Goal: Task Accomplishment & Management: Use online tool/utility

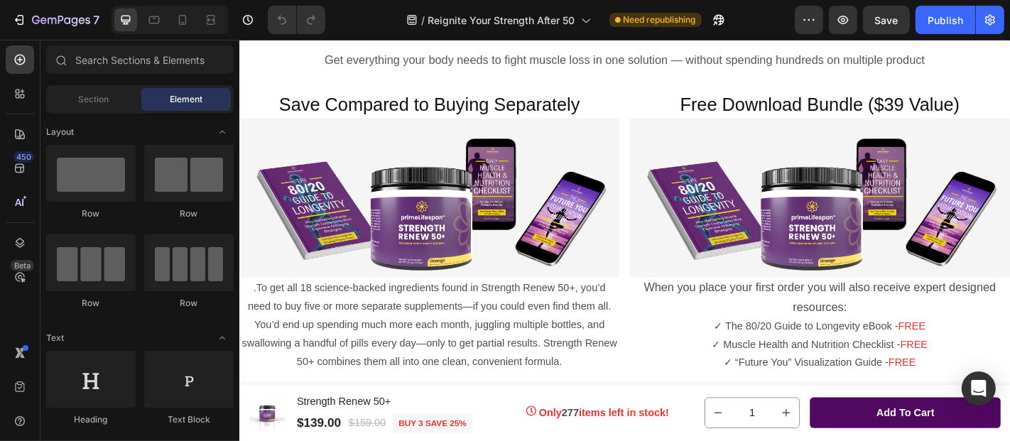
scroll to position [3235, 0]
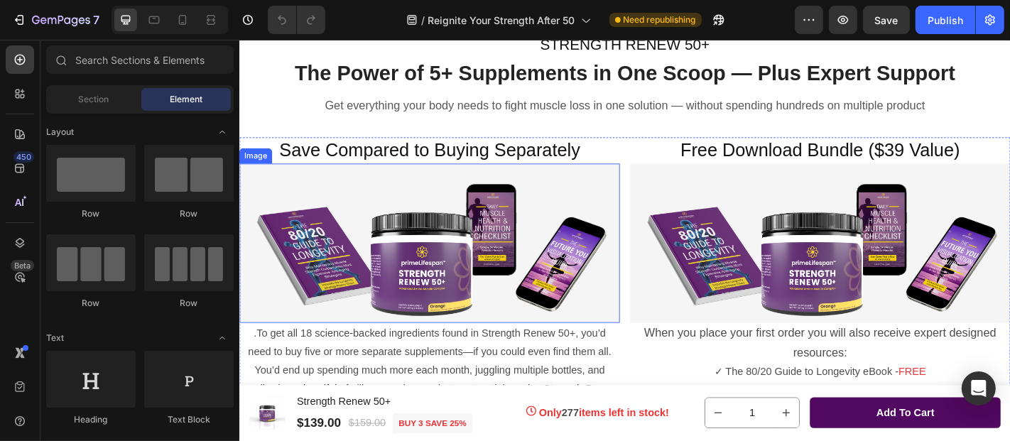
click at [454, 224] on img at bounding box center [449, 264] width 421 height 177
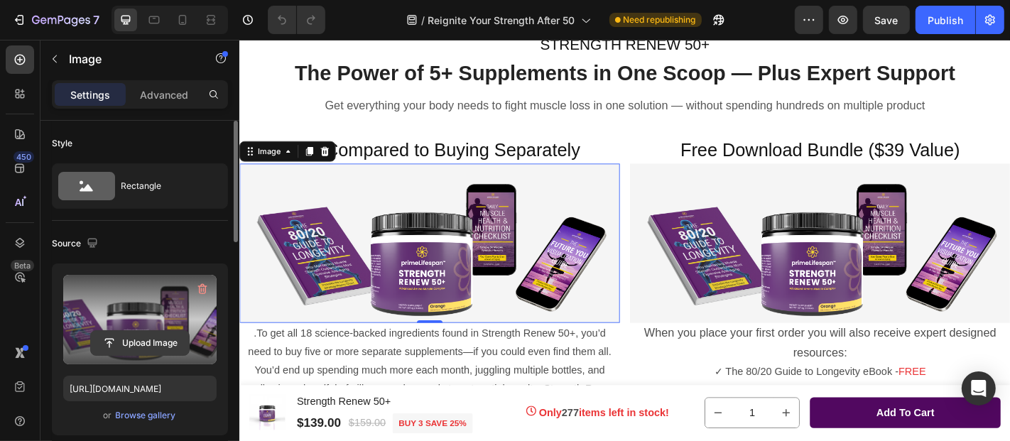
click at [134, 342] on input "file" at bounding box center [140, 343] width 98 height 24
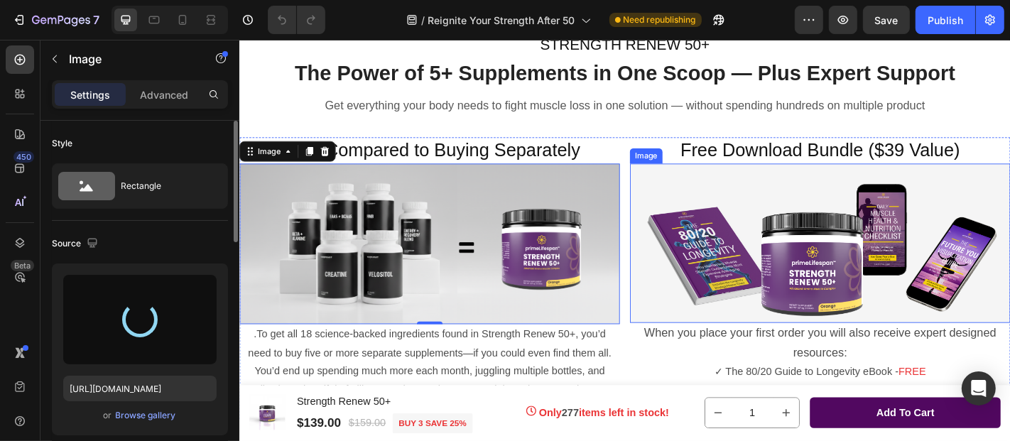
type input "[URL][DOMAIN_NAME]"
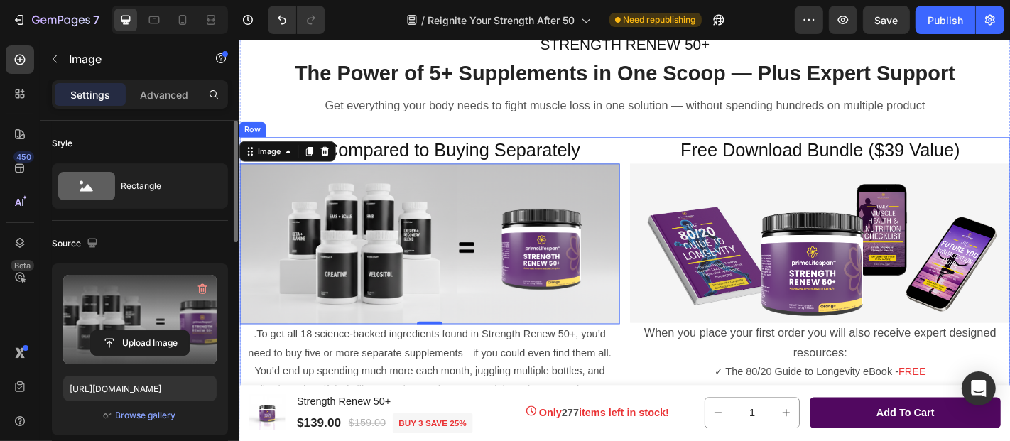
click at [657, 381] on div "Save Compared to Buying Separately Heading Image 0 .To get all 18 science-backe…" at bounding box center [665, 303] width 852 height 312
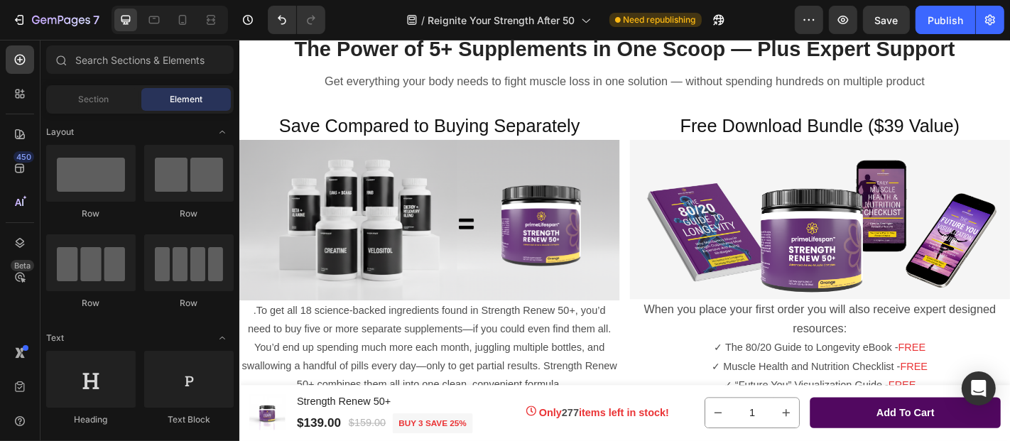
scroll to position [3203, 0]
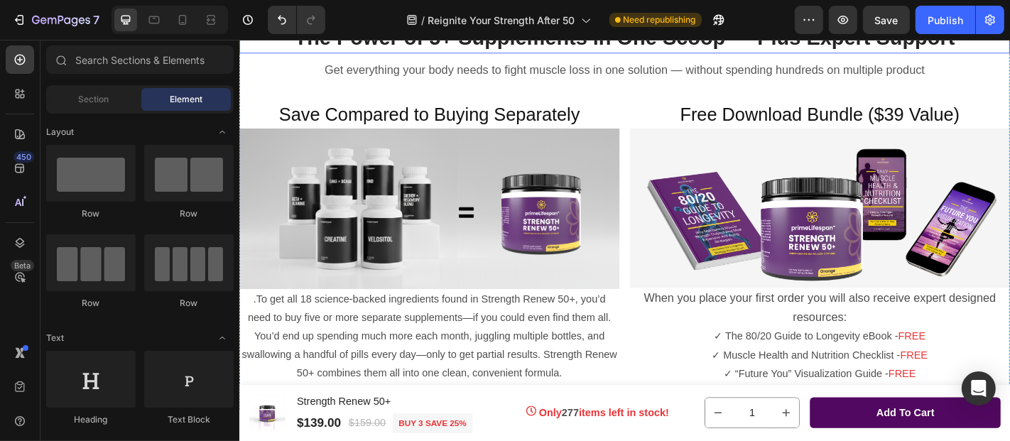
click at [452, 50] on span "The Power of 5+ Supplements in One Scoop — Plus Expert Support" at bounding box center [665, 37] width 731 height 26
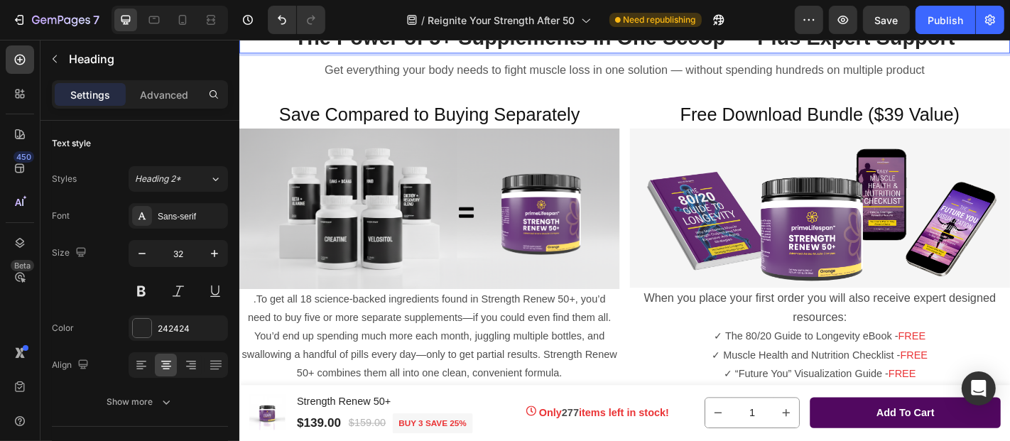
click at [452, 50] on span "The Power of 5+ Supplements in One Scoop — Plus Expert Support" at bounding box center [665, 37] width 731 height 26
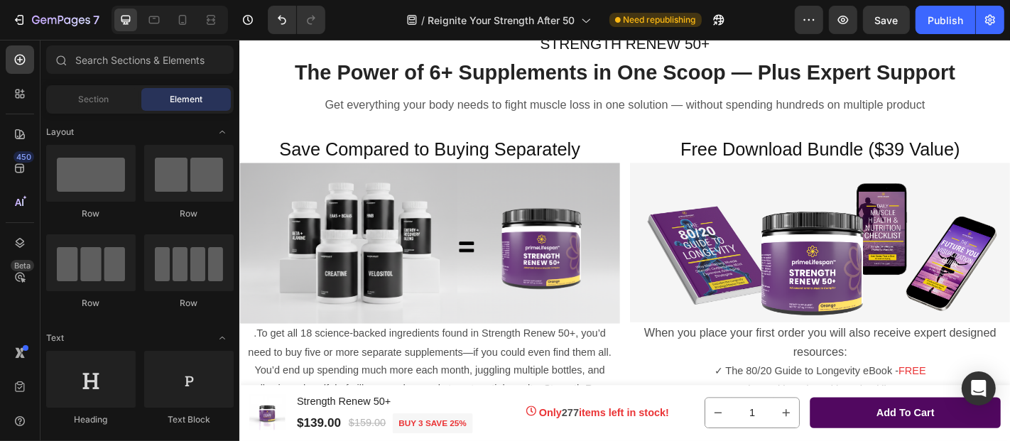
scroll to position [3277, 0]
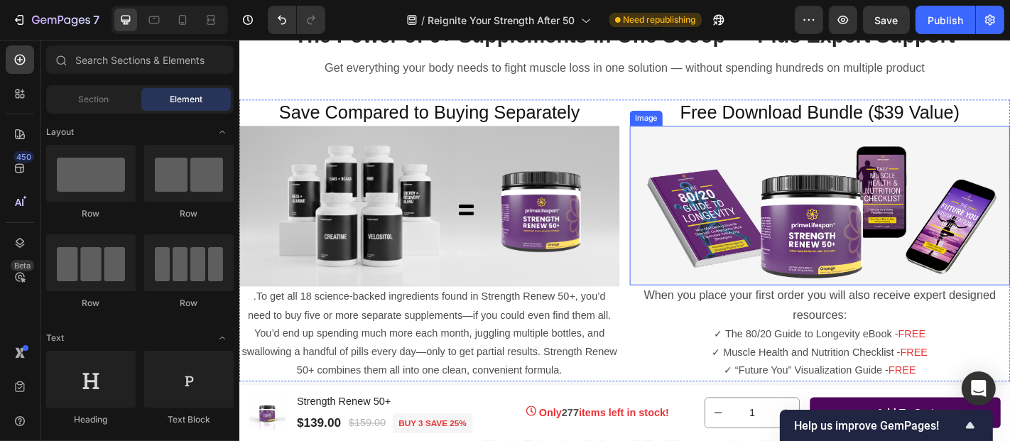
click at [744, 213] on img at bounding box center [881, 222] width 421 height 177
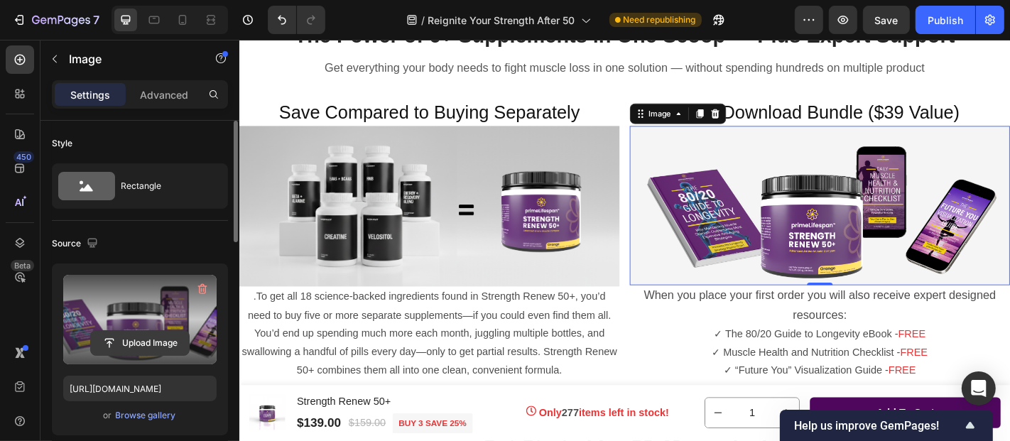
click at [141, 341] on input "file" at bounding box center [140, 343] width 98 height 24
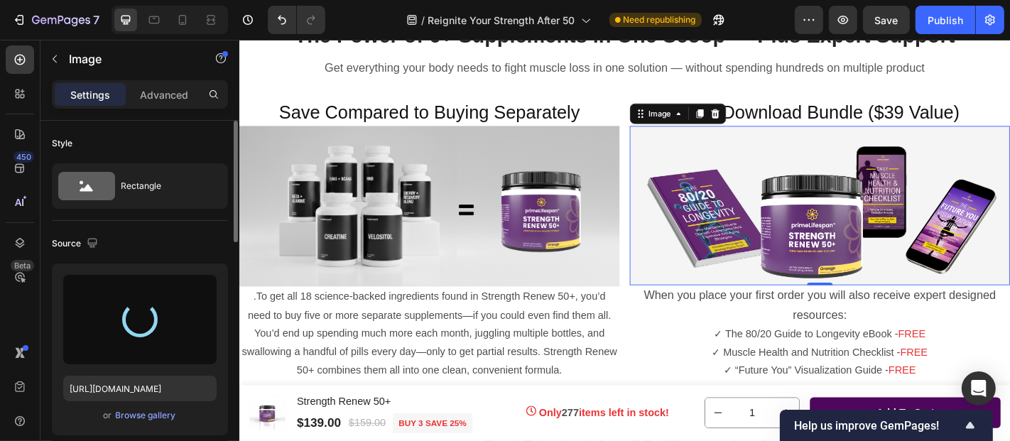
type input "[URL][DOMAIN_NAME]"
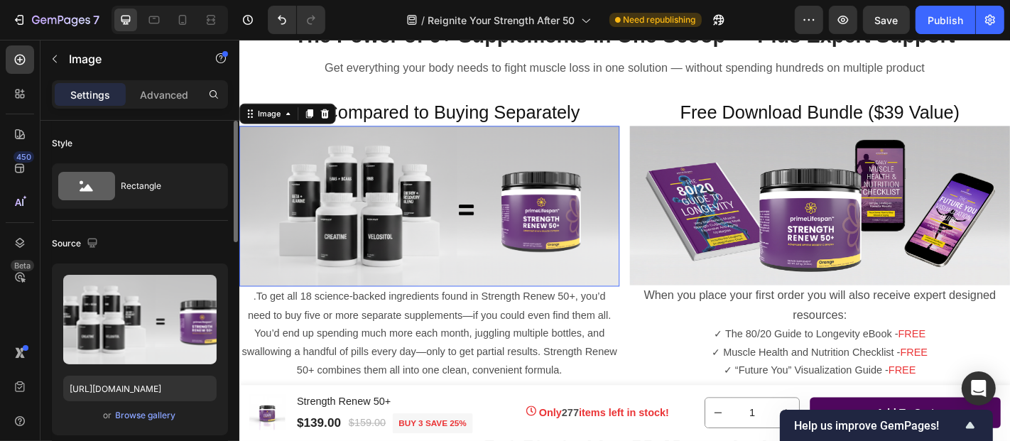
click at [483, 257] on img at bounding box center [449, 223] width 421 height 178
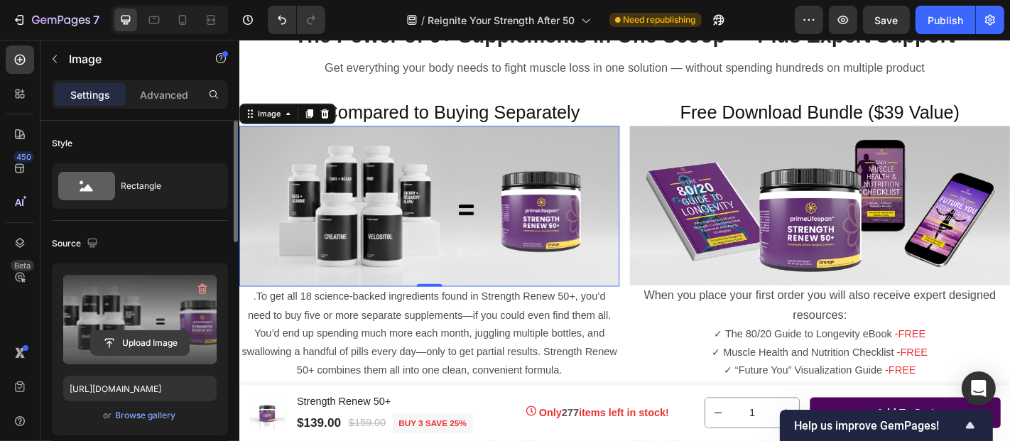
click at [141, 337] on input "file" at bounding box center [140, 343] width 98 height 24
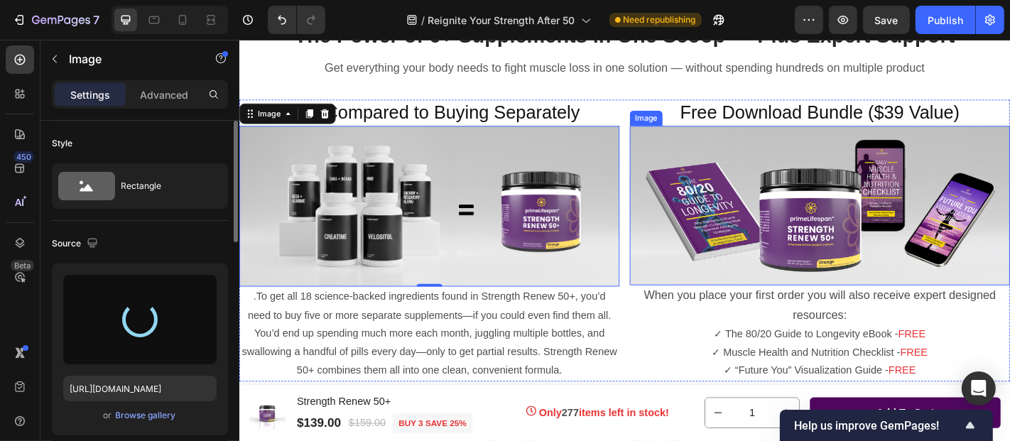
type input "[URL][DOMAIN_NAME]"
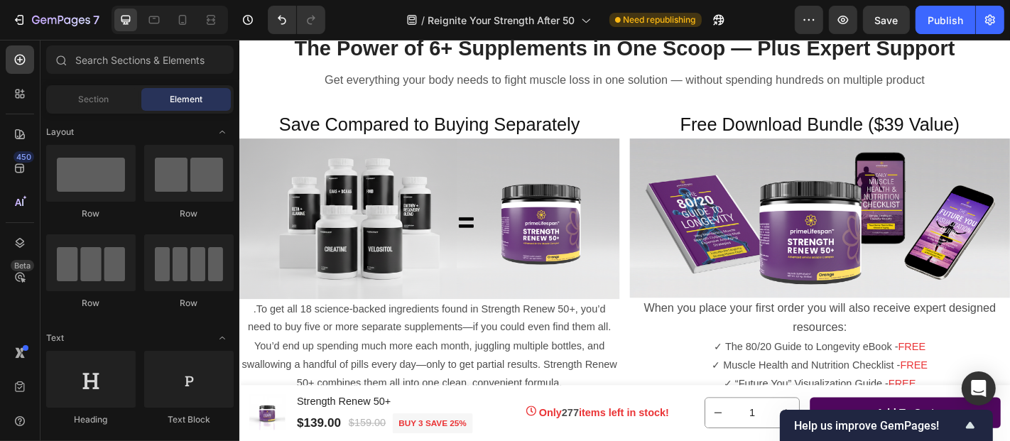
scroll to position [3256, 0]
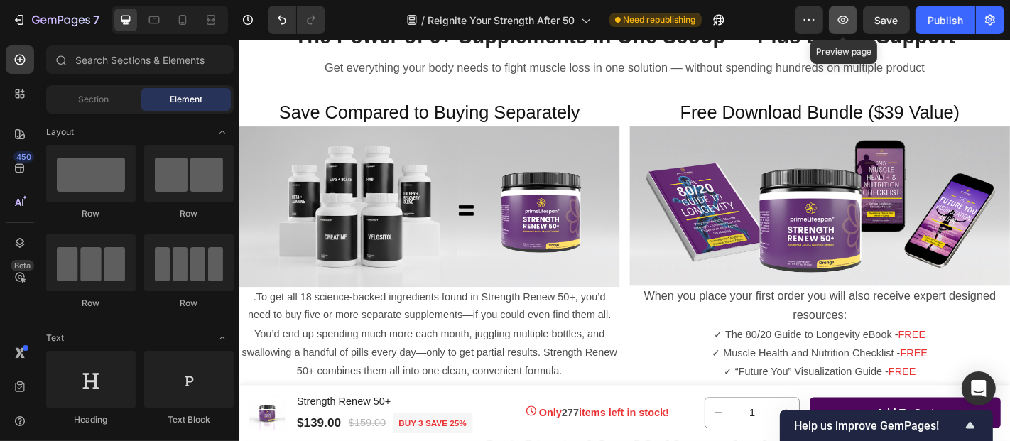
click at [845, 22] on icon "button" at bounding box center [843, 20] width 14 height 14
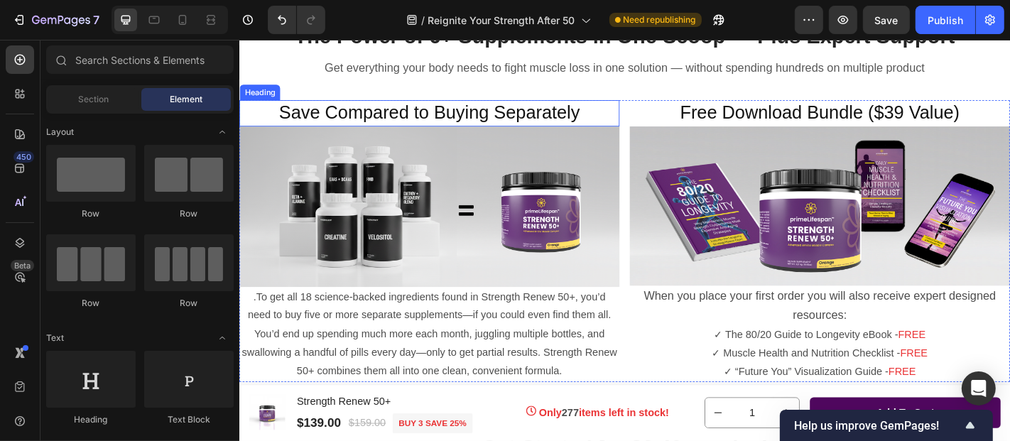
click at [330, 118] on span "Save Compared to Buying Separately" at bounding box center [449, 120] width 333 height 22
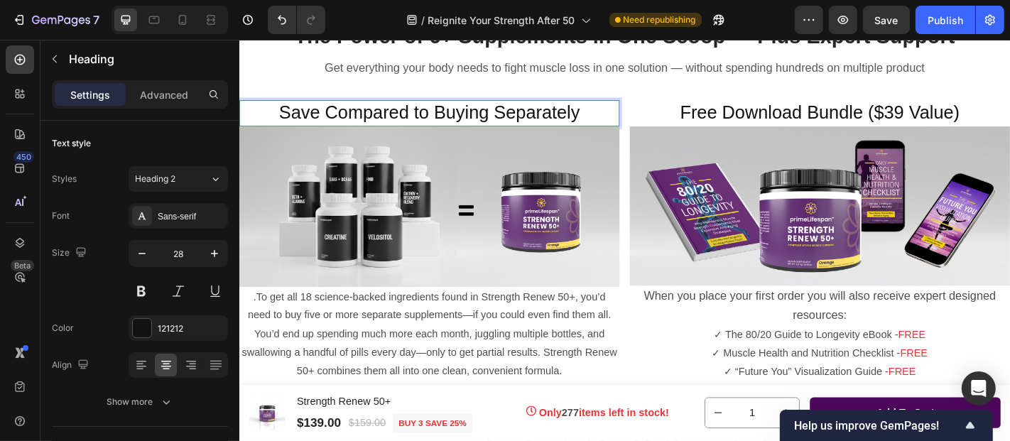
click at [332, 119] on span "Save Compared to Buying Separately" at bounding box center [449, 120] width 333 height 22
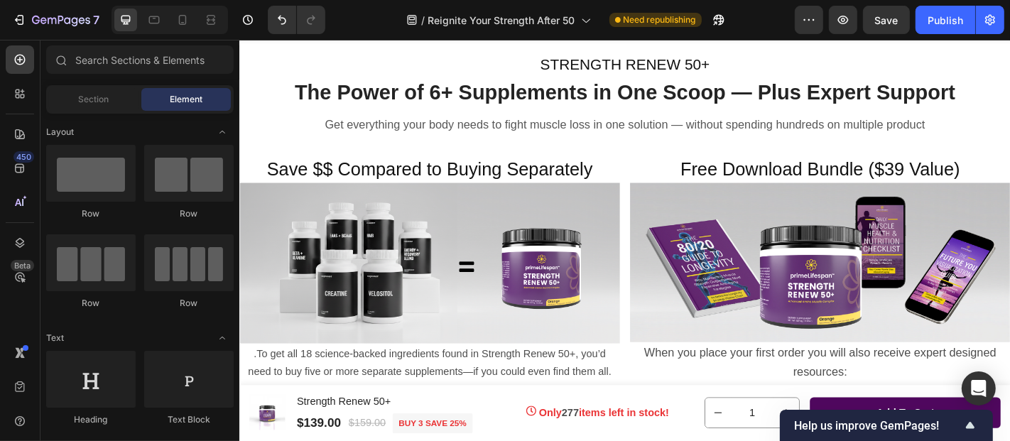
scroll to position [3193, 0]
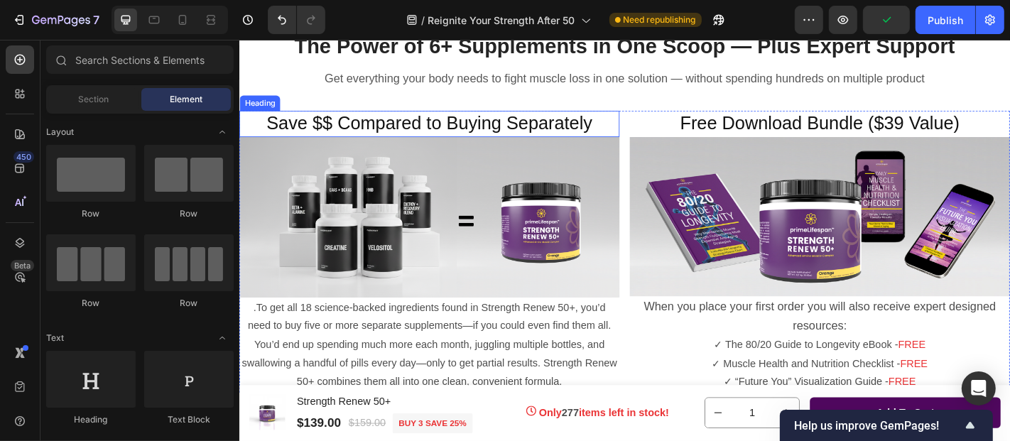
click at [340, 143] on span "Save $$ Compared to Buying Separately" at bounding box center [449, 132] width 360 height 22
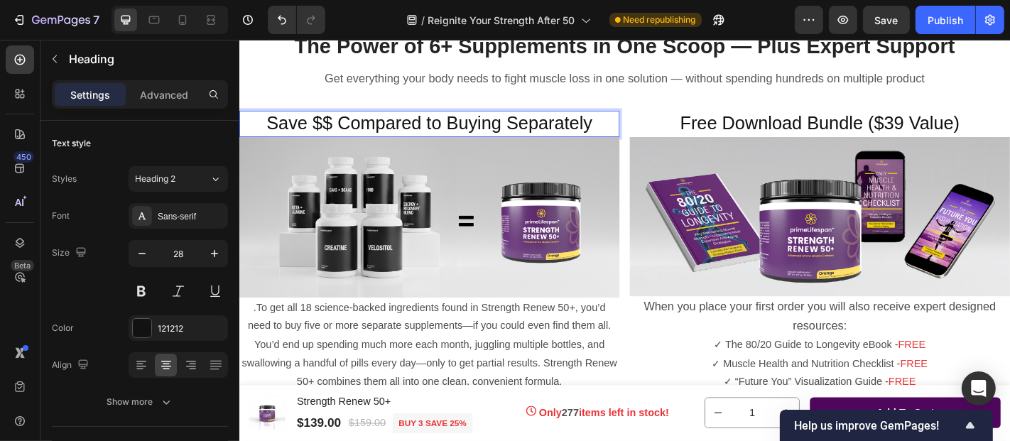
click at [340, 143] on span "Save $$ Compared to Buying Separately" at bounding box center [449, 132] width 360 height 22
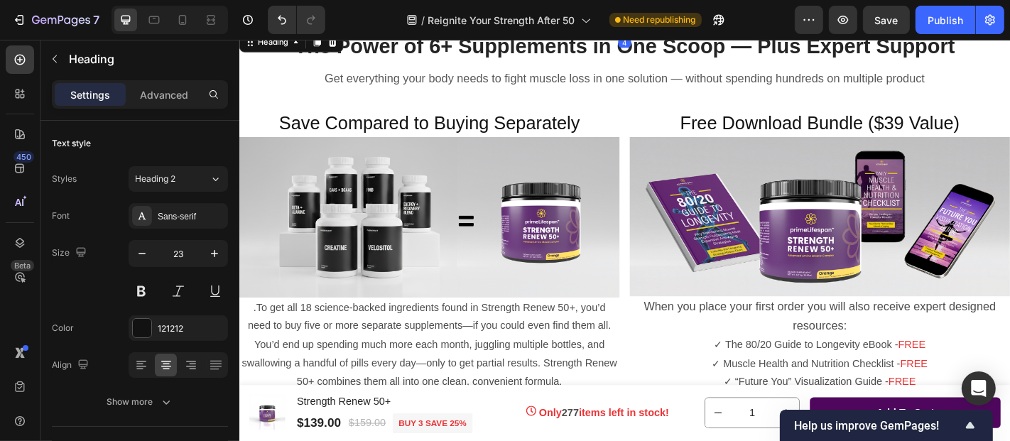
click at [757, 28] on h2 "STRENGTH RENEW 50+" at bounding box center [665, 16] width 852 height 24
click at [492, 25] on span "STTHE POWER OF 6 SUPPLEMENTS IN 1 SCOOP" at bounding box center [664, 15] width 385 height 18
click at [489, 25] on span "STTHE POWER OF 6 SUPPLEMENTS IN 1 SCOOP" at bounding box center [664, 15] width 385 height 18
click at [835, 25] on span "THE POWER OF 6 SUPPLEMENTS IN 1 SCOOP" at bounding box center [665, 15] width 364 height 18
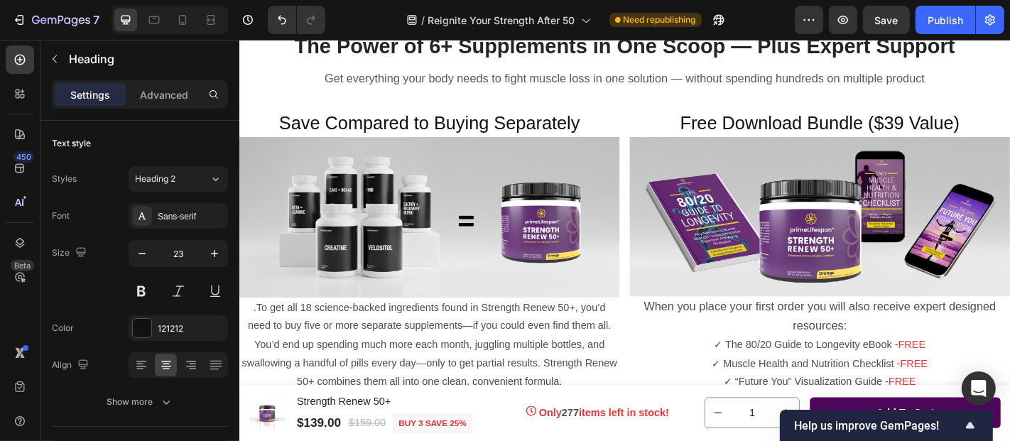
click at [837, 25] on span "THE POWER OF 6 SUPPLEMENTS IN 1 SCOOP" at bounding box center [665, 15] width 364 height 18
click at [764, 25] on span "THE POWER OF 6 SUPPLEMENTS IN 1 SCOOP+EXPERT SUPPORT" at bounding box center [664, 15] width 521 height 18
click at [774, 25] on span "THE POWER OF 6 SUPPLEMENTS IN 1 SCOOP +EXPERT SUPPORT" at bounding box center [665, 15] width 526 height 18
click at [1009, 60] on span "The Power of 6+ Supplements in One Scoop — Plus Expert Support" at bounding box center [665, 47] width 731 height 26
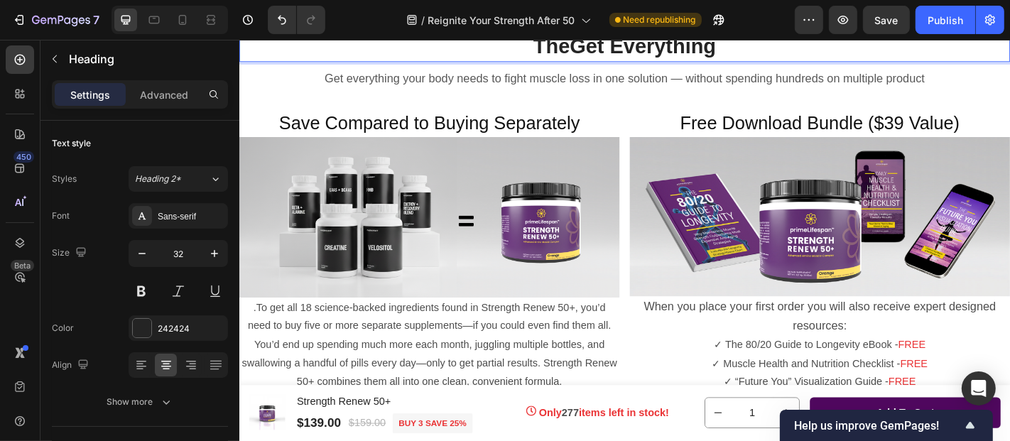
click at [599, 60] on span "TheGet Everything" at bounding box center [665, 47] width 202 height 26
click at [726, 60] on span "Get Everything" at bounding box center [665, 47] width 162 height 26
click at [767, 63] on p "Get Everything" at bounding box center [665, 48] width 850 height 30
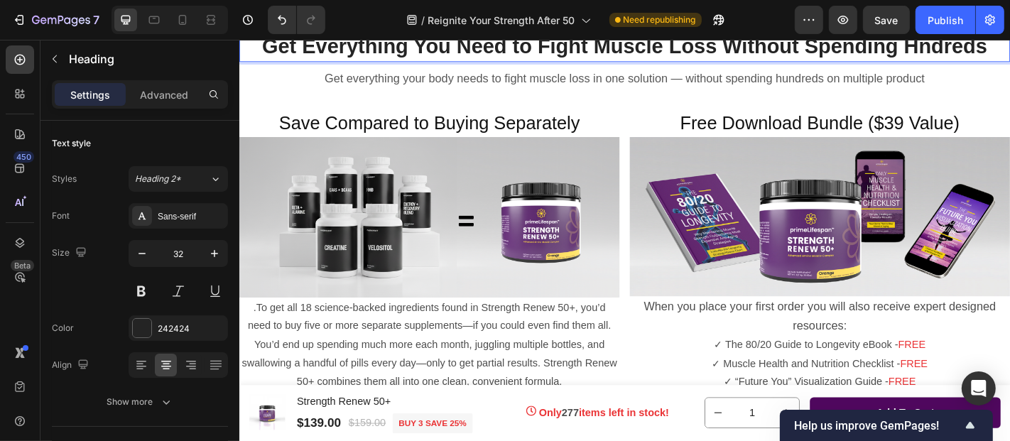
click at [985, 60] on span "Get Everything You Need to Fight Muscle Loss Without Spending Hndreds" at bounding box center [665, 47] width 802 height 26
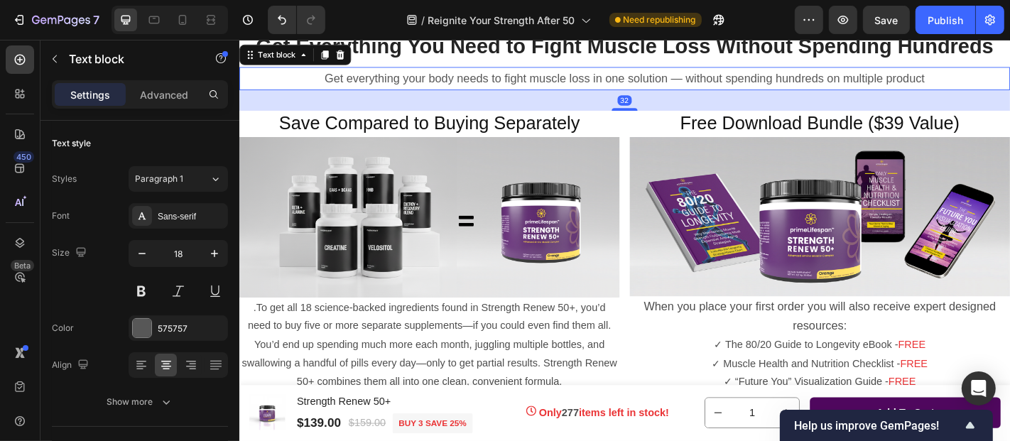
click at [607, 90] on span "Get everything your body needs to fight muscle loss in one solution — without s…" at bounding box center [665, 82] width 664 height 14
click at [347, 61] on icon at bounding box center [350, 56] width 9 height 10
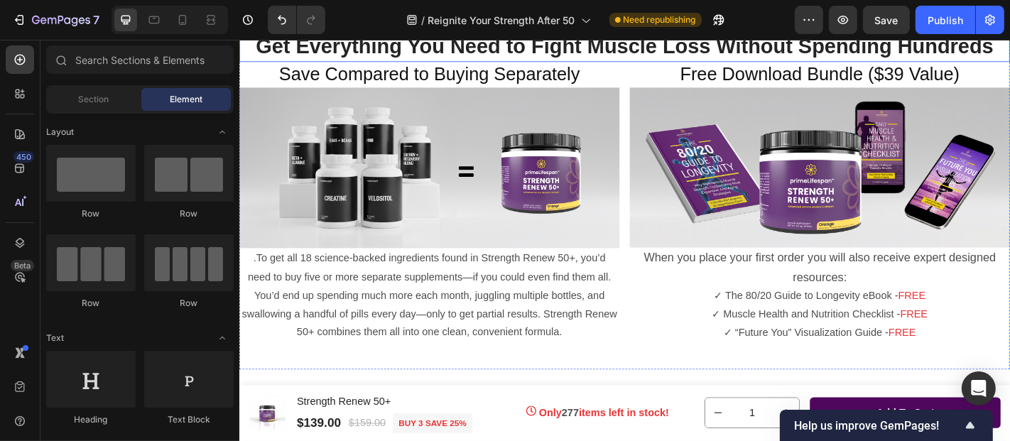
click at [560, 60] on span "Get Everything You Need to Fight Muscle Loss Without Spending Hundreds" at bounding box center [665, 47] width 816 height 26
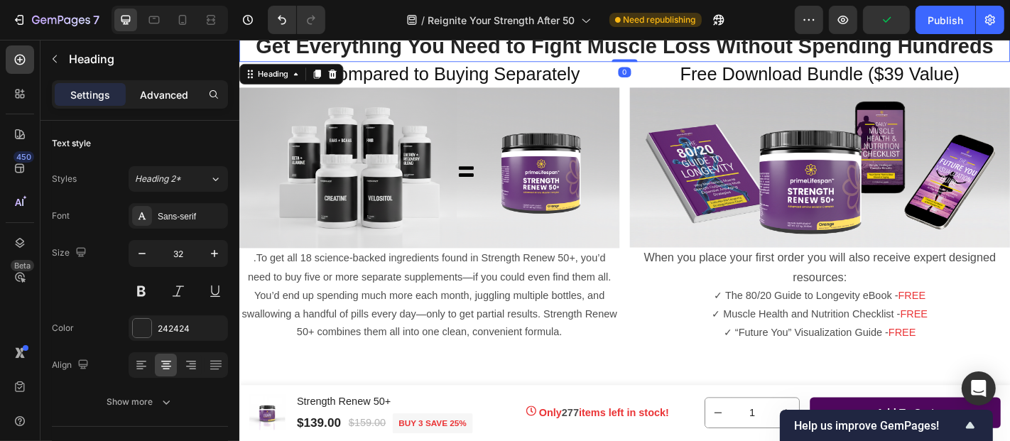
click at [168, 92] on p "Advanced" at bounding box center [164, 94] width 48 height 15
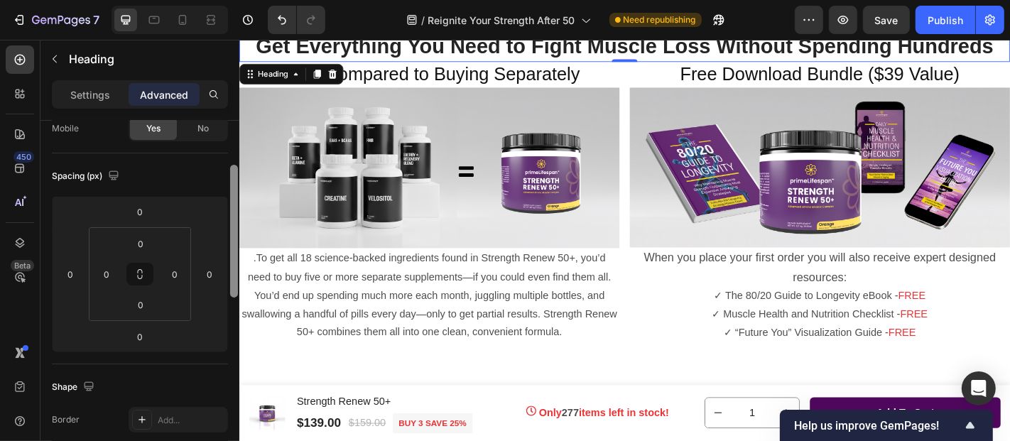
drag, startPoint x: 233, startPoint y: 234, endPoint x: 237, endPoint y: 280, distance: 45.6
click at [237, 280] on div at bounding box center [234, 231] width 8 height 133
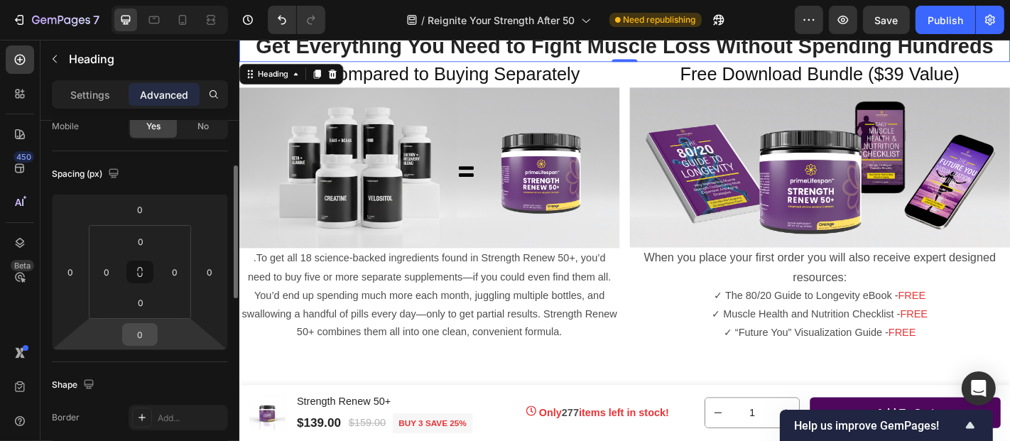
click at [145, 332] on input "0" at bounding box center [140, 334] width 28 height 21
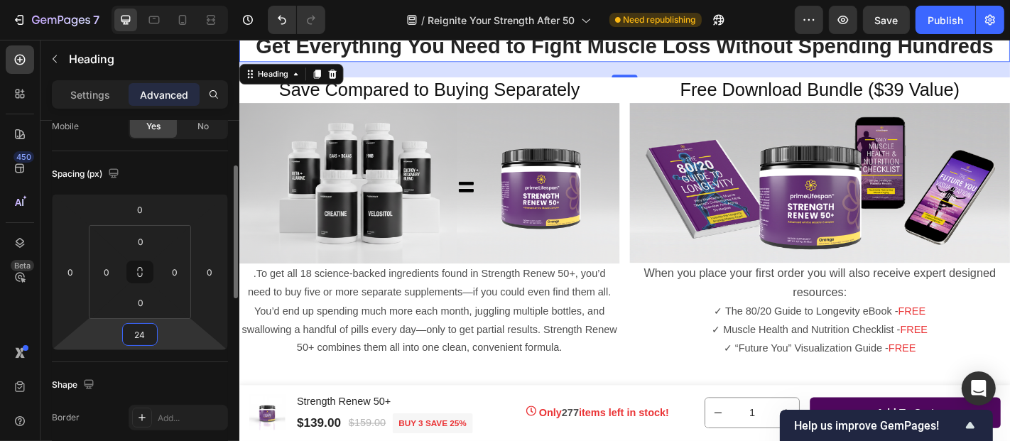
drag, startPoint x: 146, startPoint y: 332, endPoint x: 135, endPoint y: 332, distance: 10.7
click at [135, 332] on input "24" at bounding box center [140, 334] width 28 height 21
type input "32"
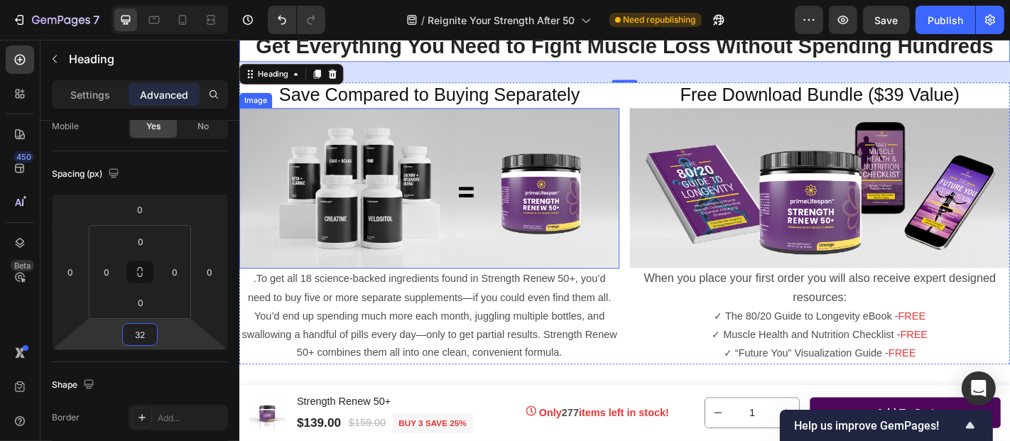
click at [618, 204] on img at bounding box center [449, 204] width 421 height 178
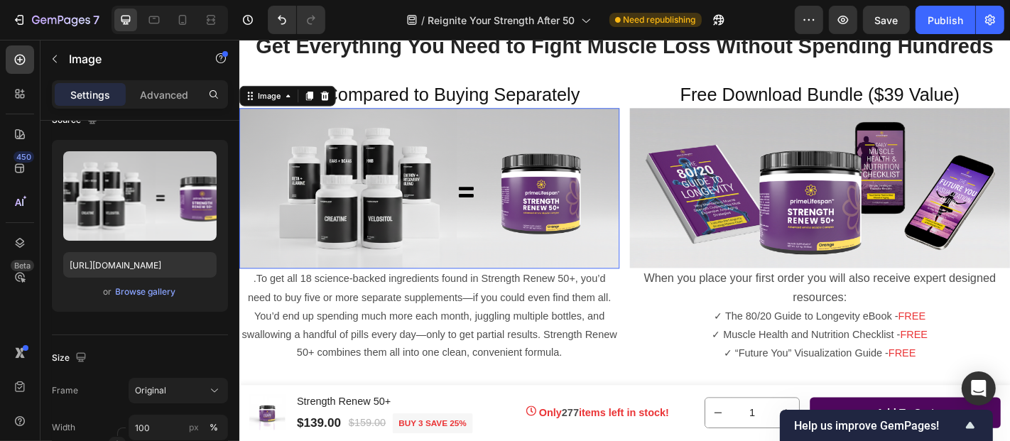
scroll to position [0, 0]
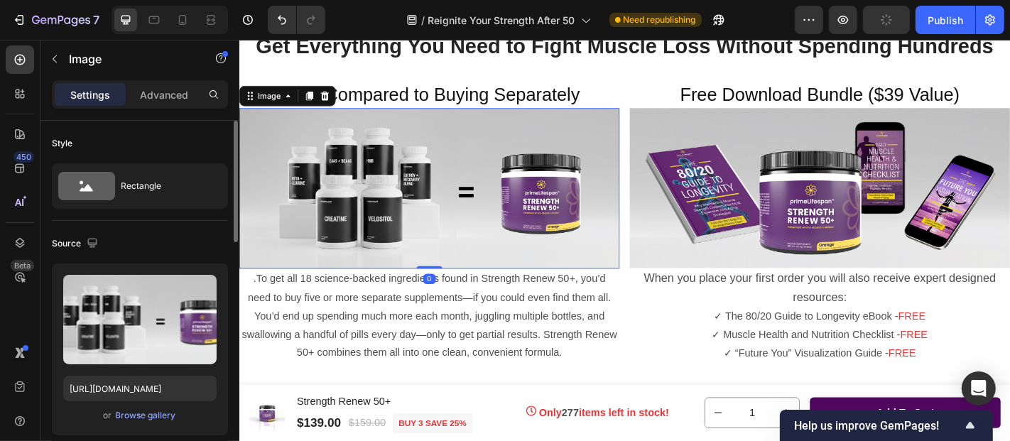
click at [627, 197] on img at bounding box center [449, 204] width 421 height 178
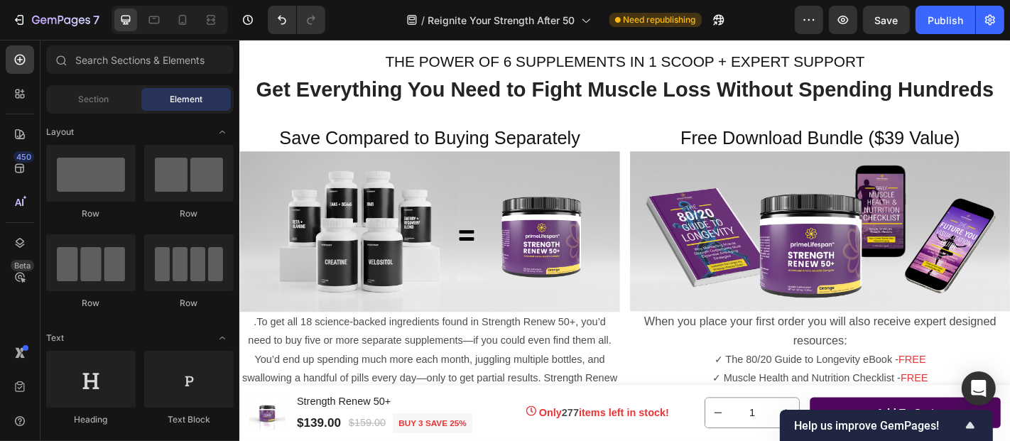
scroll to position [3133, 0]
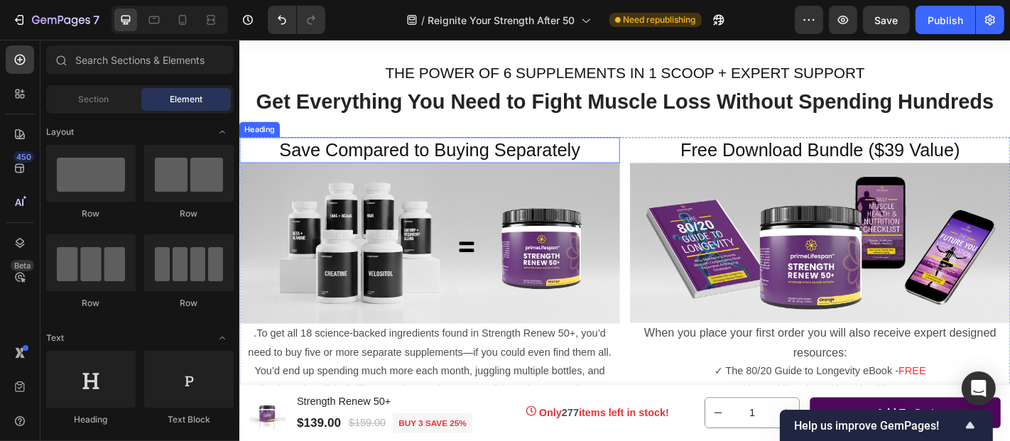
click at [427, 172] on span "Save Compared to Buying Separately" at bounding box center [449, 161] width 333 height 22
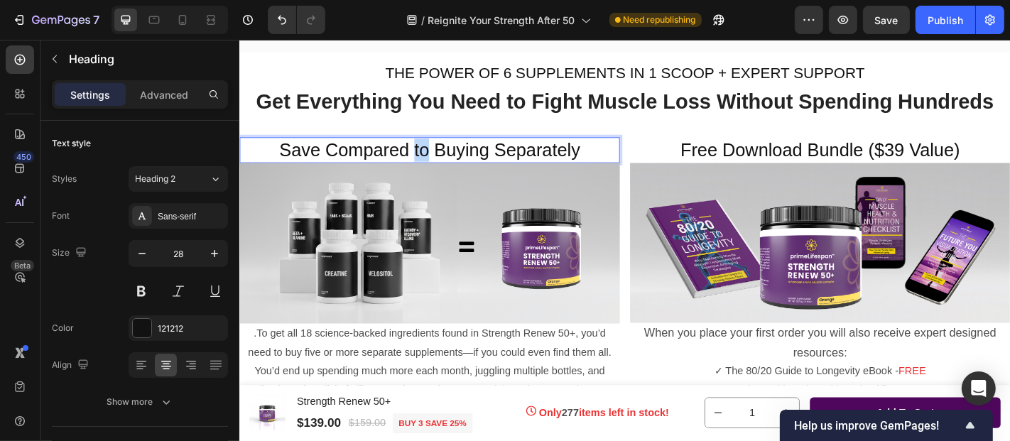
drag, startPoint x: 427, startPoint y: 214, endPoint x: 444, endPoint y: 214, distance: 17.0
click at [444, 172] on span "Save Compared to Buying Separately" at bounding box center [449, 161] width 333 height 22
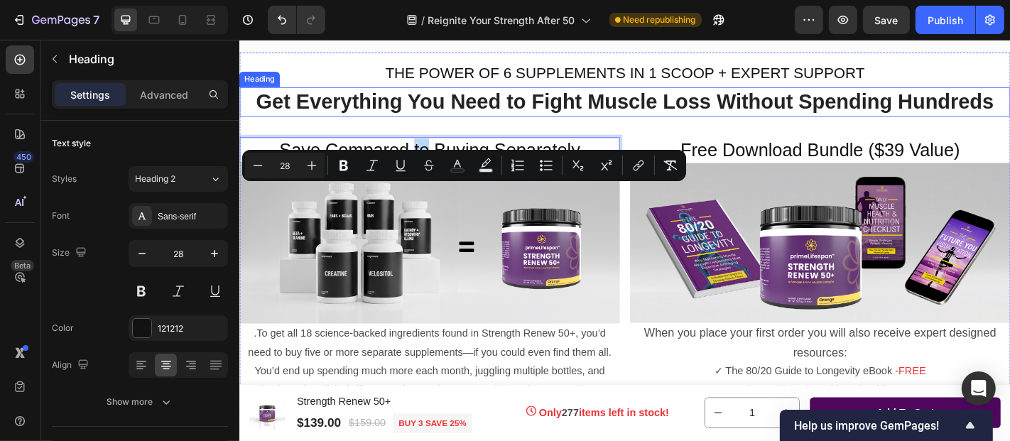
click at [786, 120] on span "Get Everything You Need to Fight Muscle Loss Without Spending Hundreds" at bounding box center [665, 107] width 816 height 26
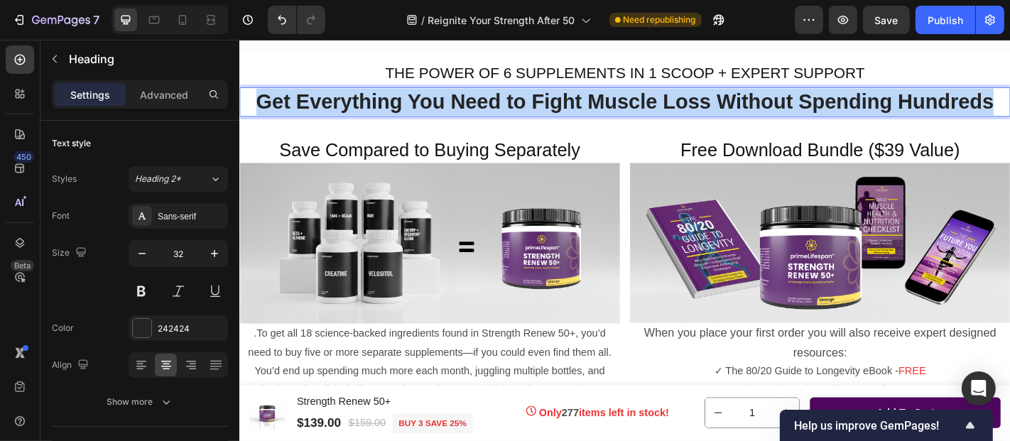
click at [786, 120] on span "Get Everything You Need to Fight Muscle Loss Without Spending Hundreds" at bounding box center [665, 107] width 816 height 26
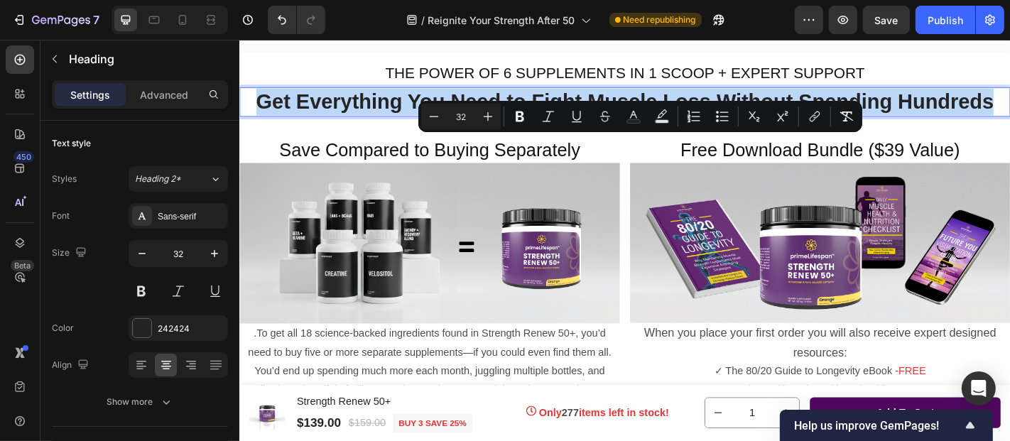
click at [786, 120] on span "Get Everything You Need to Fight Muscle Loss Without Spending Hundreds" at bounding box center [665, 107] width 816 height 26
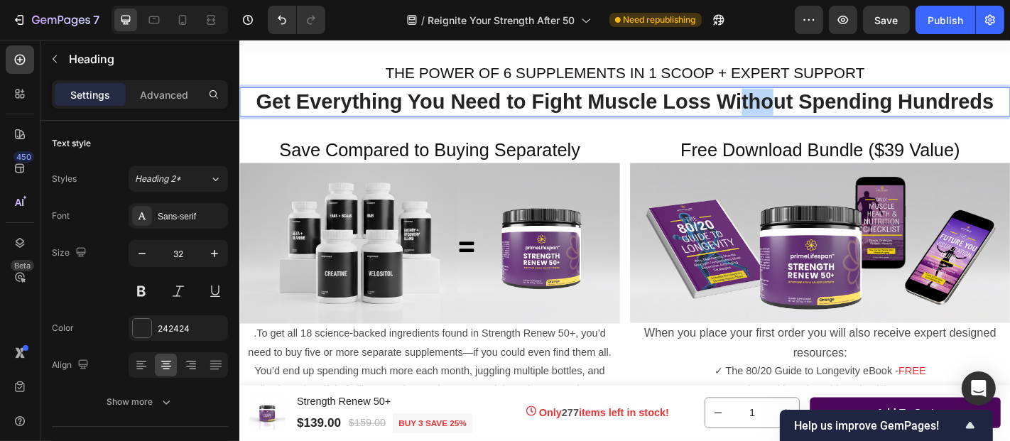
drag, startPoint x: 786, startPoint y: 157, endPoint x: 825, endPoint y: 160, distance: 39.9
click at [825, 120] on span "Get Everything You Need to Fight Muscle Loss Without Spending Hundreds" at bounding box center [665, 107] width 816 height 26
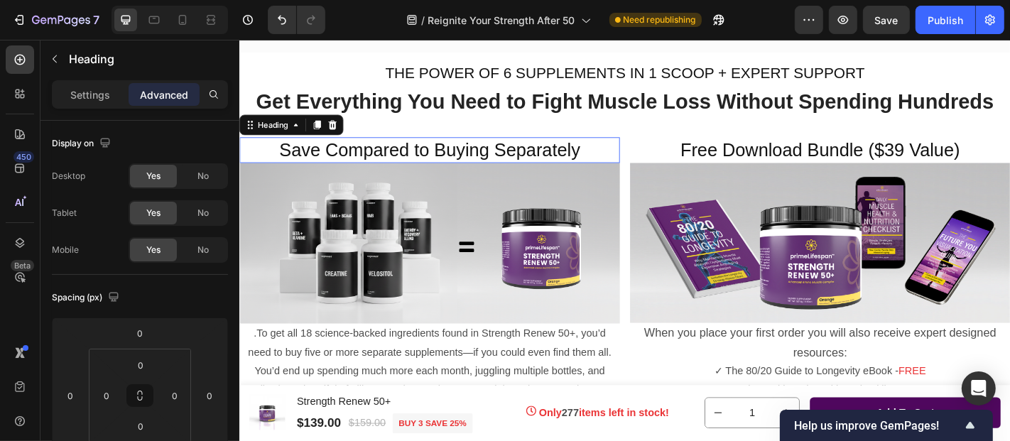
click at [521, 172] on span "Save Compared to Buying Separately" at bounding box center [449, 161] width 333 height 22
click at [287, 172] on span "Save Compared to Buying Separately" at bounding box center [449, 161] width 333 height 22
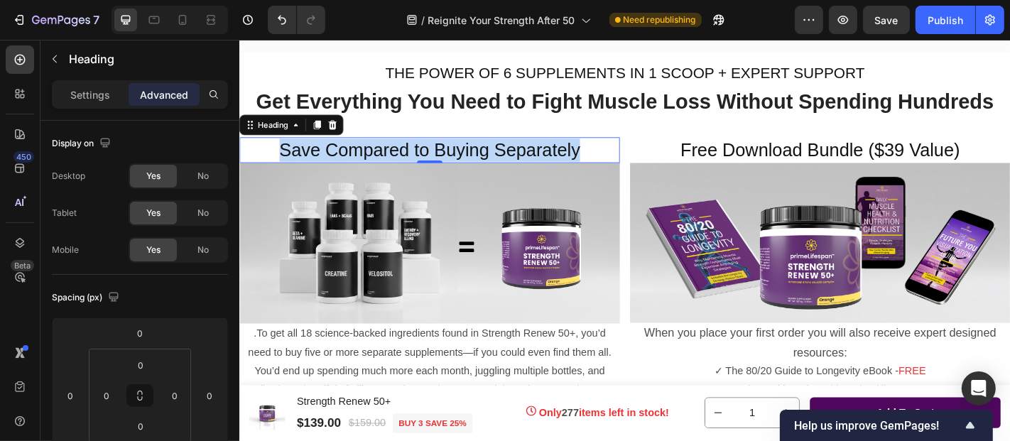
drag, startPoint x: 279, startPoint y: 212, endPoint x: 612, endPoint y: 207, distance: 333.2
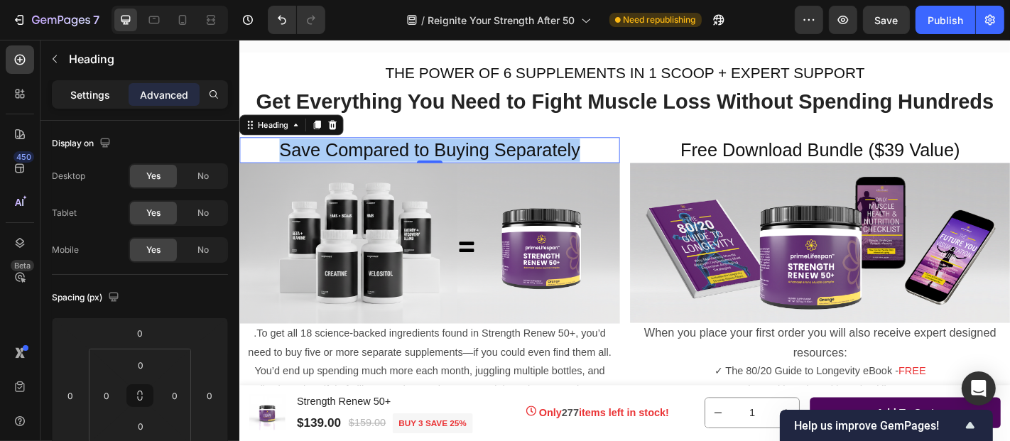
click at [95, 91] on p "Settings" at bounding box center [90, 94] width 40 height 15
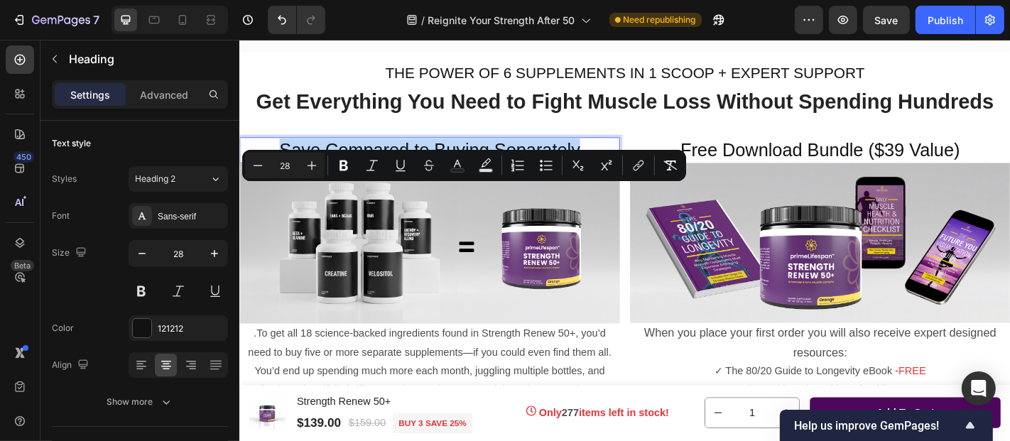
drag, startPoint x: 281, startPoint y: 209, endPoint x: 634, endPoint y: 217, distance: 352.4
click at [634, 174] on p "Save Compared to Buying Separately" at bounding box center [449, 161] width 418 height 26
click at [259, 166] on icon "Editor contextual toolbar" at bounding box center [258, 165] width 14 height 14
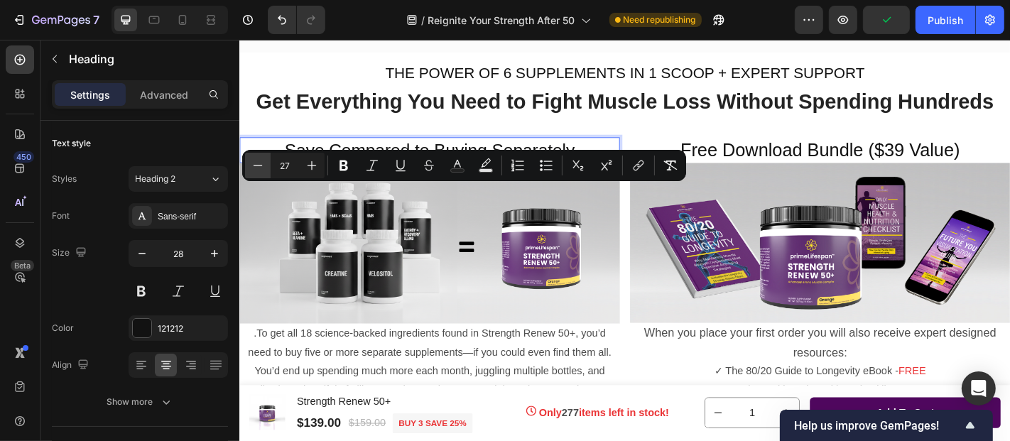
click at [259, 166] on icon "Editor contextual toolbar" at bounding box center [258, 165] width 14 height 14
type input "26"
click at [142, 253] on icon "button" at bounding box center [142, 253] width 7 height 1
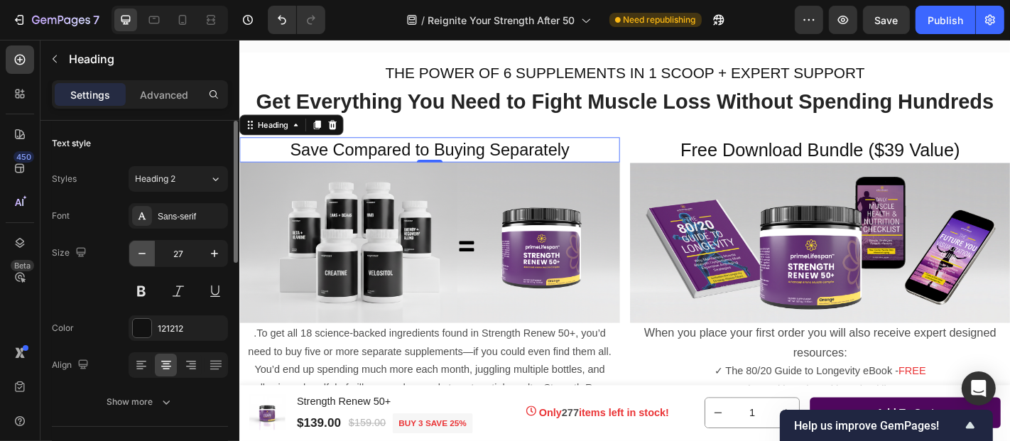
click at [142, 253] on icon "button" at bounding box center [142, 253] width 7 height 1
type input "26"
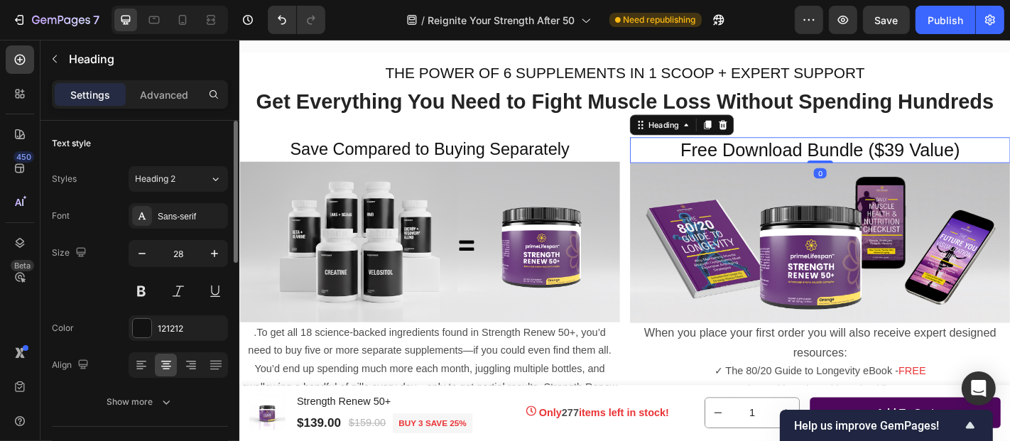
click at [726, 172] on span "Free Download Bundle ($39 Value)" at bounding box center [880, 161] width 309 height 22
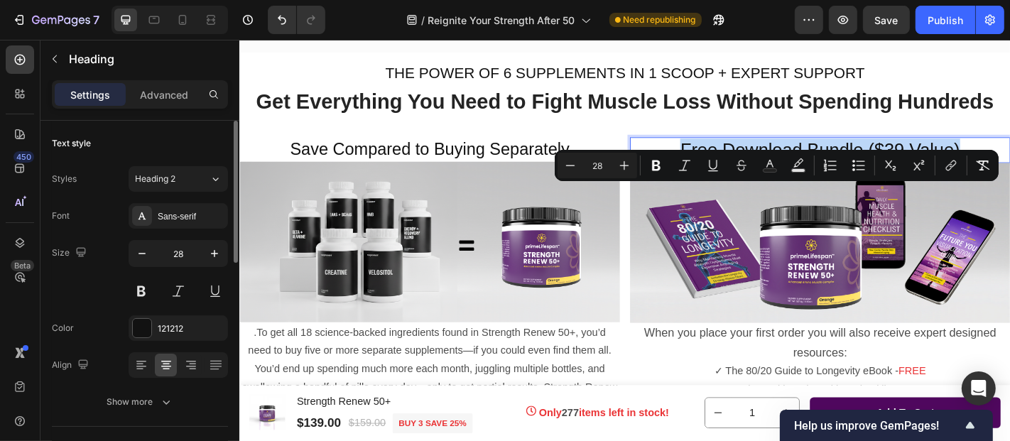
drag, startPoint x: 719, startPoint y: 211, endPoint x: 1024, endPoint y: 208, distance: 304.8
click at [1009, 172] on span "Free Download Bundle ($39 Value)" at bounding box center [880, 161] width 309 height 22
click at [570, 167] on icon "Editor contextual toolbar" at bounding box center [570, 165] width 14 height 14
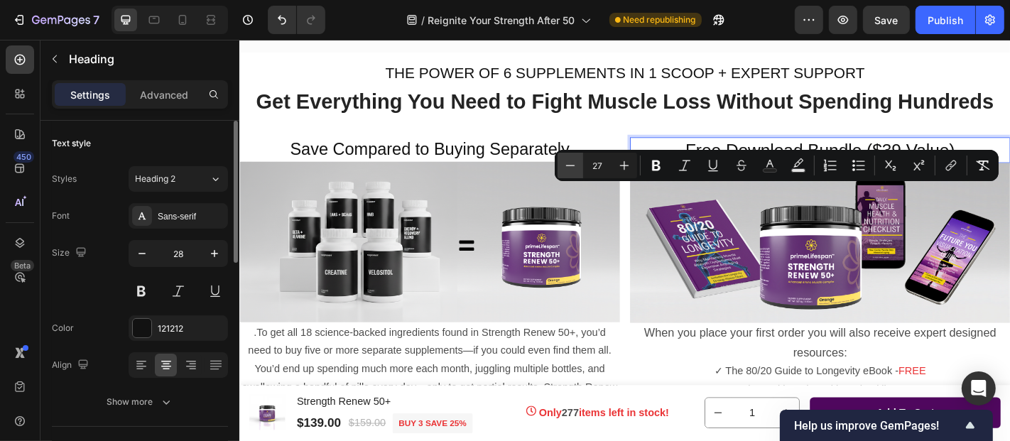
click at [570, 167] on icon "Editor contextual toolbar" at bounding box center [570, 165] width 14 height 14
type input "26"
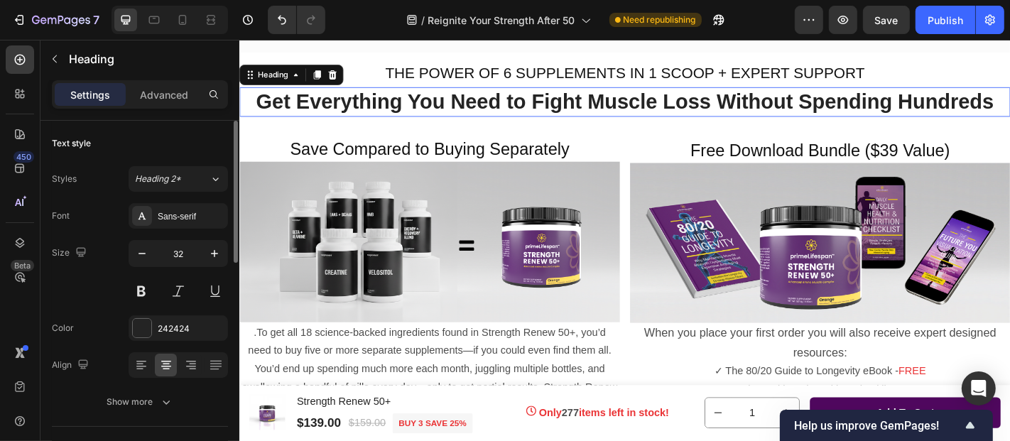
click at [524, 120] on span "Get Everything You Need to Fight Muscle Loss Without Spending Hundreds" at bounding box center [665, 107] width 816 height 26
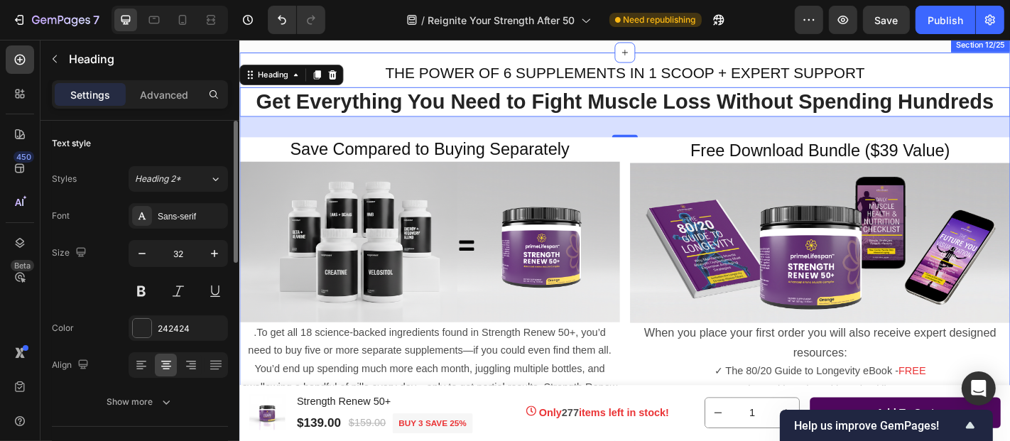
click at [780, 112] on div "⁠⁠⁠⁠⁠⁠⁠ THE POWER OF 6 SUPPLEMENTS IN 1 SCOOP + EXPERT SUPPORT Heading ⁠⁠⁠⁠⁠⁠⁠ …" at bounding box center [665, 270] width 852 height 434
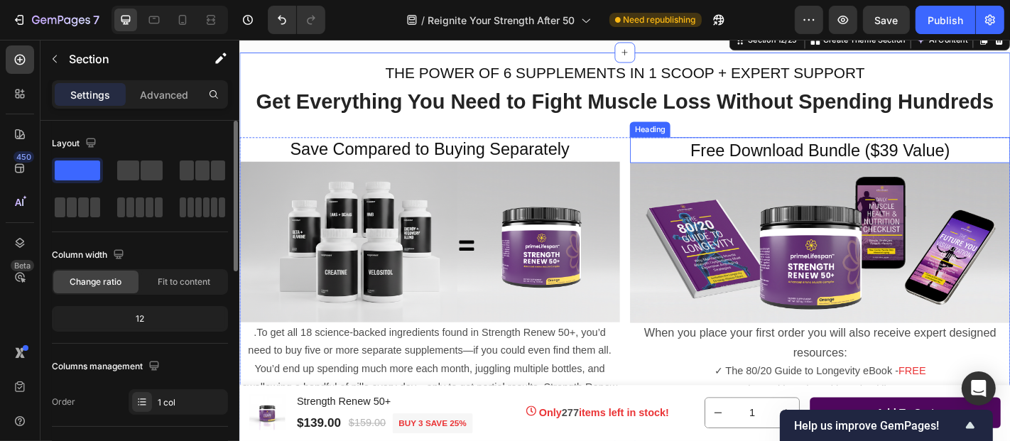
click at [892, 172] on span "Free Download Bundle ($39 Value)" at bounding box center [880, 161] width 287 height 21
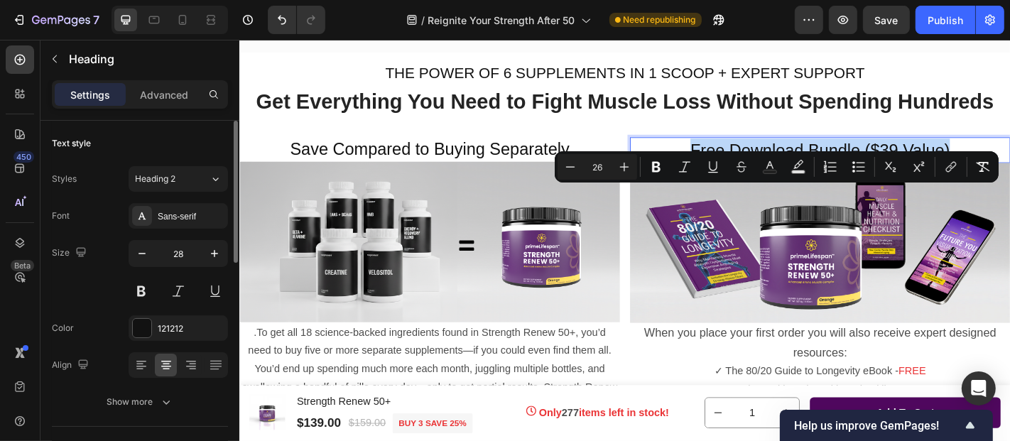
drag, startPoint x: 728, startPoint y: 210, endPoint x: 1017, endPoint y: 209, distance: 289.1
click at [1009, 174] on p "Free Download Bundle ($39 Value)" at bounding box center [881, 161] width 418 height 26
click at [142, 254] on icon "button" at bounding box center [142, 254] width 14 height 14
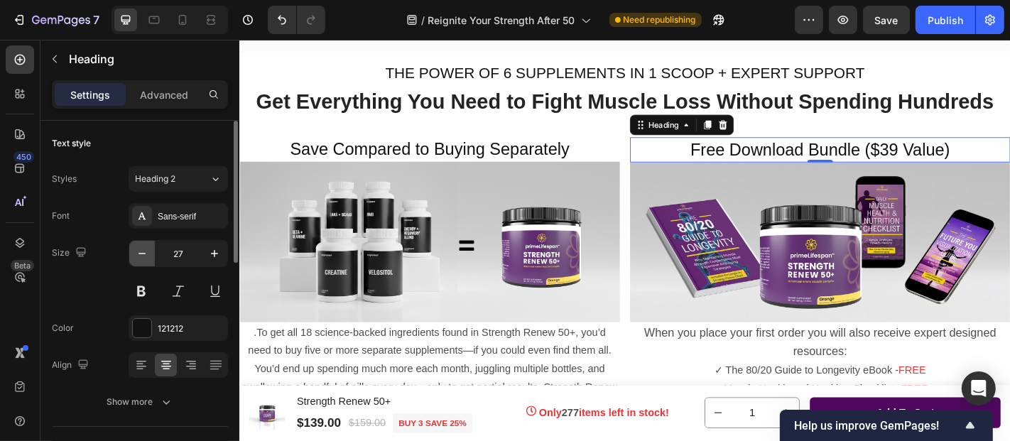
click at [142, 254] on icon "button" at bounding box center [142, 254] width 14 height 14
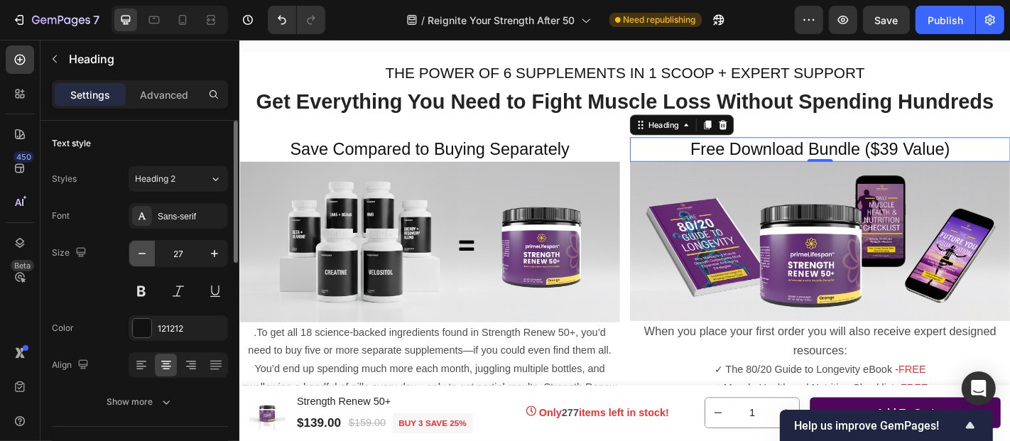
type input "26"
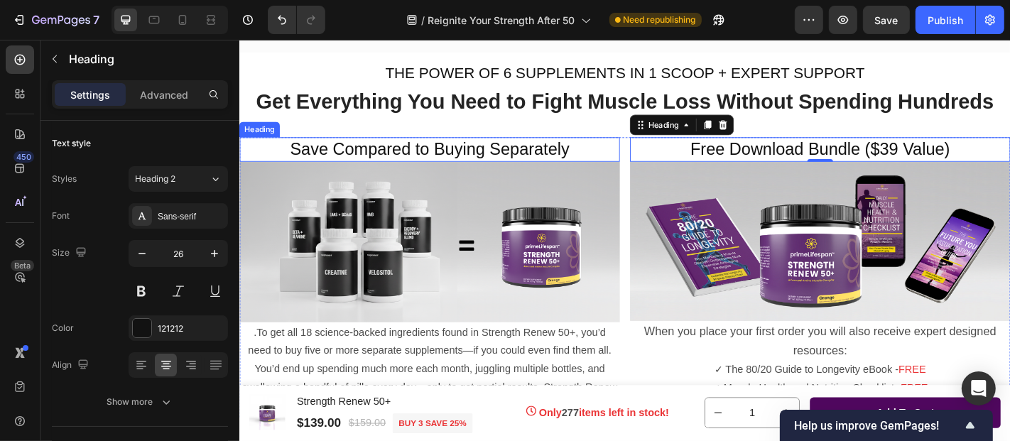
click at [482, 170] on span "Save Compared to Buying Separately" at bounding box center [448, 159] width 309 height 21
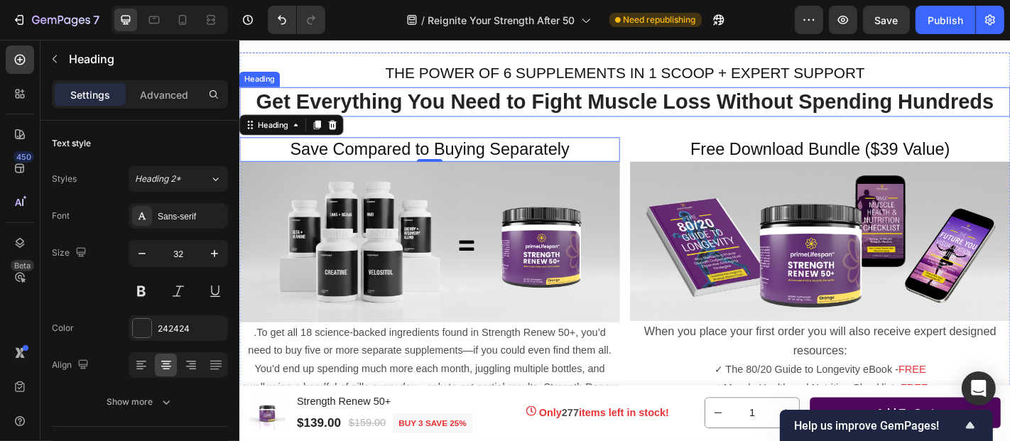
click at [681, 120] on span "Get Everything You Need to Fight Muscle Loss Without Spending Hundreds" at bounding box center [665, 107] width 816 height 26
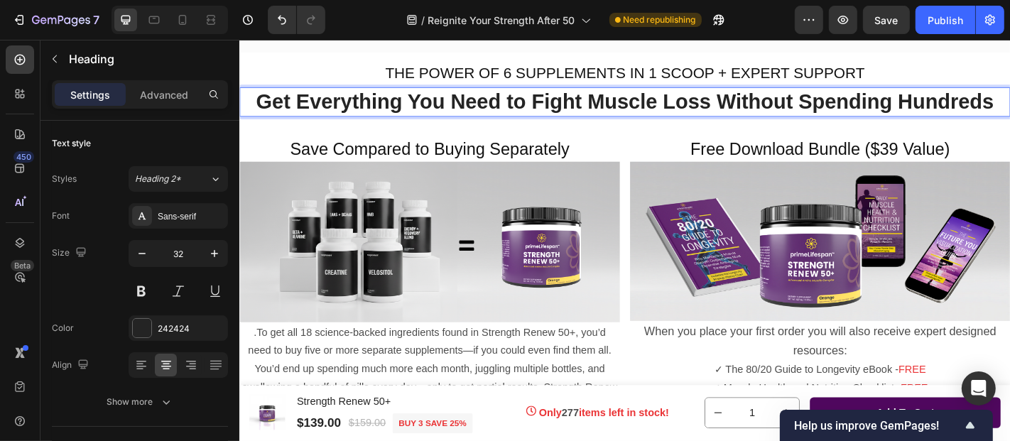
click at [618, 120] on span "Get Everything You Need to Fight Muscle Loss Without Spending Hundreds" at bounding box center [665, 107] width 816 height 26
click at [531, 120] on span "Get Everything You Need to Fight Muscle Loss Without Spending Hundreds" at bounding box center [665, 107] width 816 height 26
click at [524, 120] on span "Get Everything You Need to Fight Muscle Loss Without Spending Hundreds" at bounding box center [665, 107] width 816 height 26
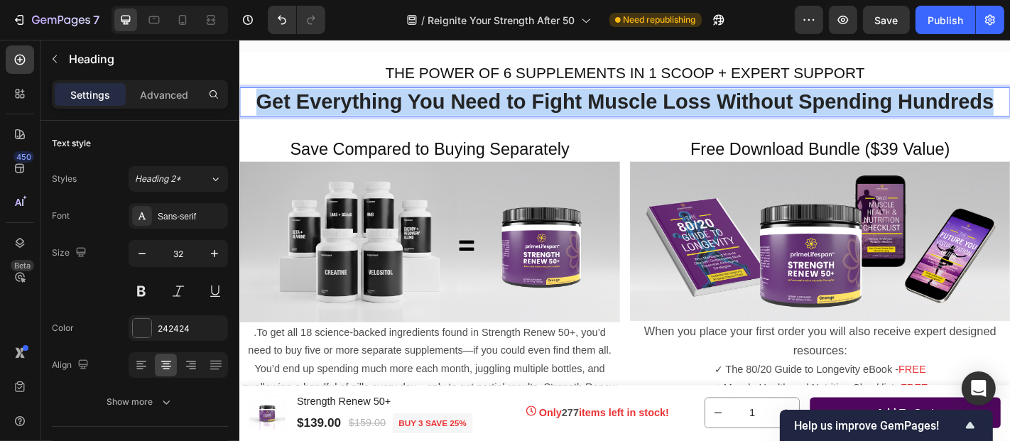
drag, startPoint x: 255, startPoint y: 159, endPoint x: 1064, endPoint y: 162, distance: 809.2
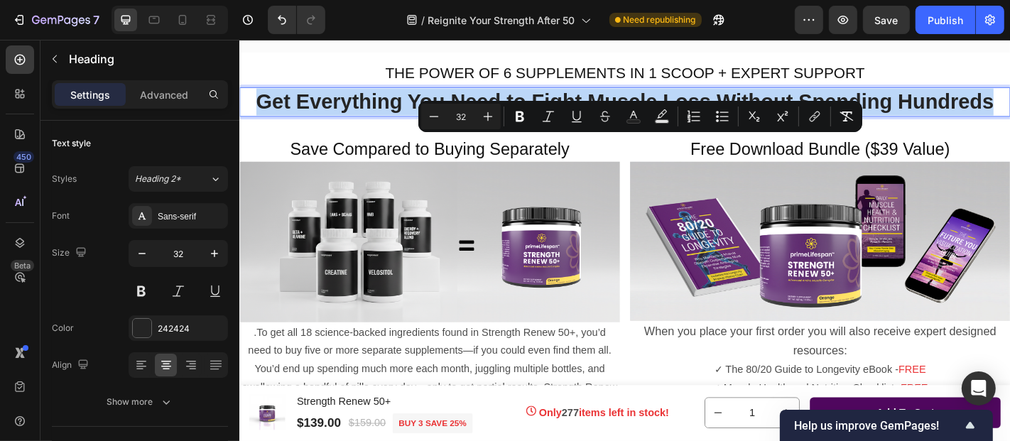
click at [504, 120] on span "Get Everything You Need to Fight Muscle Loss Without Spending Hundreds" at bounding box center [665, 107] width 816 height 26
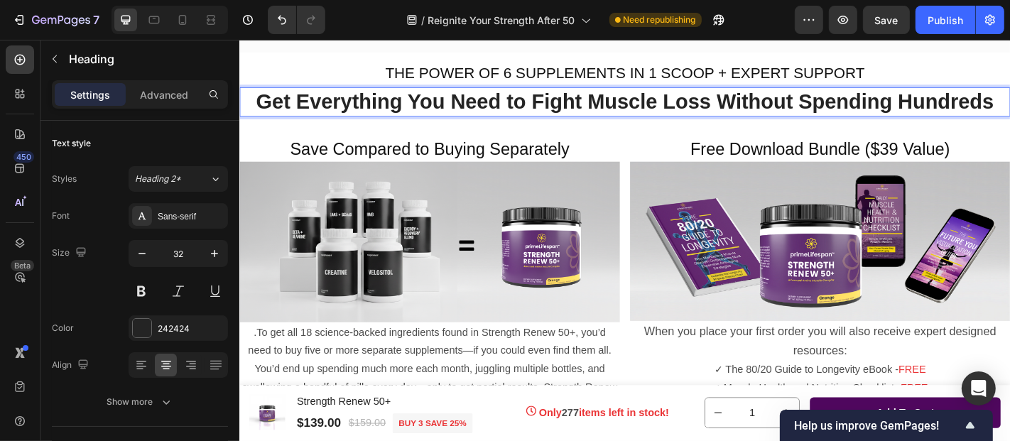
click at [558, 120] on span "Get Everything You Need to Fight Muscle Loss Without Spending Hundreds" at bounding box center [665, 107] width 816 height 26
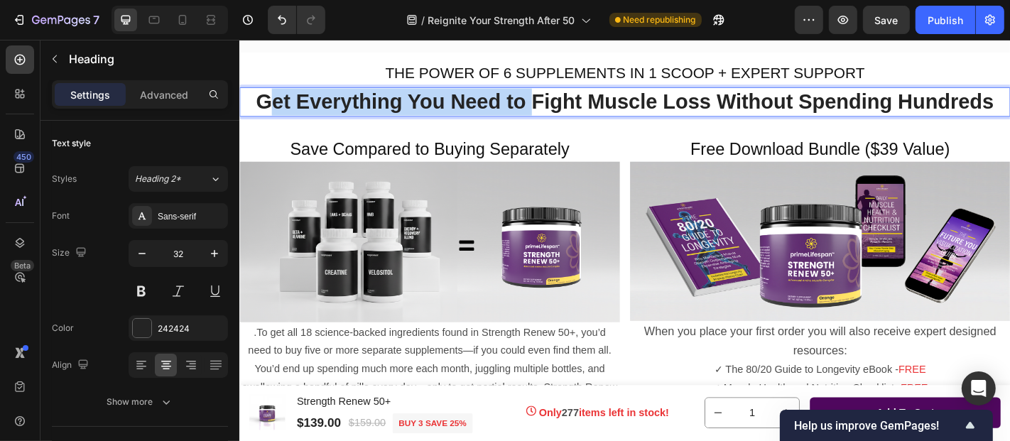
drag, startPoint x: 558, startPoint y: 160, endPoint x: 261, endPoint y: 160, distance: 297.7
click at [261, 120] on span "Get Everything You Need to Fight Muscle Loss Without Spending Hundreds" at bounding box center [665, 107] width 816 height 26
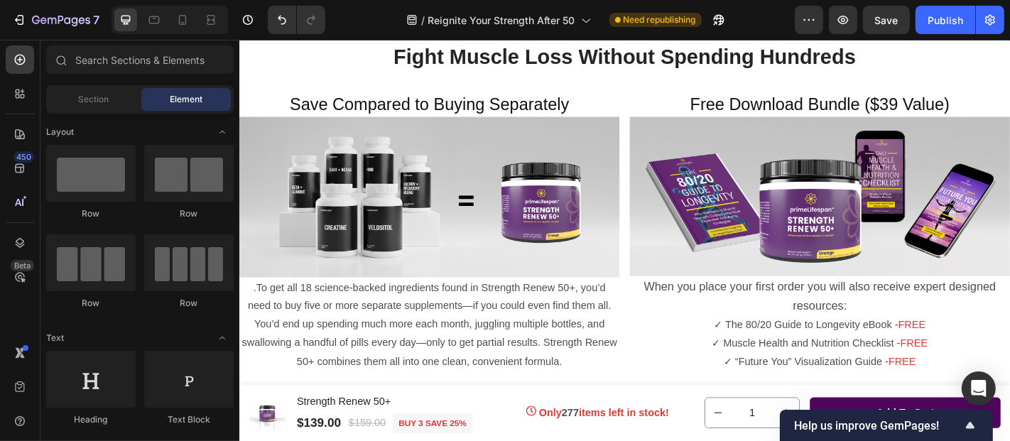
scroll to position [3146, 0]
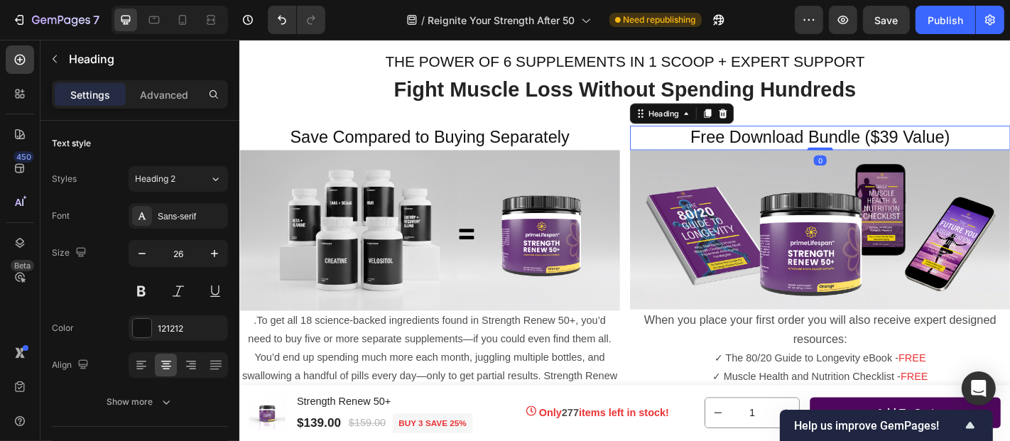
click at [737, 158] on span "Free Download Bundle ($39 Value)" at bounding box center [880, 146] width 287 height 21
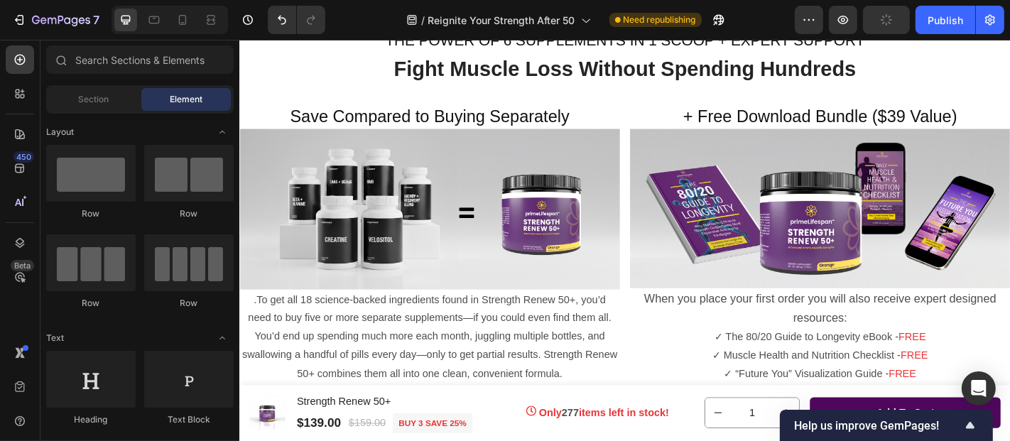
scroll to position [3274, 0]
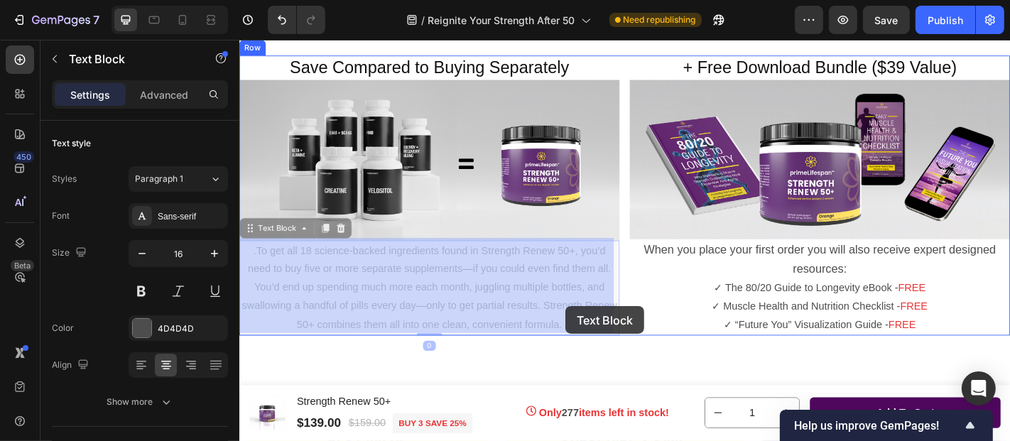
drag, startPoint x: 592, startPoint y: 330, endPoint x: 600, endPoint y: 334, distance: 8.9
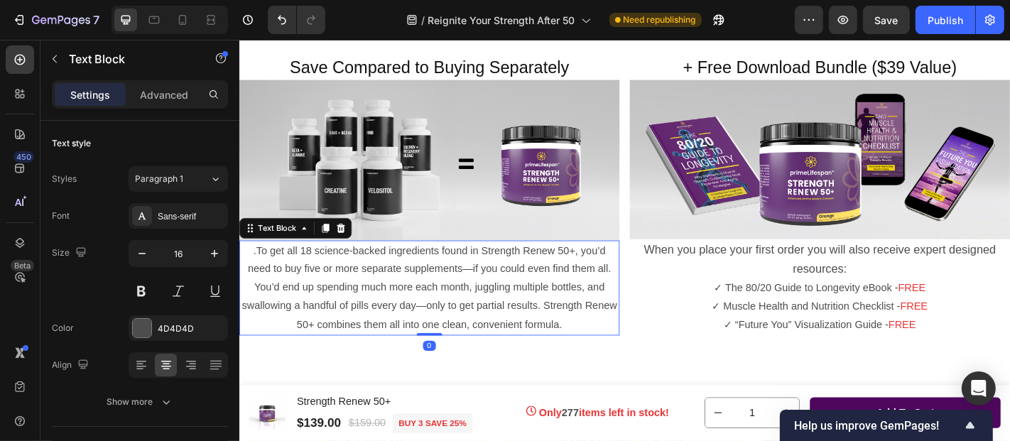
click at [600, 334] on p ".To get all 18 science-backed ingredients found in Strength Renew 50+, you’d ne…" at bounding box center [449, 314] width 418 height 102
click at [318, 288] on p ".To get all 18 science-backed ingredients found in Strength Renew 50+, you’d ne…" at bounding box center [449, 314] width 418 height 102
click at [618, 356] on p ".To get all 18 science-backed ingredients found in Strength Renew 50+, you’d ne…" at bounding box center [449, 314] width 418 height 102
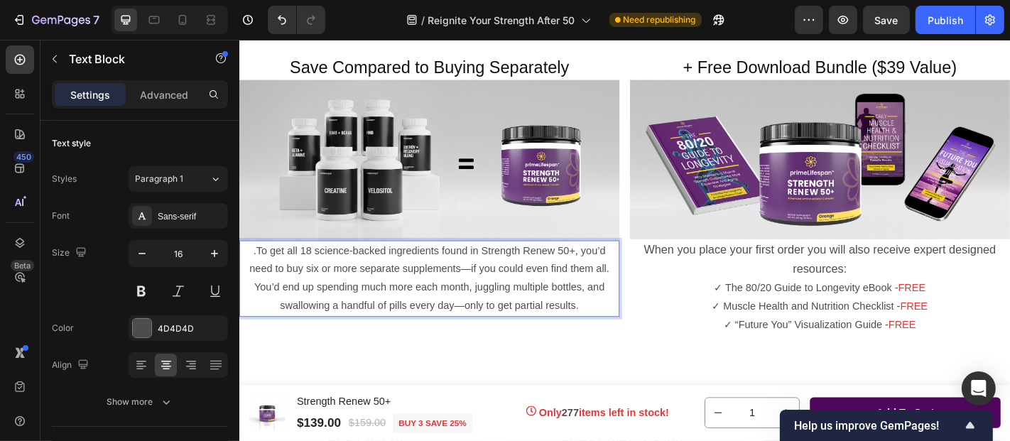
click at [253, 310] on p ".To get all 18 science-backed ingredients found in Strength Renew 50+, you’d ne…" at bounding box center [449, 304] width 418 height 82
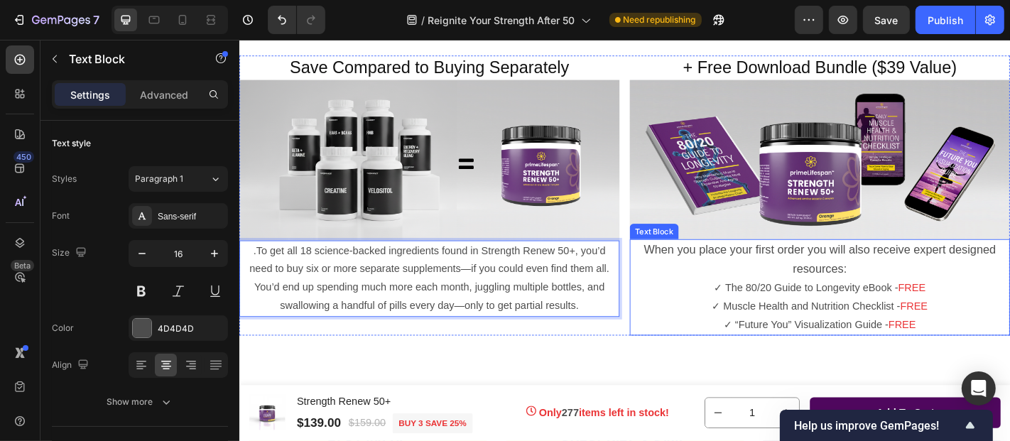
click at [768, 271] on span "When you place your first order you will also receive expert designed resources:" at bounding box center [880, 282] width 389 height 36
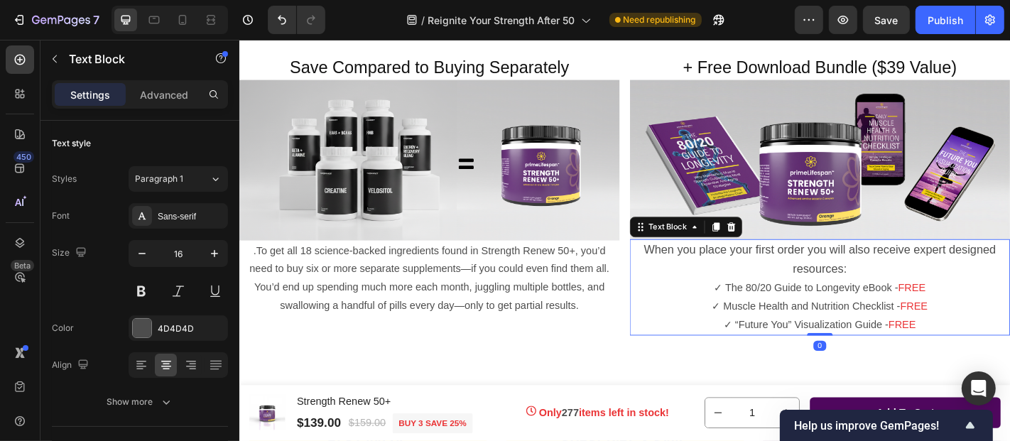
click at [768, 271] on span "When you place your first order you will also receive expert designed resources:" at bounding box center [880, 282] width 389 height 36
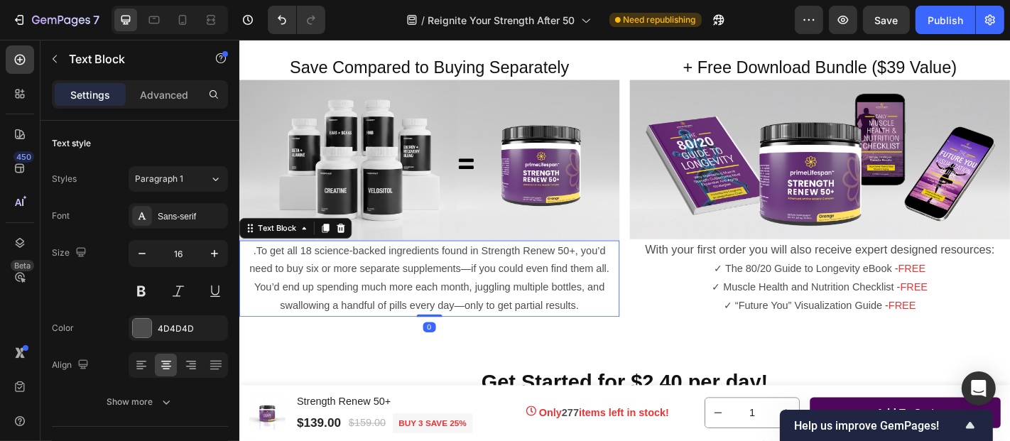
click at [575, 305] on p ".To get all 18 science-backed ingredients found in Strength Renew 50+, you’d ne…" at bounding box center [449, 304] width 418 height 82
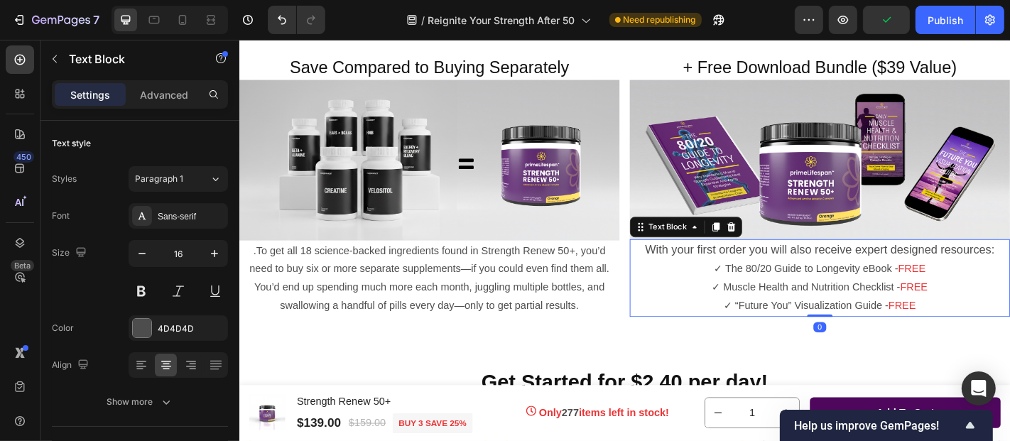
click at [713, 305] on p "✓ The 80/20 Guide to Longevity eBook - FREE ✓ Muscle Health and Nutrition Check…" at bounding box center [881, 313] width 418 height 61
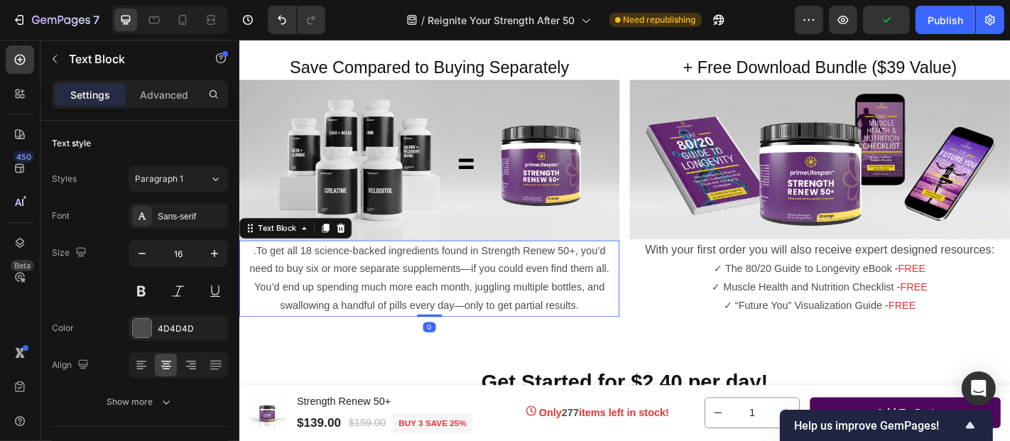
click at [524, 310] on p ".To get all 18 science-backed ingredients found in Strength Renew 50+, you’d ne…" at bounding box center [449, 304] width 418 height 82
click at [843, 21] on icon "button" at bounding box center [843, 20] width 4 height 4
click at [180, 24] on icon at bounding box center [183, 20] width 8 height 10
type input "14"
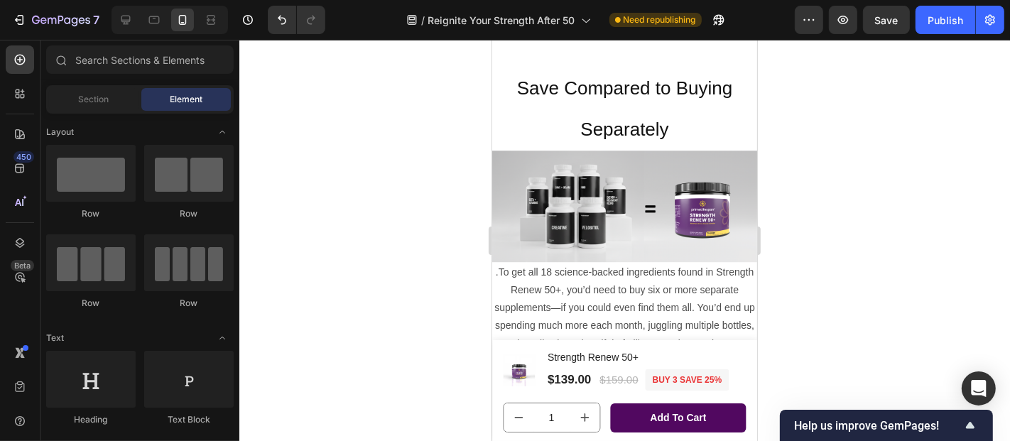
scroll to position [3337, 0]
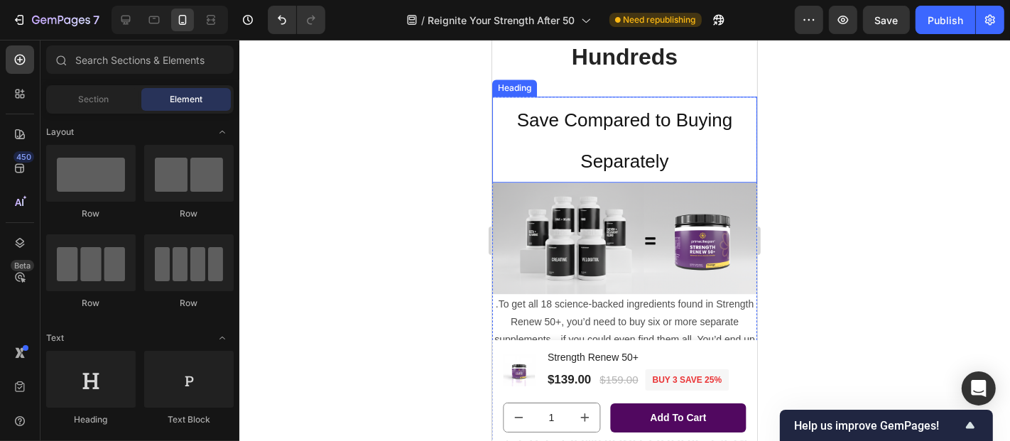
click at [565, 129] on p "⁠⁠⁠⁠⁠⁠⁠ Save Compared to Buying Separately" at bounding box center [624, 138] width 262 height 83
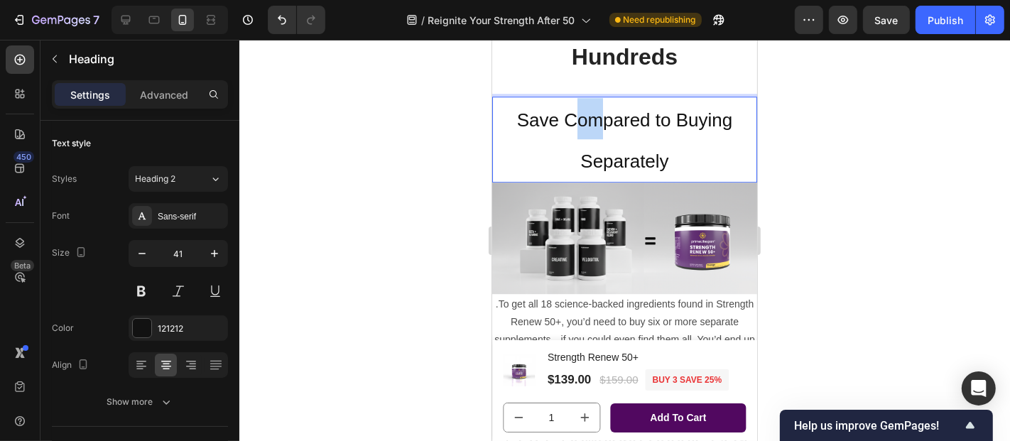
drag, startPoint x: 568, startPoint y: 120, endPoint x: 597, endPoint y: 121, distance: 29.8
click at [597, 121] on span "Save Compared to Buying Separately" at bounding box center [624, 140] width 216 height 63
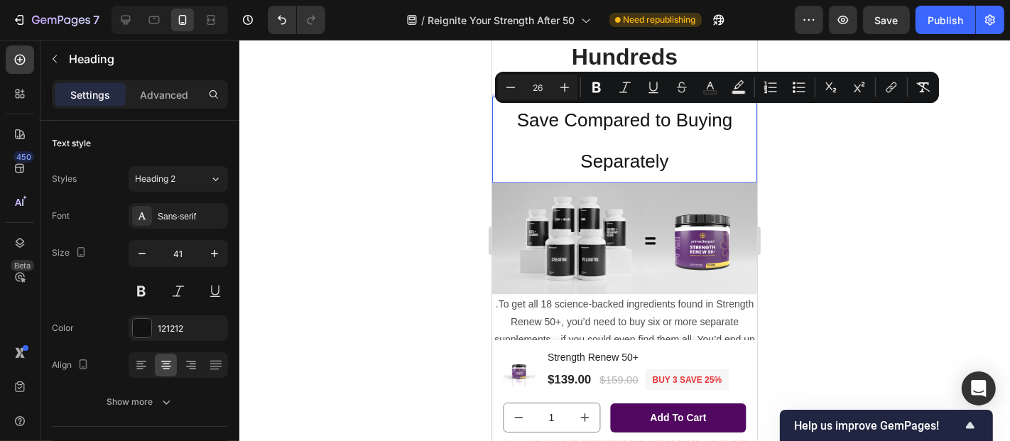
click at [522, 120] on span "Save Compared to Buying Separately" at bounding box center [624, 140] width 216 height 63
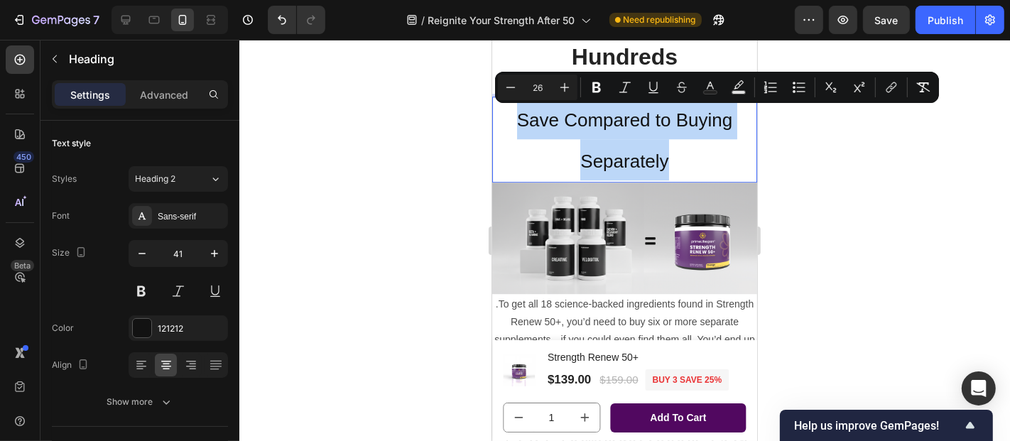
drag, startPoint x: 510, startPoint y: 116, endPoint x: 685, endPoint y: 158, distance: 179.9
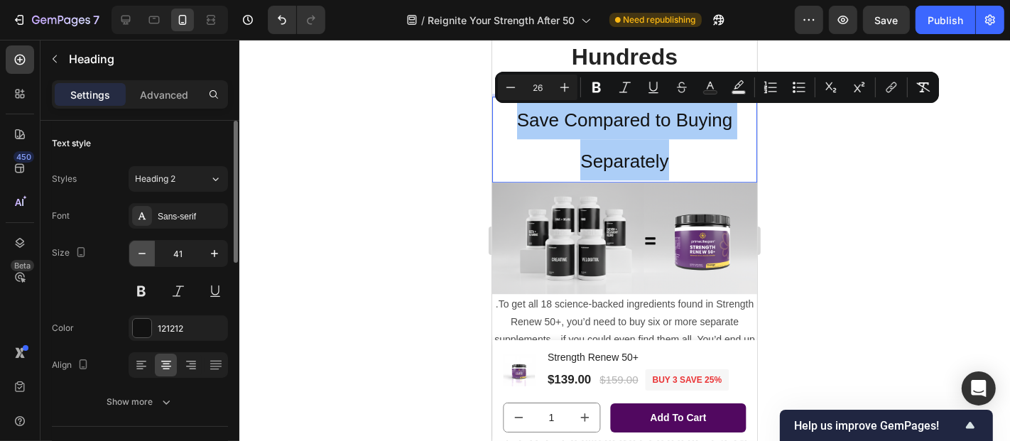
click at [142, 250] on icon "button" at bounding box center [142, 254] width 14 height 14
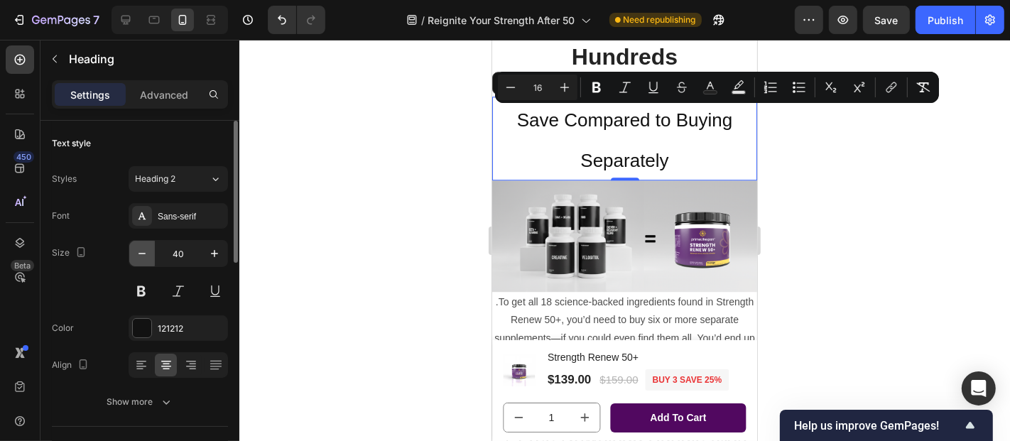
click at [142, 250] on icon "button" at bounding box center [142, 254] width 14 height 14
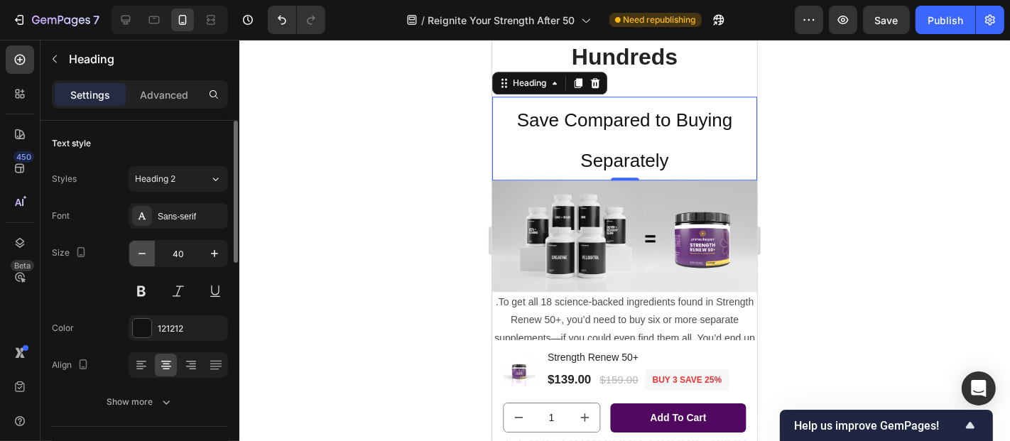
click at [142, 250] on icon "button" at bounding box center [142, 254] width 14 height 14
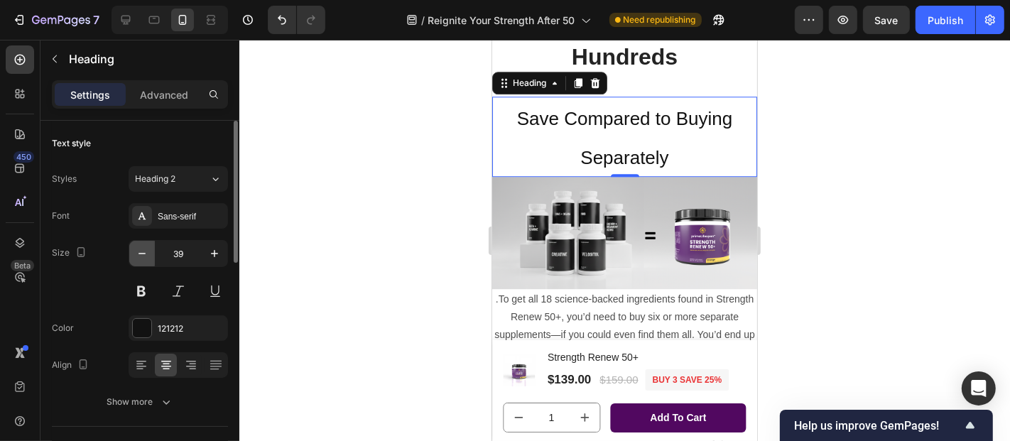
click at [142, 250] on icon "button" at bounding box center [142, 254] width 14 height 14
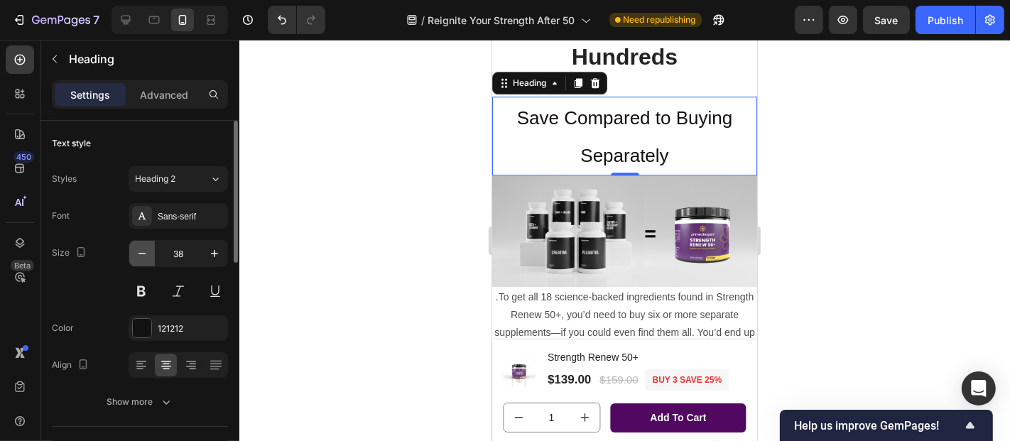
click at [142, 250] on icon "button" at bounding box center [142, 254] width 14 height 14
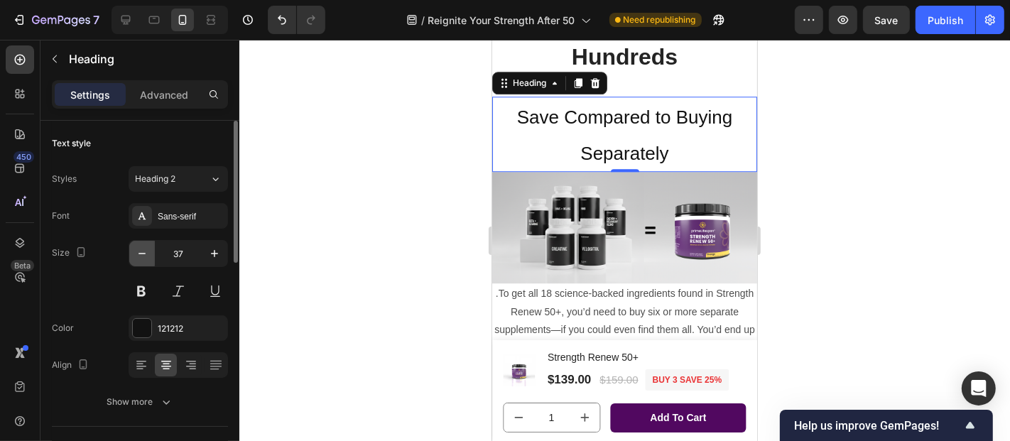
click at [142, 250] on icon "button" at bounding box center [142, 254] width 14 height 14
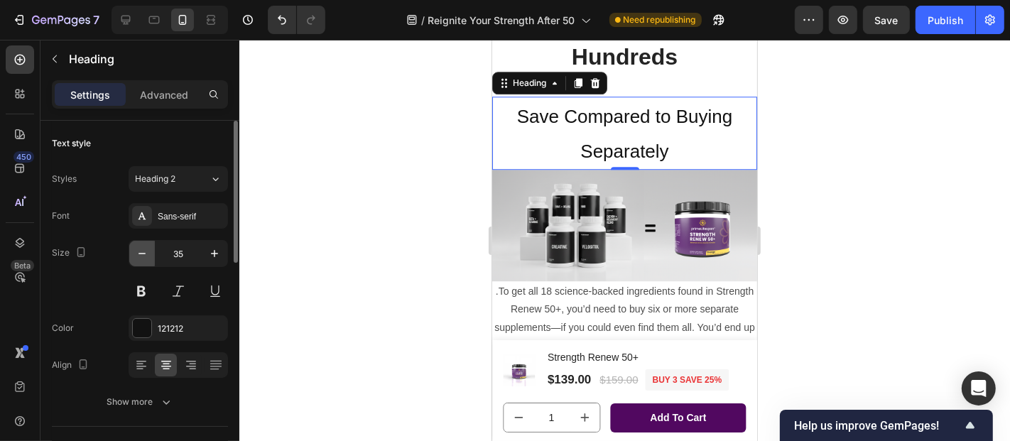
click at [142, 250] on icon "button" at bounding box center [142, 254] width 14 height 14
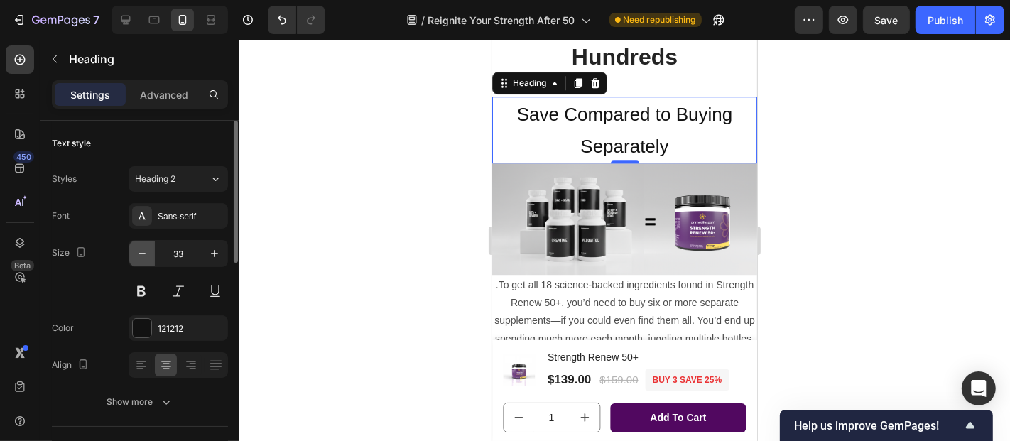
click at [142, 250] on icon "button" at bounding box center [142, 254] width 14 height 14
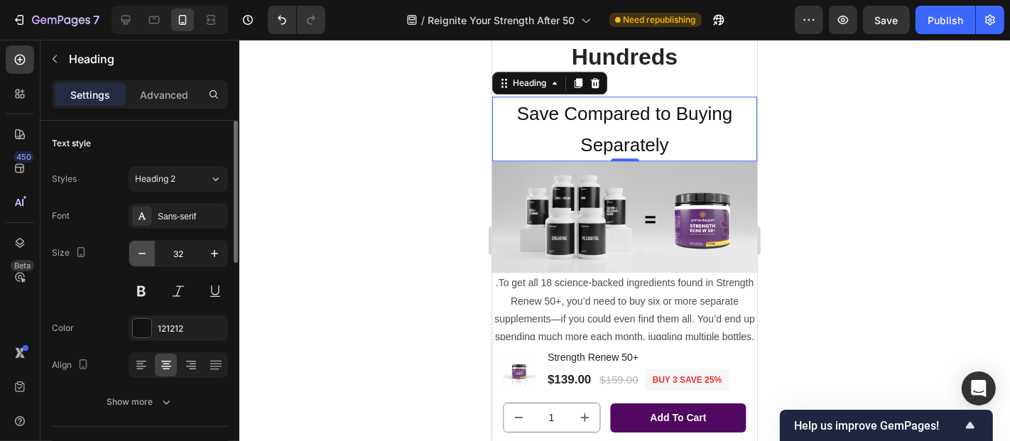
click at [142, 250] on icon "button" at bounding box center [142, 254] width 14 height 14
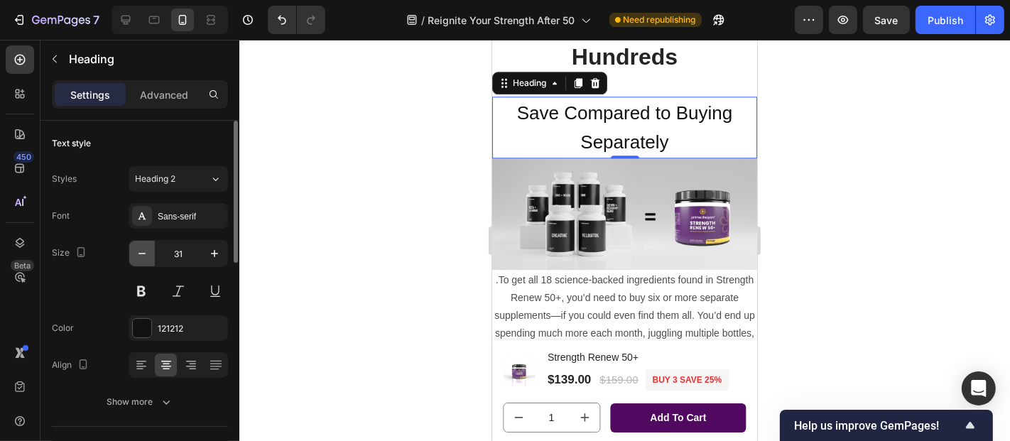
click at [142, 250] on icon "button" at bounding box center [142, 254] width 14 height 14
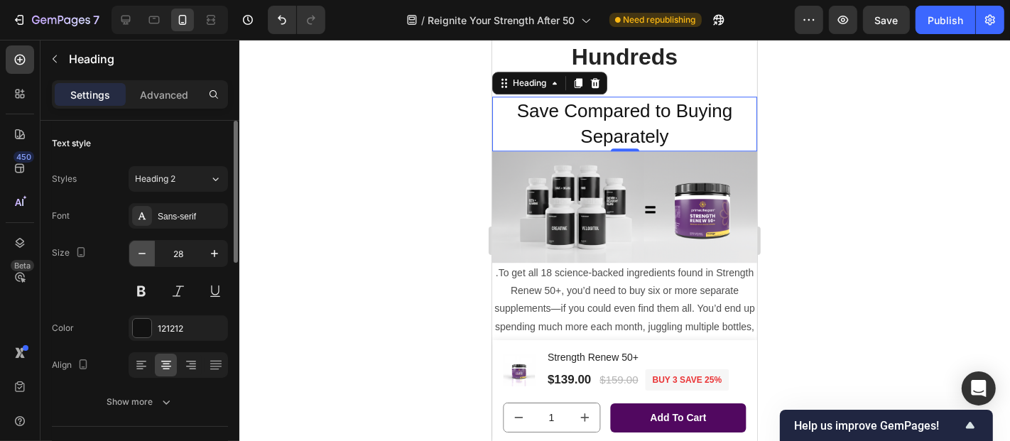
click at [142, 250] on icon "button" at bounding box center [142, 254] width 14 height 14
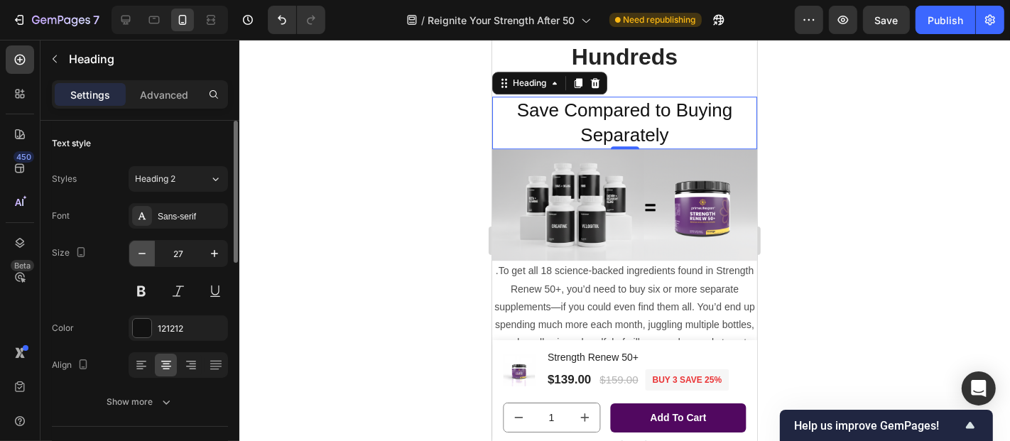
click at [142, 250] on icon "button" at bounding box center [142, 254] width 14 height 14
type input "26"
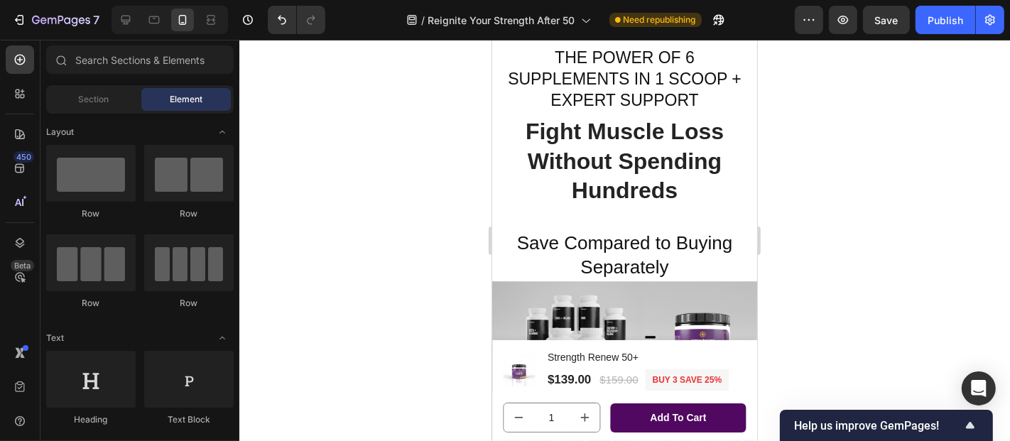
scroll to position [3172, 0]
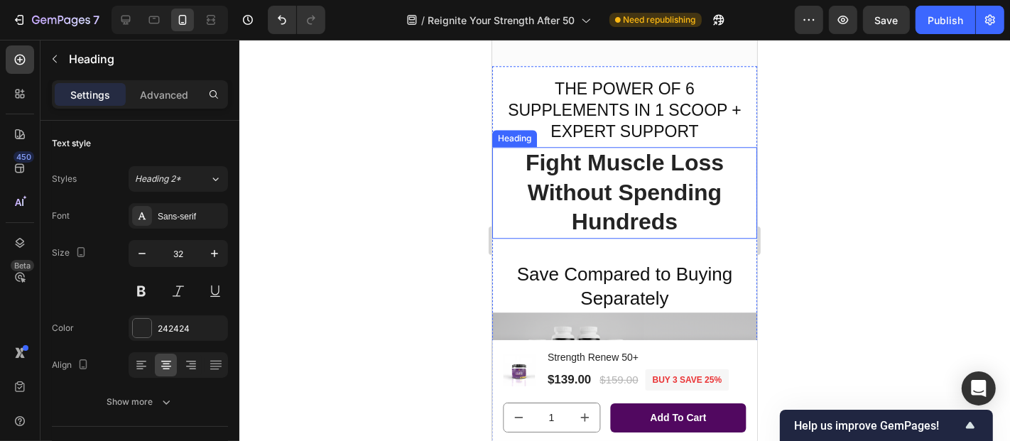
click at [568, 164] on span "Fight Muscle Loss Without Spending Hundreds" at bounding box center [624, 191] width 198 height 85
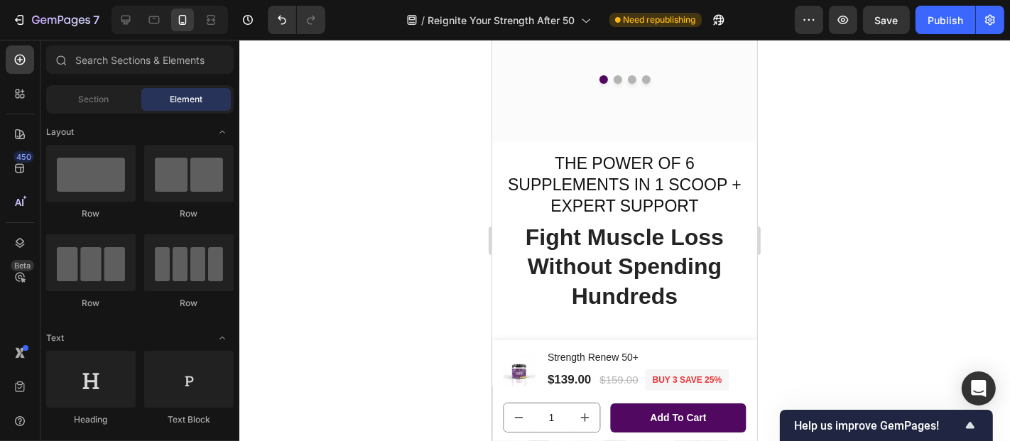
scroll to position [3291, 0]
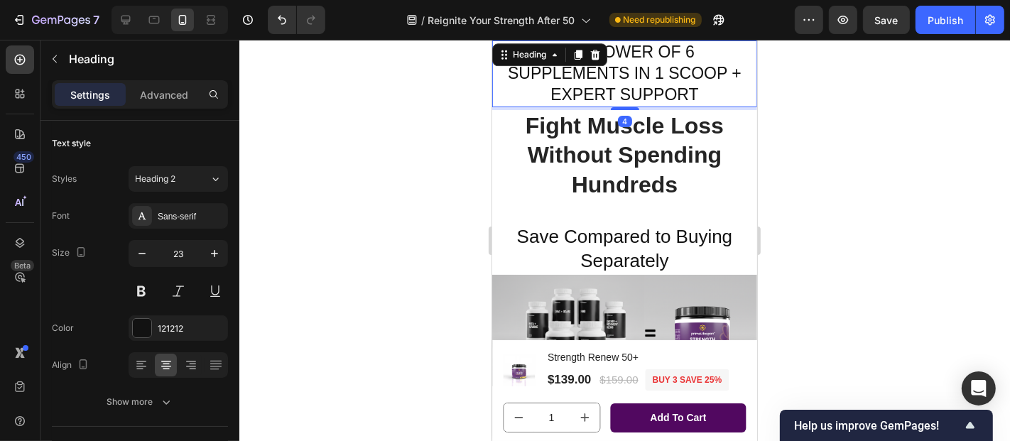
click at [612, 105] on p "⁠⁠⁠⁠⁠⁠⁠ THE POWER OF 6 SUPPLEMENTS IN 1 SCOOP + EXPERT SUPPORT" at bounding box center [624, 73] width 262 height 64
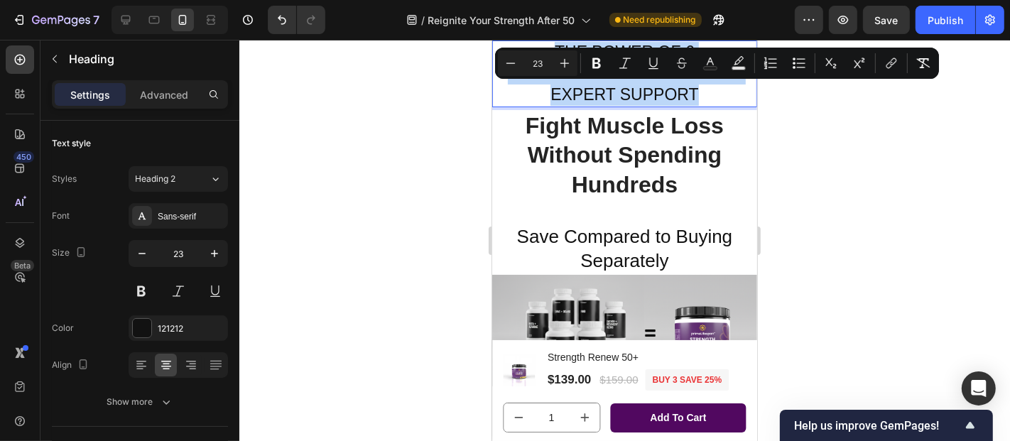
drag, startPoint x: 691, startPoint y: 131, endPoint x: 551, endPoint y: 85, distance: 148.0
click at [551, 85] on span "THE POWER OF 6 SUPPLEMENTS IN 1 SCOOP + EXPERT SUPPORT" at bounding box center [624, 72] width 234 height 61
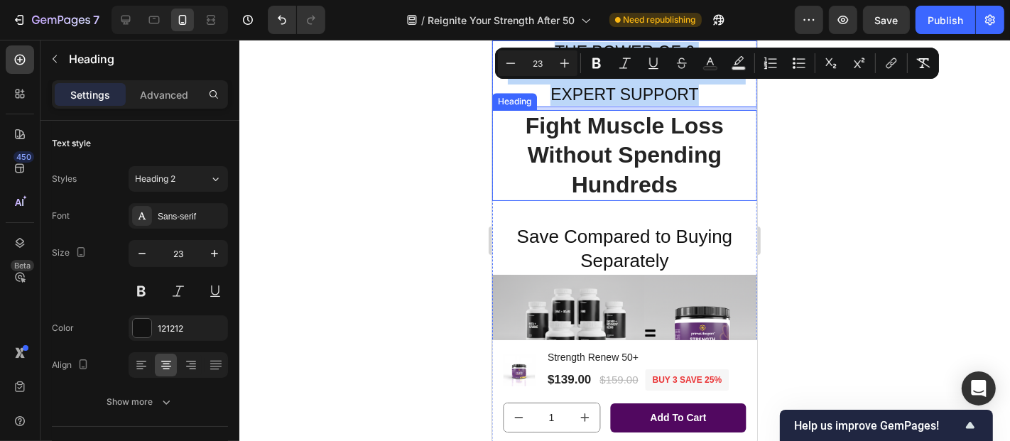
click at [567, 189] on span "Fight Muscle Loss Without Spending Hundreds" at bounding box center [624, 154] width 198 height 85
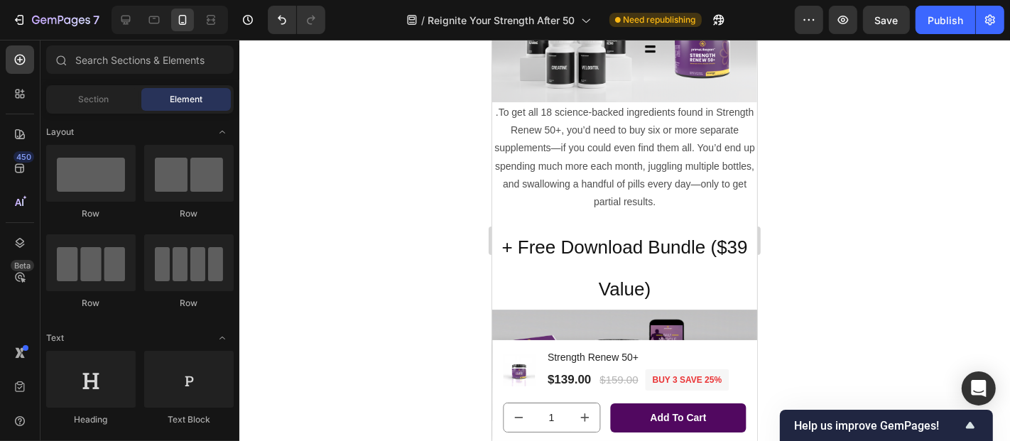
scroll to position [3650, 0]
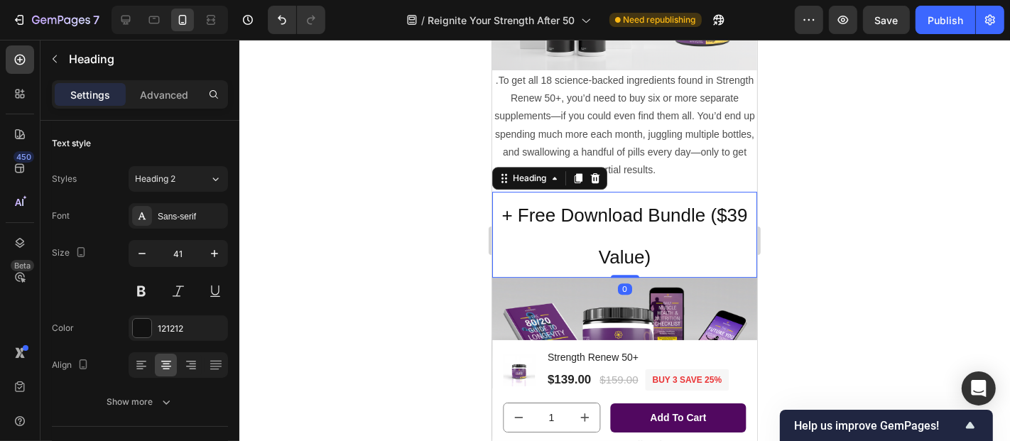
click at [652, 251] on p "⁠⁠⁠⁠⁠⁠⁠ + Free Download Bundle ($39 Value)" at bounding box center [624, 234] width 262 height 83
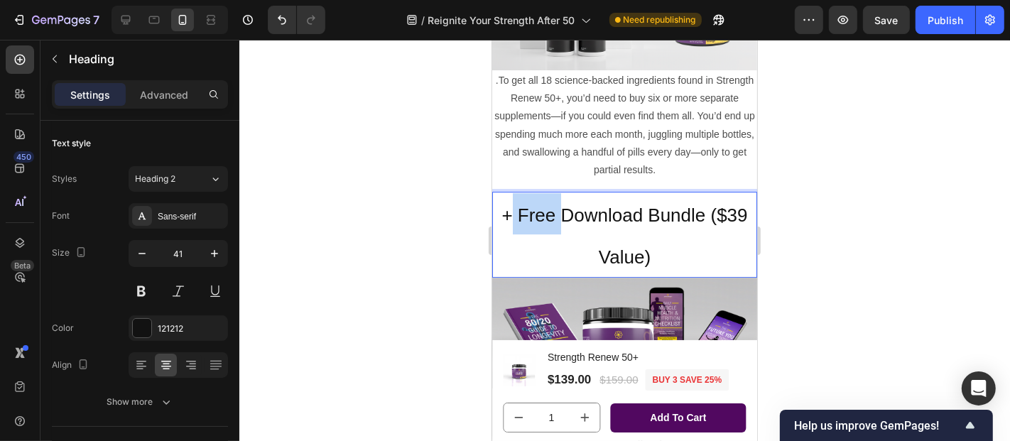
drag, startPoint x: 502, startPoint y: 205, endPoint x: 551, endPoint y: 203, distance: 49.1
click at [551, 204] on span "+ Free Download Bundle ($39 Value)" at bounding box center [624, 235] width 246 height 63
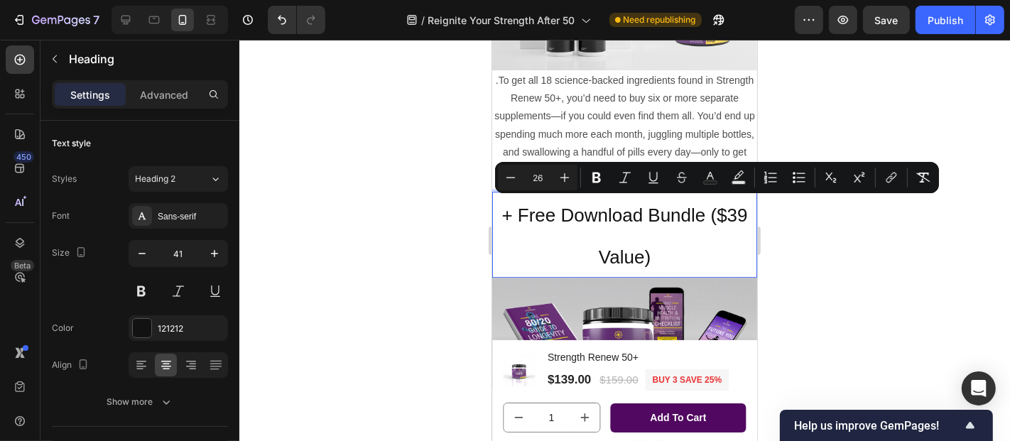
click at [647, 243] on p "+ Free Download Bundle ($39 Value)" at bounding box center [624, 234] width 262 height 83
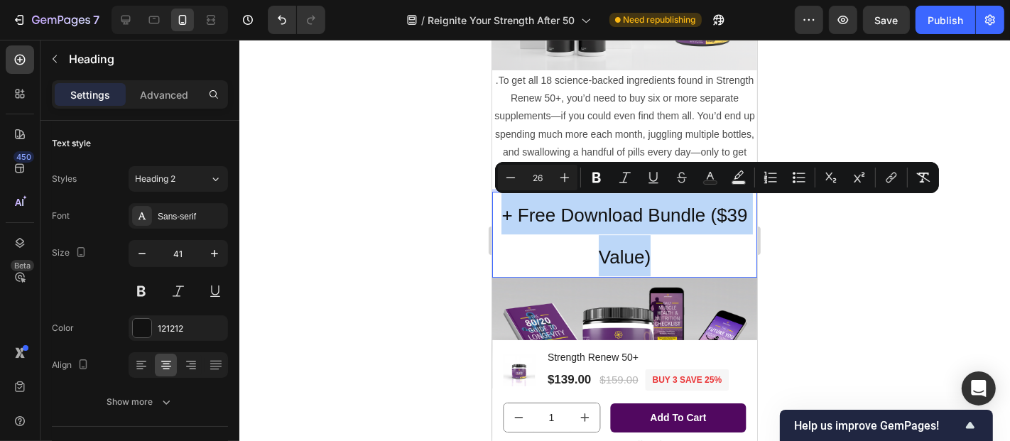
drag, startPoint x: 656, startPoint y: 257, endPoint x: 498, endPoint y: 209, distance: 164.9
click at [498, 209] on p "+ Free Download Bundle ($39 Value)" at bounding box center [624, 234] width 262 height 83
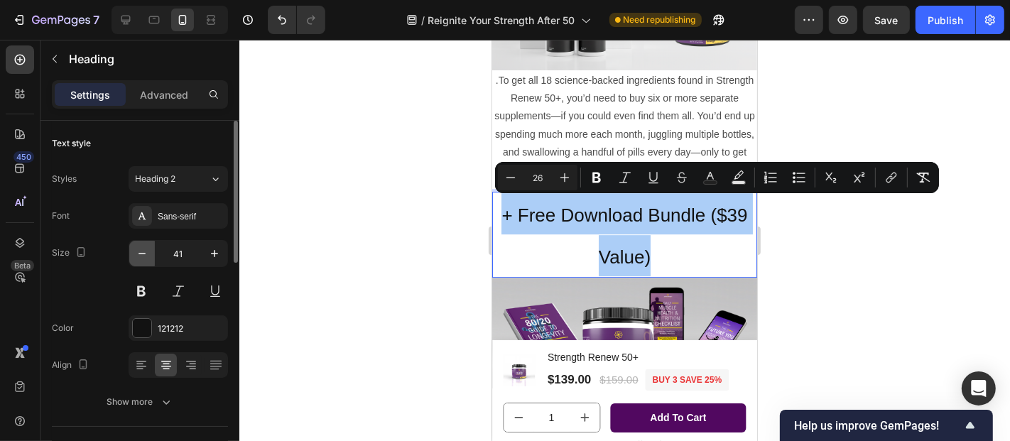
click at [140, 255] on icon "button" at bounding box center [142, 254] width 14 height 14
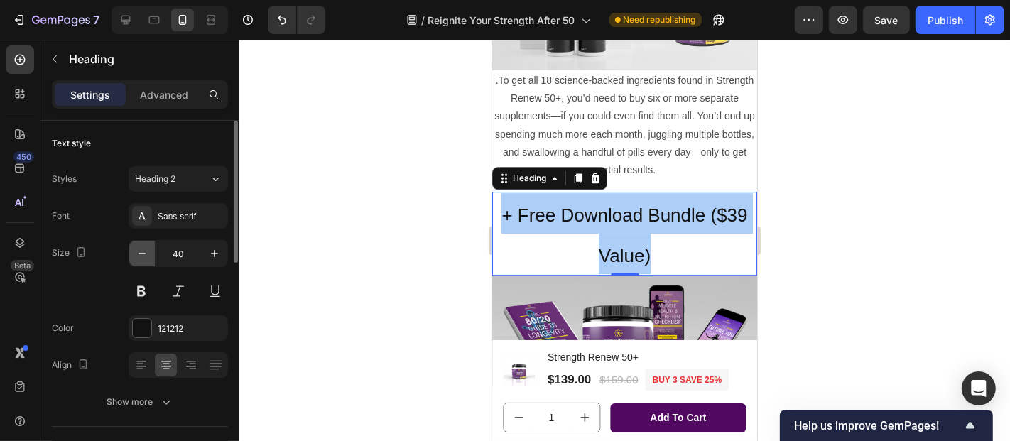
click at [140, 255] on icon "button" at bounding box center [142, 254] width 14 height 14
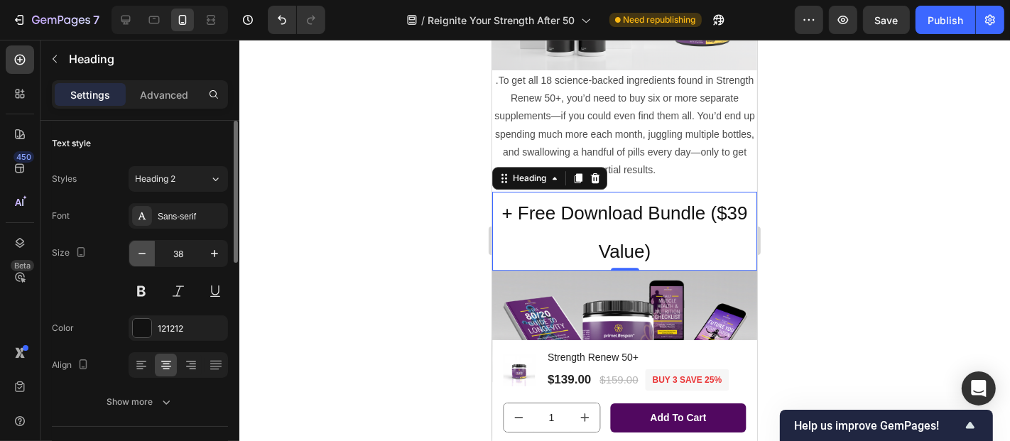
click at [140, 255] on icon "button" at bounding box center [142, 254] width 14 height 14
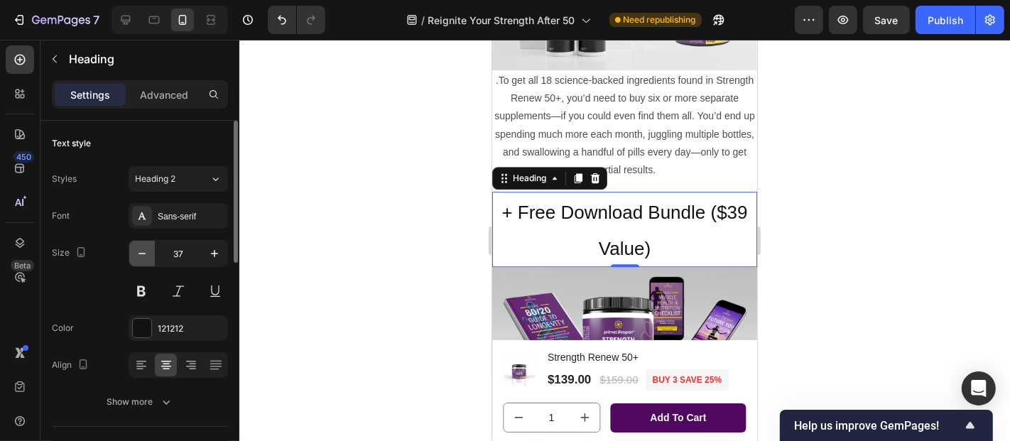
click at [140, 255] on icon "button" at bounding box center [142, 254] width 14 height 14
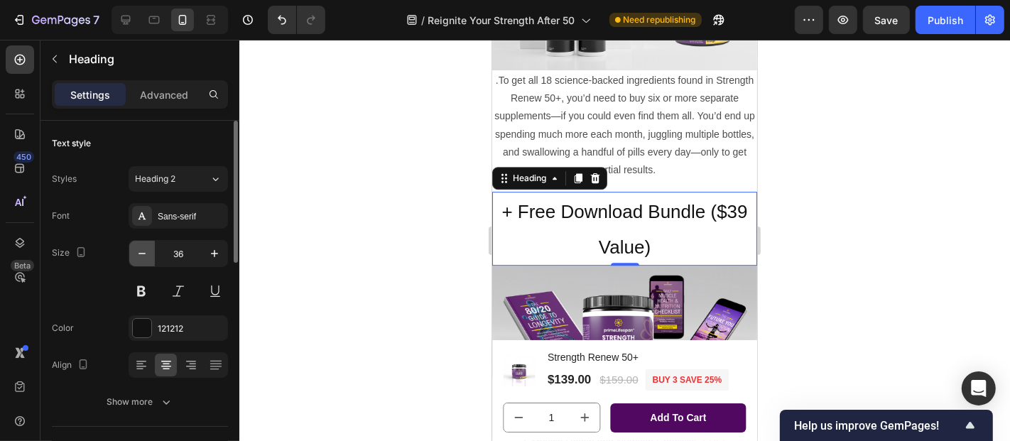
click at [140, 255] on icon "button" at bounding box center [142, 254] width 14 height 14
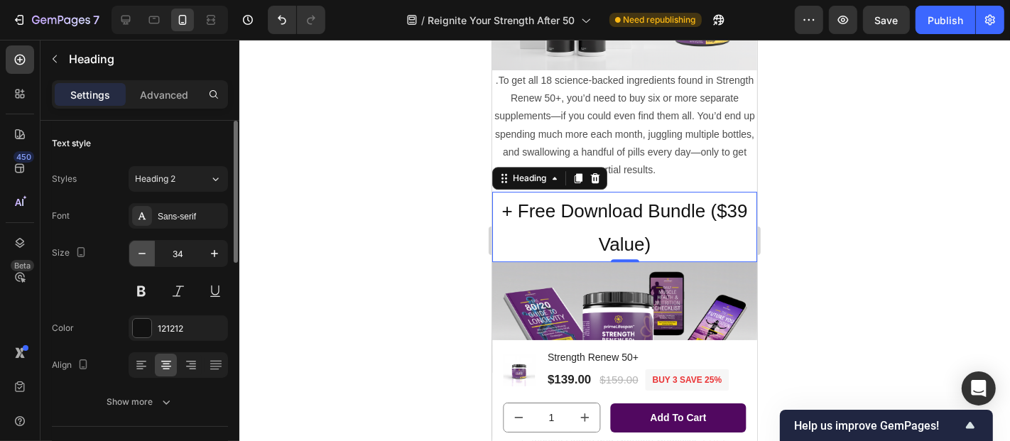
click at [140, 255] on icon "button" at bounding box center [142, 254] width 14 height 14
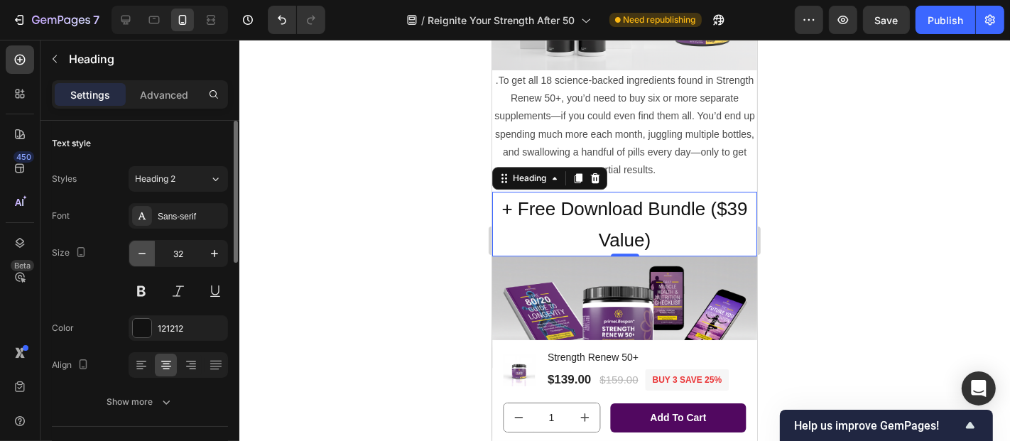
click at [139, 256] on icon "button" at bounding box center [142, 254] width 14 height 14
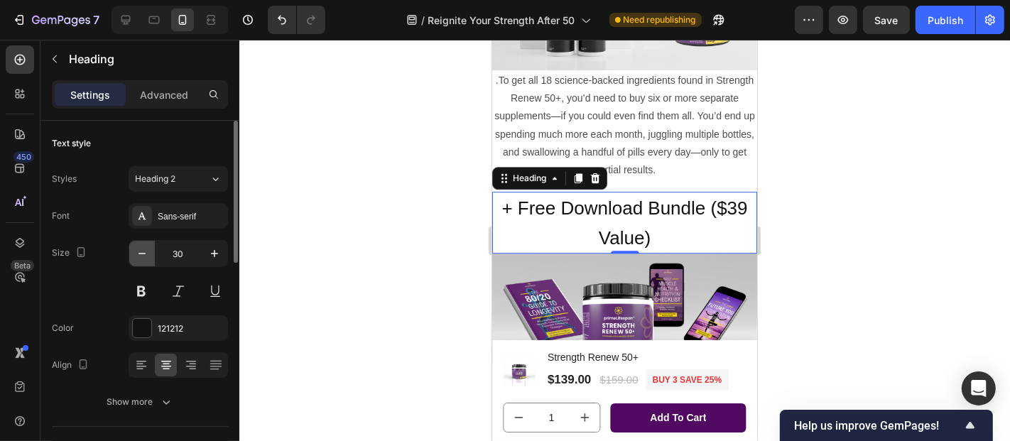
click at [139, 256] on icon "button" at bounding box center [142, 254] width 14 height 14
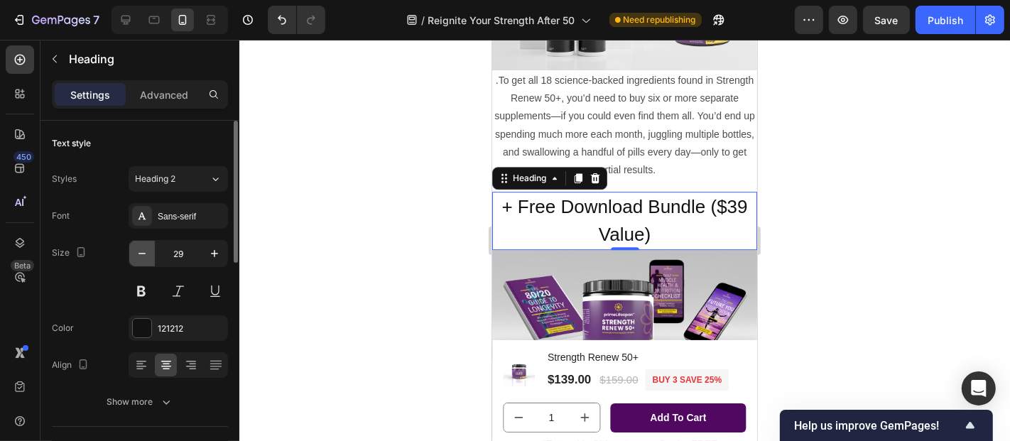
click at [139, 256] on icon "button" at bounding box center [142, 254] width 14 height 14
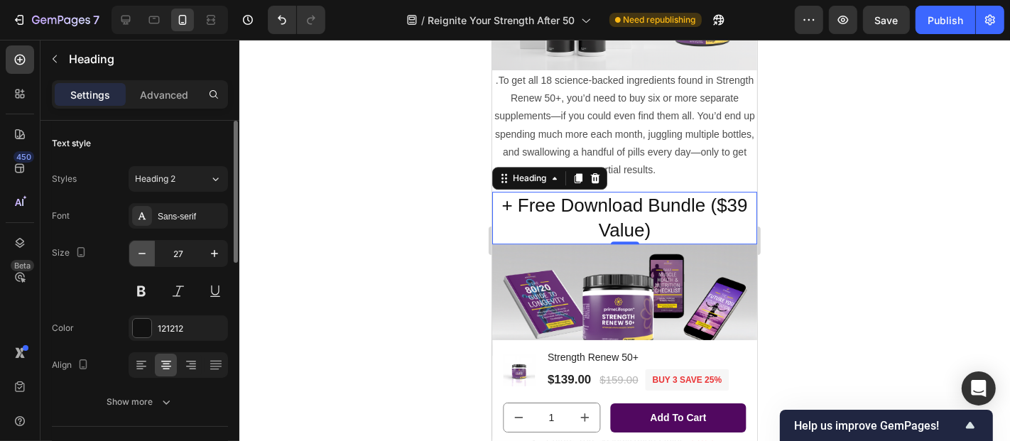
click at [139, 256] on icon "button" at bounding box center [142, 254] width 14 height 14
type input "26"
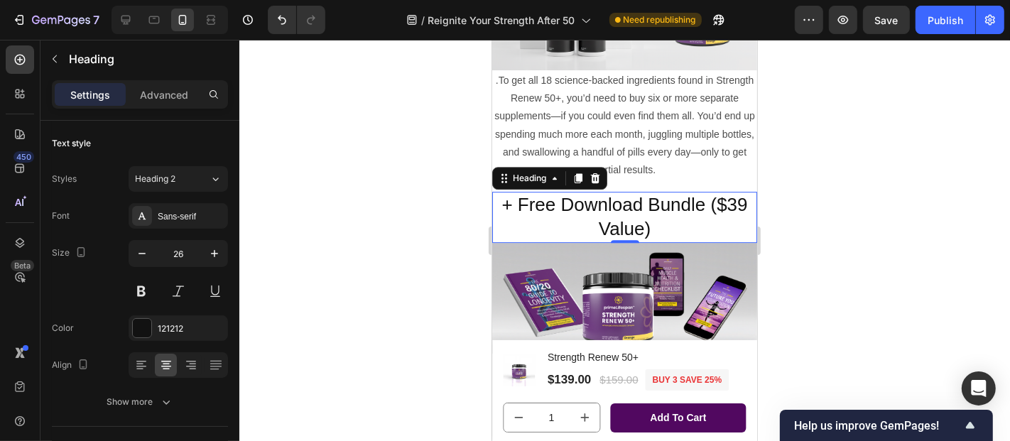
click at [826, 254] on div at bounding box center [624, 240] width 771 height 401
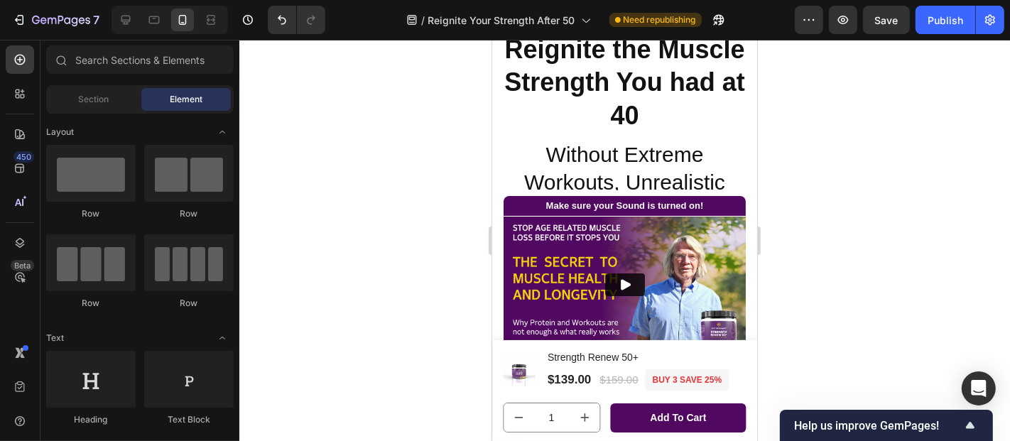
scroll to position [201, 0]
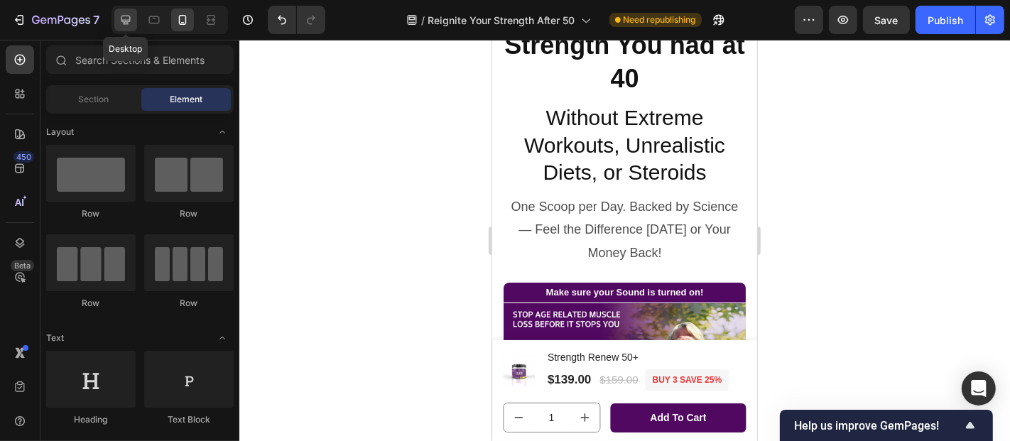
click at [125, 23] on icon at bounding box center [126, 20] width 14 height 14
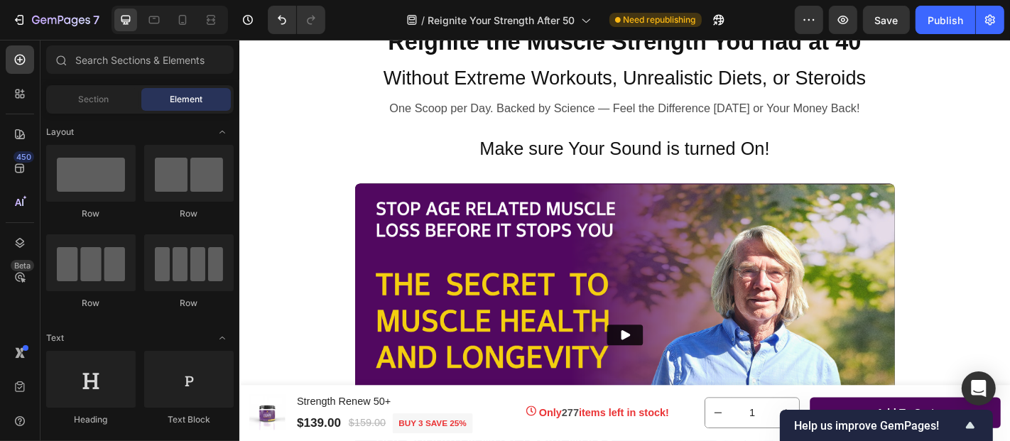
scroll to position [188, 0]
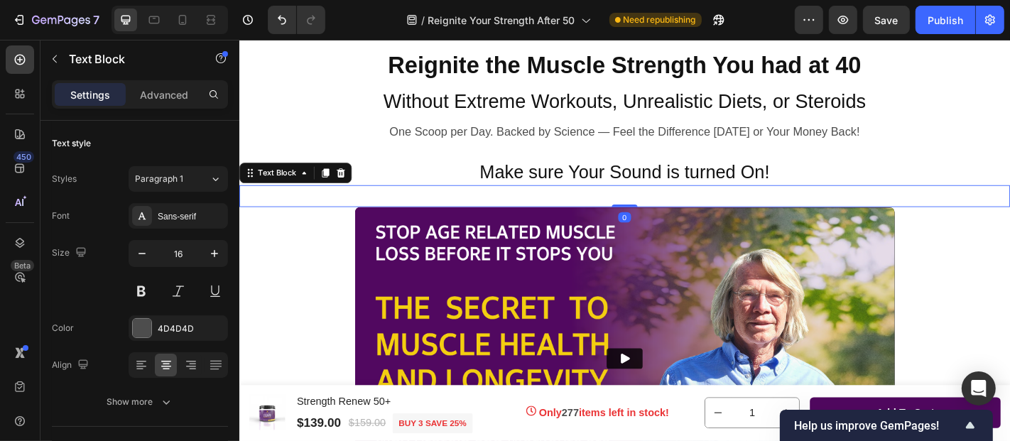
click at [876, 206] on p "Make sure your Sound is turned on!" at bounding box center [665, 212] width 850 height 21
click at [551, 215] on p "Make sure your Sound is turned on!" at bounding box center [665, 212] width 850 height 21
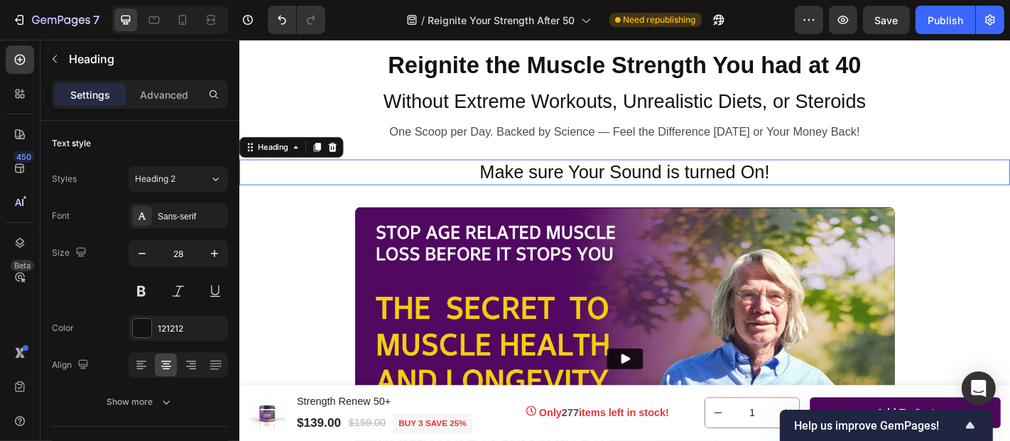
click at [536, 187] on span "Make sure Your Sound is turned On!" at bounding box center [664, 186] width 320 height 22
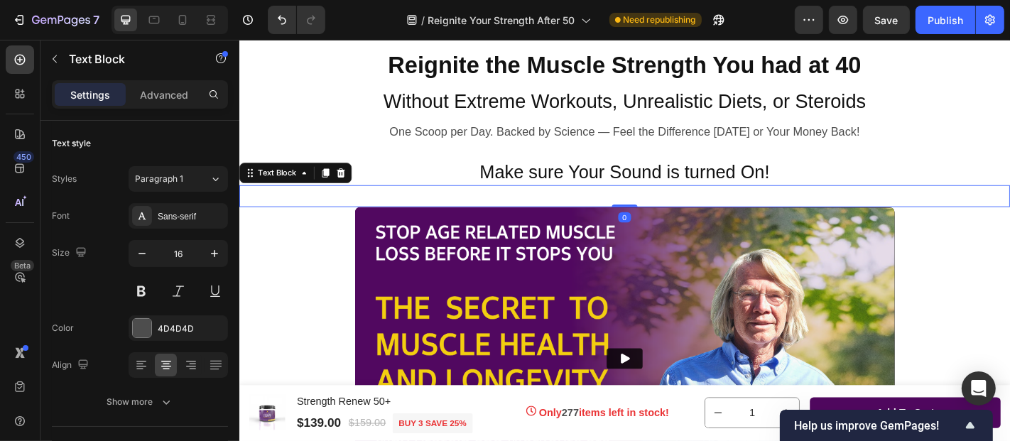
click at [507, 209] on p "Make sure your Sound is turned on!" at bounding box center [665, 212] width 850 height 21
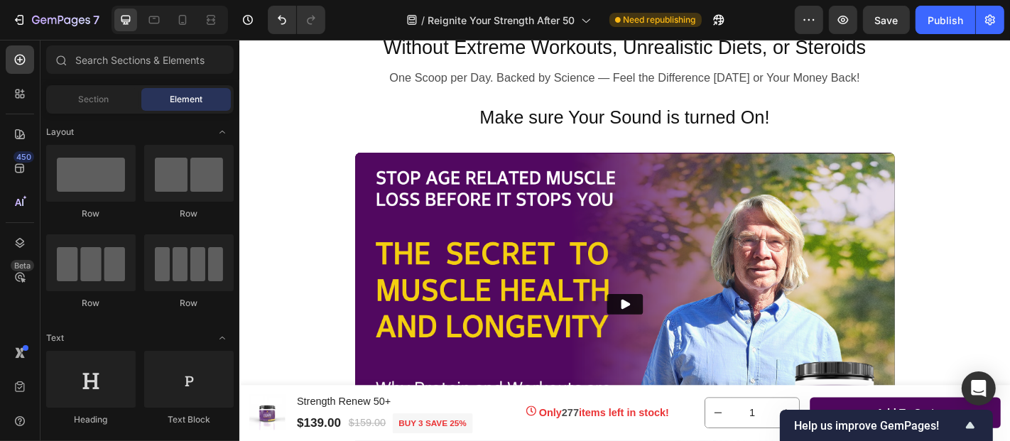
scroll to position [235, 0]
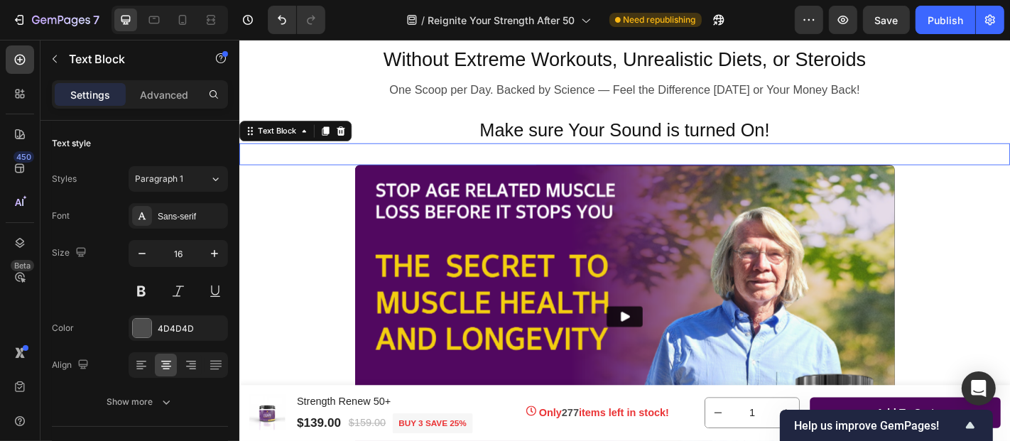
click at [414, 164] on p "Make sure your Sound is turned on!" at bounding box center [665, 165] width 850 height 21
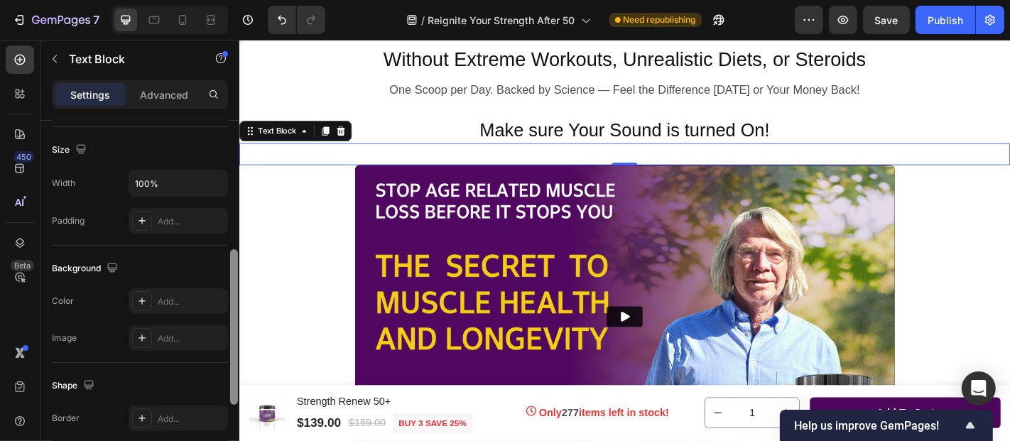
scroll to position [302, 0]
drag, startPoint x: 234, startPoint y: 168, endPoint x: 229, endPoint y: 298, distance: 130.1
click at [229, 298] on div at bounding box center [234, 302] width 11 height 362
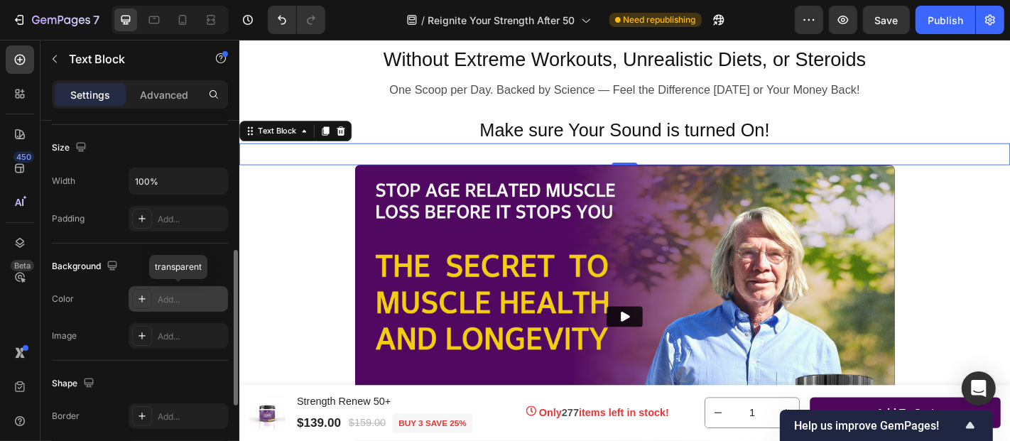
click at [188, 300] on div "Add..." at bounding box center [191, 299] width 67 height 13
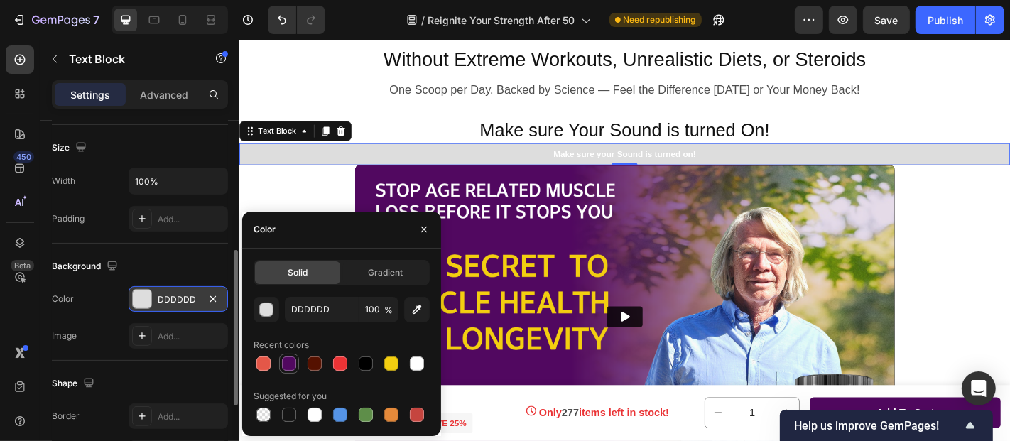
click at [284, 363] on div at bounding box center [289, 364] width 14 height 14
type input "510860"
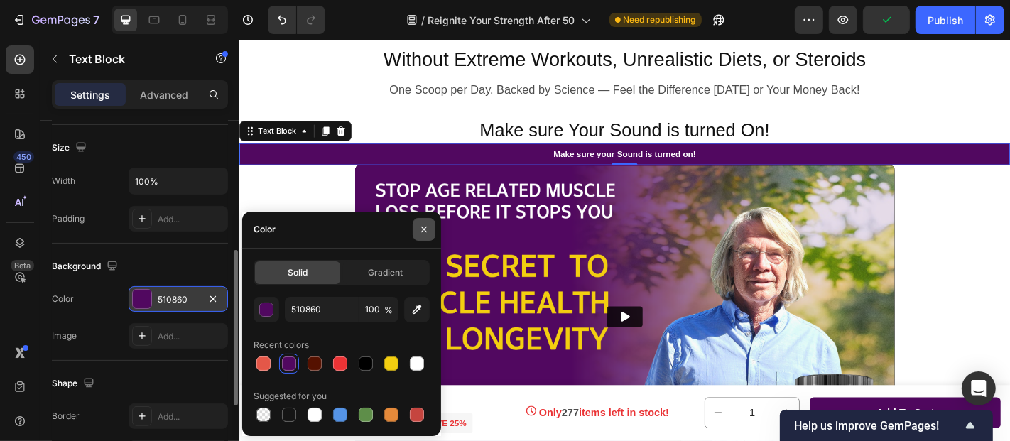
click at [424, 226] on icon "button" at bounding box center [423, 229] width 11 height 11
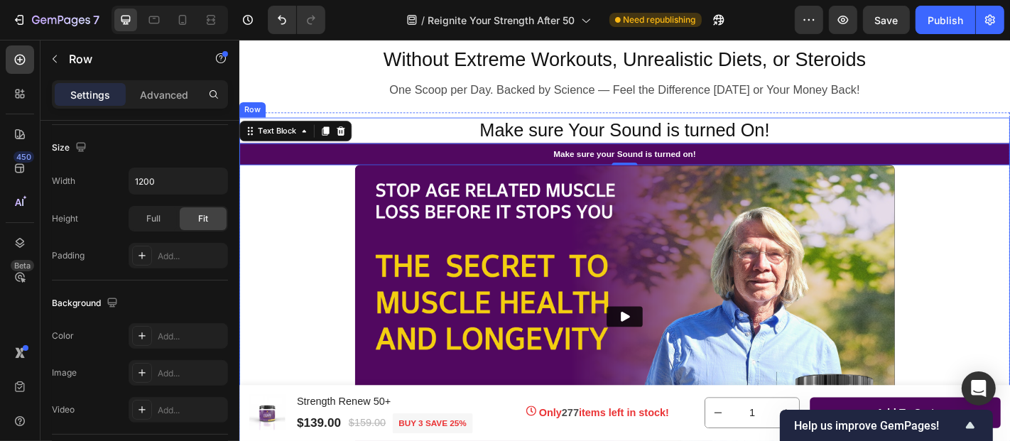
click at [338, 231] on div "Make sure Your Sound is turned On! Heading Make sure your Sound is turned on! T…" at bounding box center [665, 319] width 852 height 389
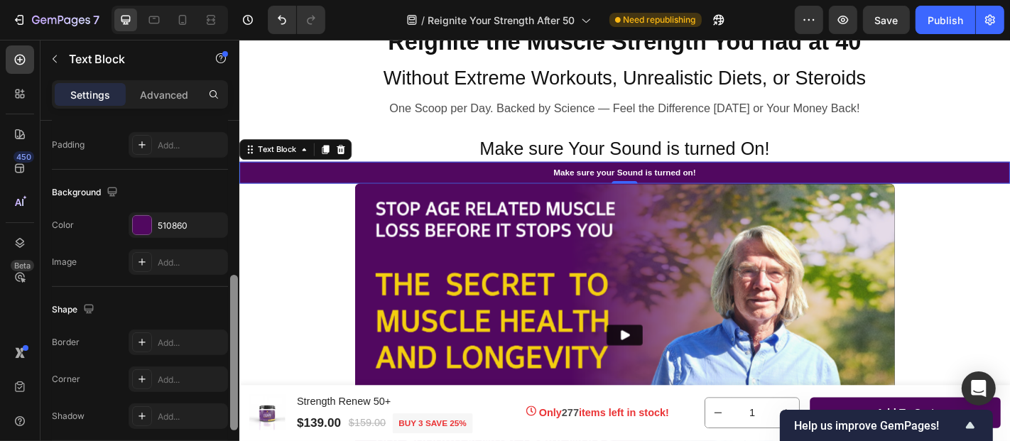
scroll to position [379, 0]
drag, startPoint x: 234, startPoint y: 194, endPoint x: 229, endPoint y: 357, distance: 163.5
click at [229, 357] on div at bounding box center [234, 302] width 11 height 362
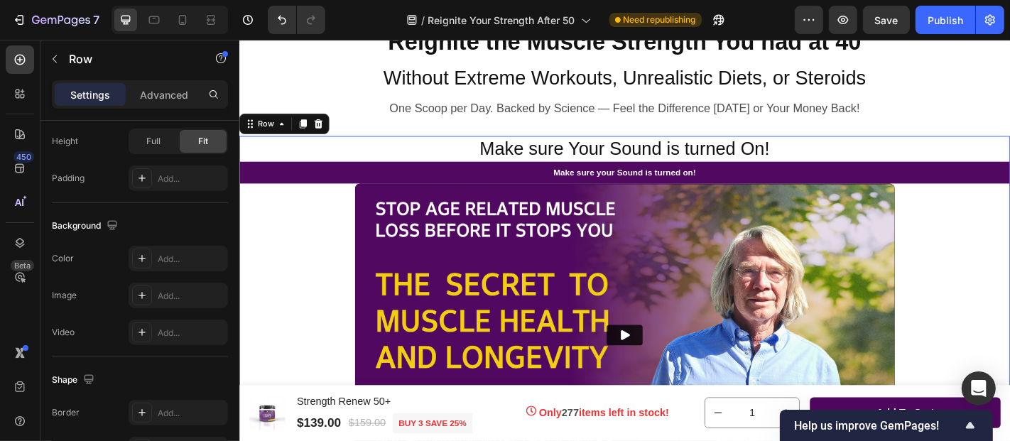
click at [352, 331] on div "Make sure Your Sound is turned On! Heading Make sure your Sound is turned on! T…" at bounding box center [665, 340] width 852 height 389
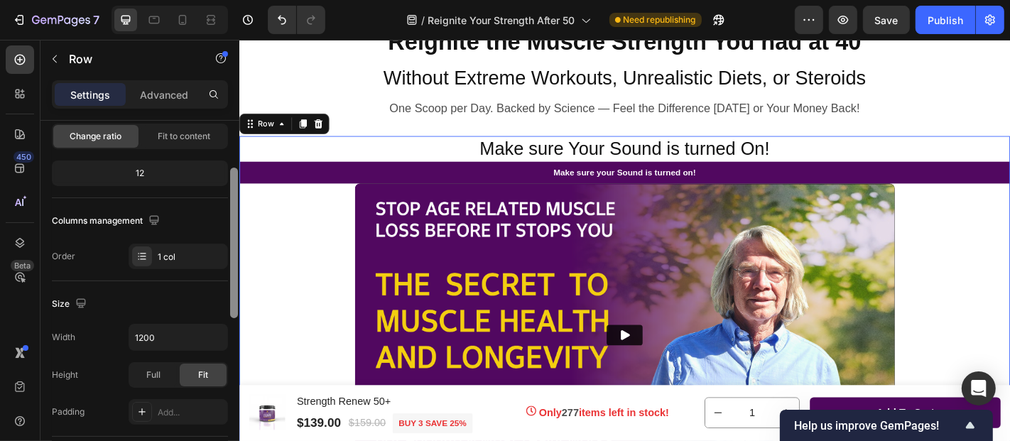
scroll to position [169, 0]
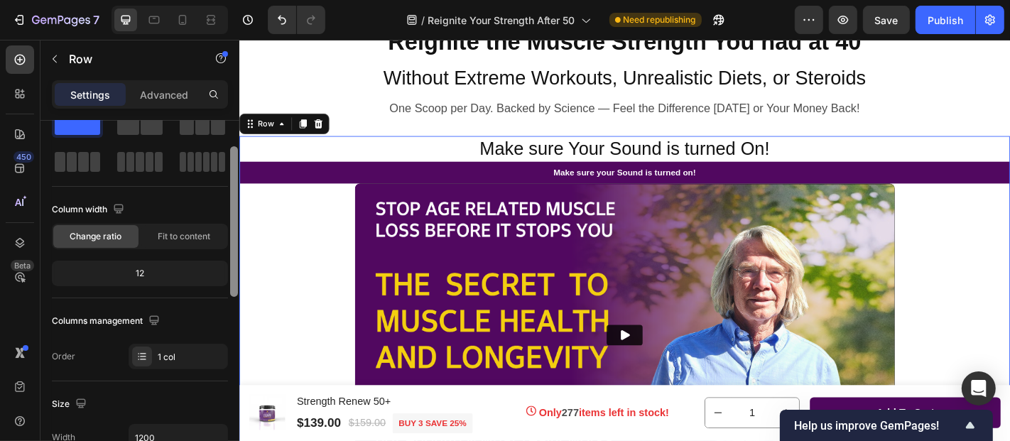
drag, startPoint x: 236, startPoint y: 183, endPoint x: 236, endPoint y: 205, distance: 21.3
click at [236, 205] on div at bounding box center [234, 221] width 8 height 151
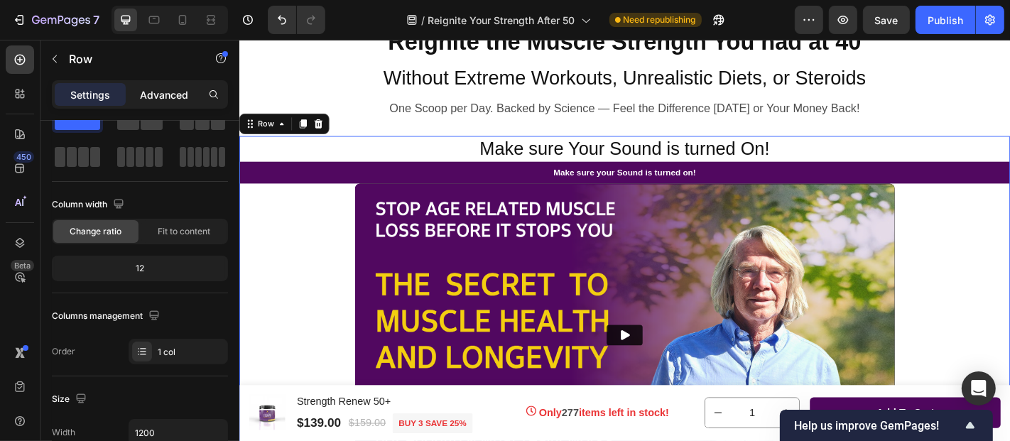
click at [173, 92] on p "Advanced" at bounding box center [164, 94] width 48 height 15
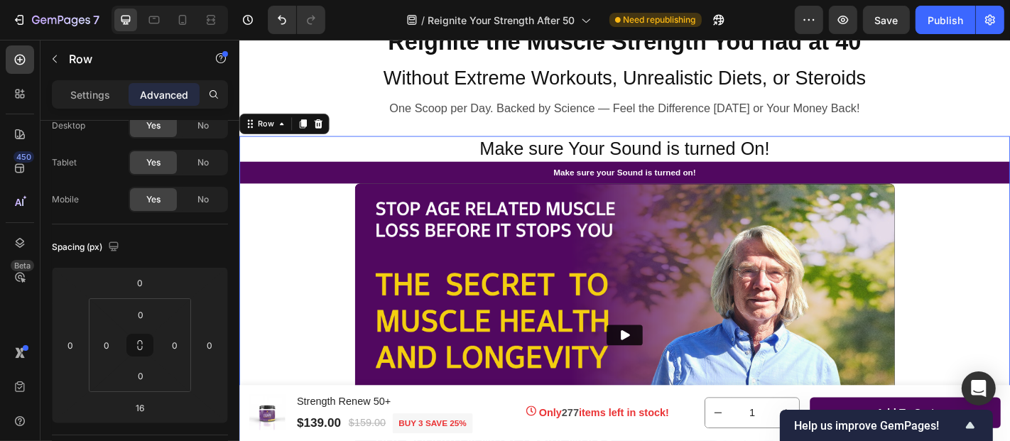
click at [310, 315] on div "Make sure Your Sound is turned On! Heading Make sure your Sound is turned on! T…" at bounding box center [665, 340] width 852 height 389
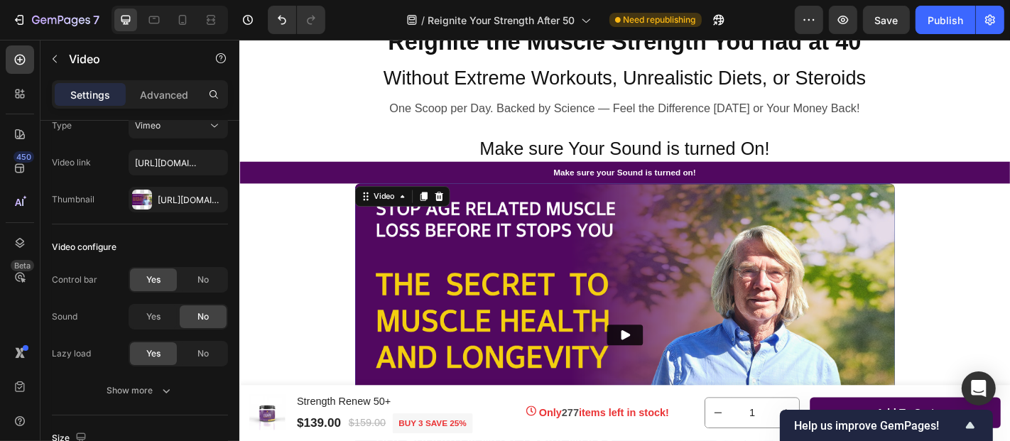
click at [381, 295] on img at bounding box center [665, 366] width 597 height 336
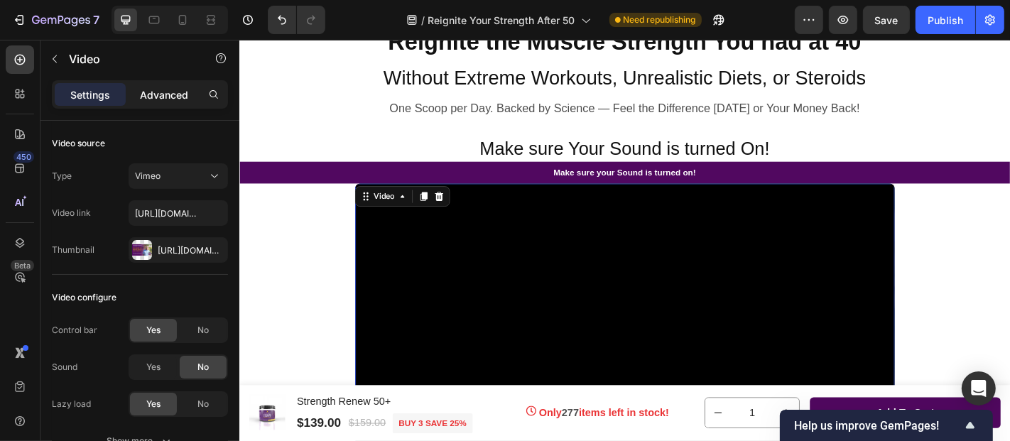
click at [170, 94] on p "Advanced" at bounding box center [164, 94] width 48 height 15
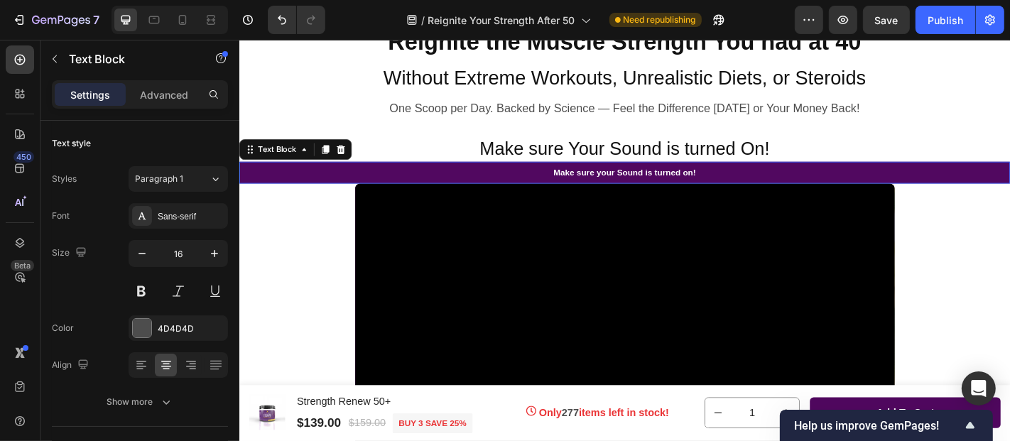
click at [347, 185] on p "Make sure your Sound is turned on!" at bounding box center [665, 185] width 850 height 21
drag, startPoint x: 232, startPoint y: 175, endPoint x: 225, endPoint y: 136, distance: 39.7
click at [225, 136] on div "Text style Styles Paragraph 1 Font Sans-serif Size 16 Color 4D4D4D Align Show m…" at bounding box center [139, 301] width 199 height 361
click at [170, 92] on p "Advanced" at bounding box center [164, 94] width 48 height 15
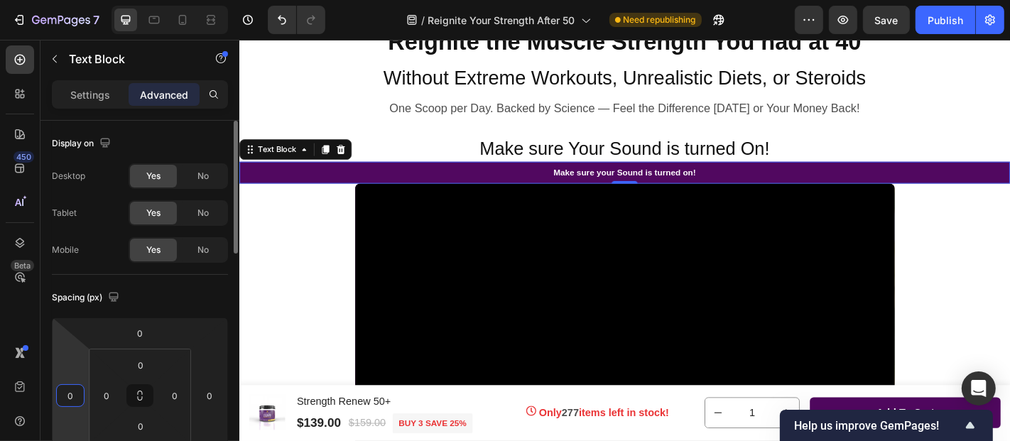
click at [74, 396] on input "0" at bounding box center [70, 395] width 21 height 21
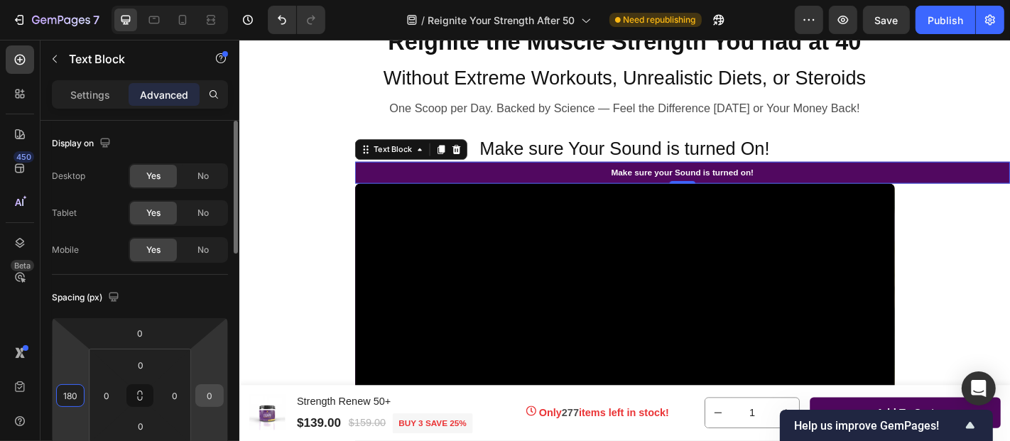
type input "180"
click at [214, 400] on input "0" at bounding box center [209, 395] width 21 height 21
type input "180"
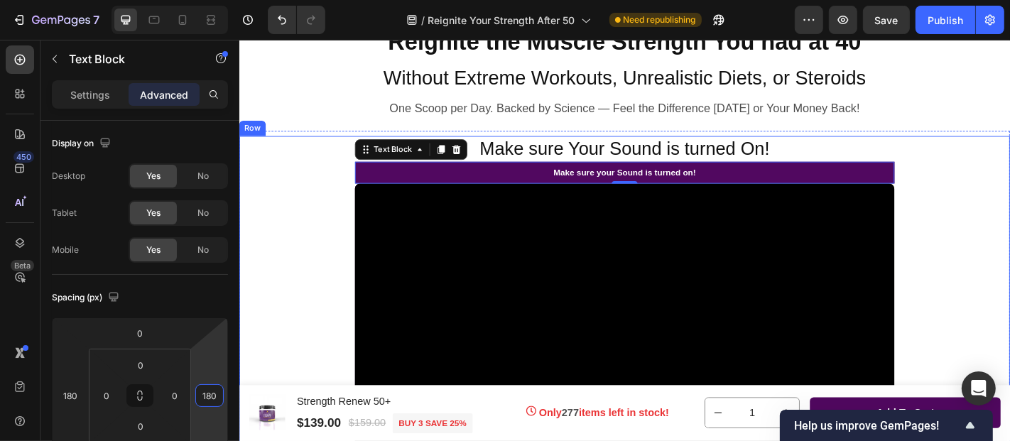
click at [318, 280] on div "Make sure Your Sound is turned On! Heading Make sure your Sound is turned on! T…" at bounding box center [665, 340] width 852 height 389
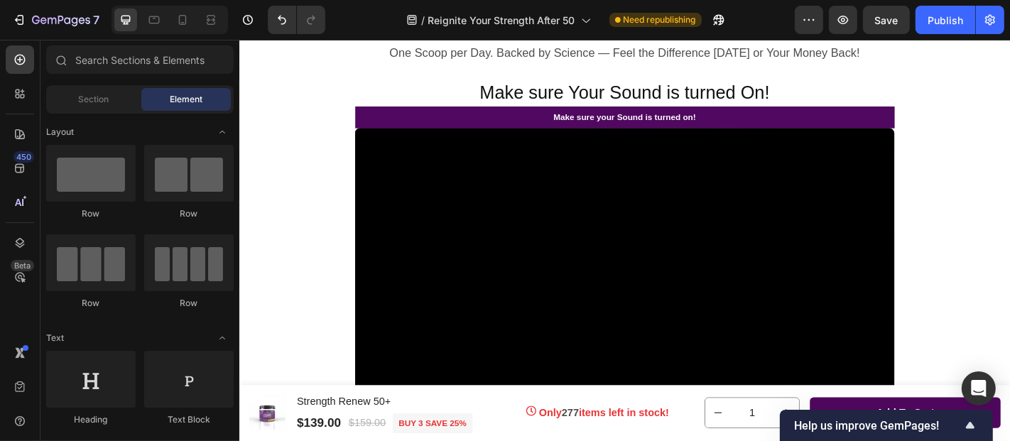
scroll to position [209, 0]
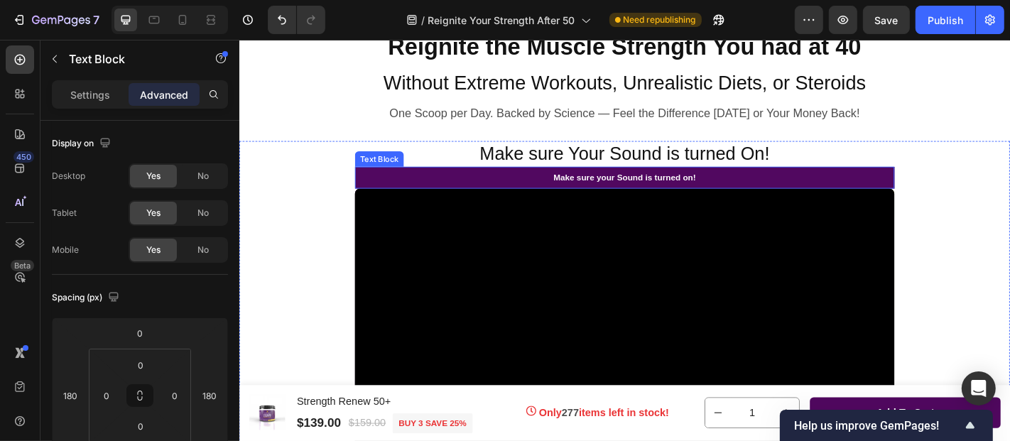
click at [435, 191] on p "Make sure your Sound is turned on!" at bounding box center [665, 191] width 594 height 21
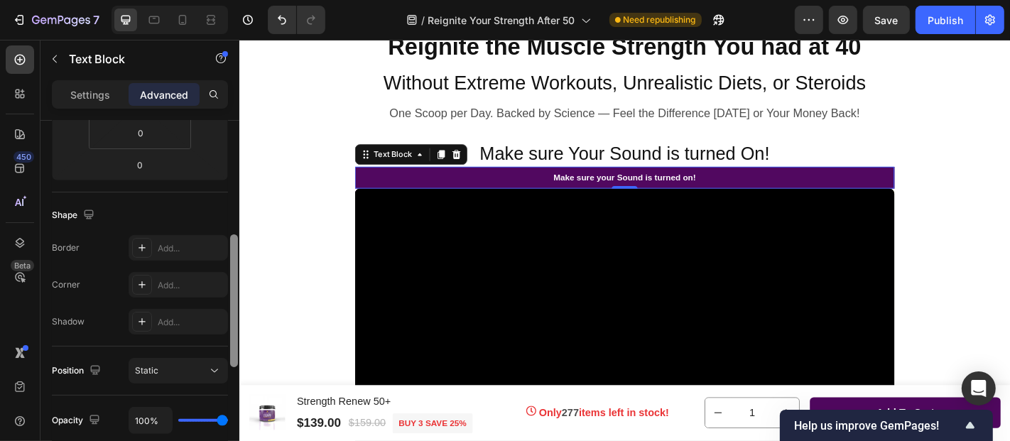
drag, startPoint x: 233, startPoint y: 158, endPoint x: 231, endPoint y: 268, distance: 109.4
click at [231, 268] on div at bounding box center [234, 300] width 8 height 133
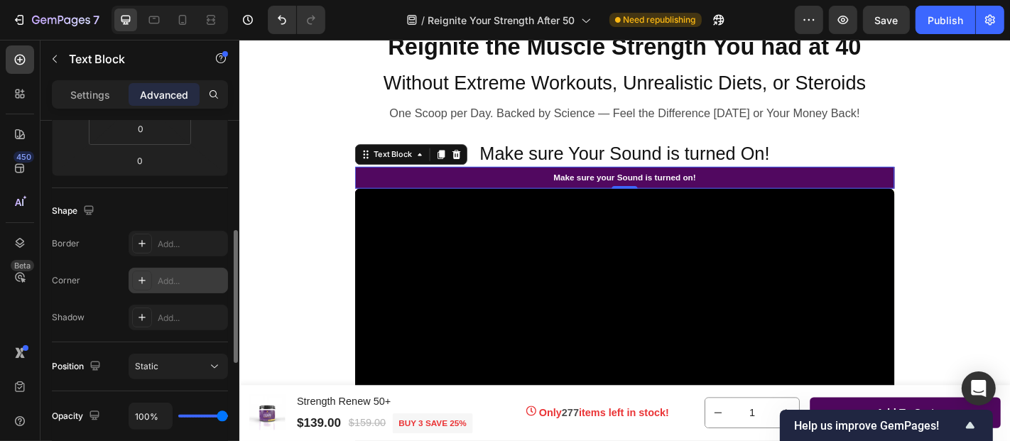
click at [183, 277] on div "Add..." at bounding box center [191, 281] width 67 height 13
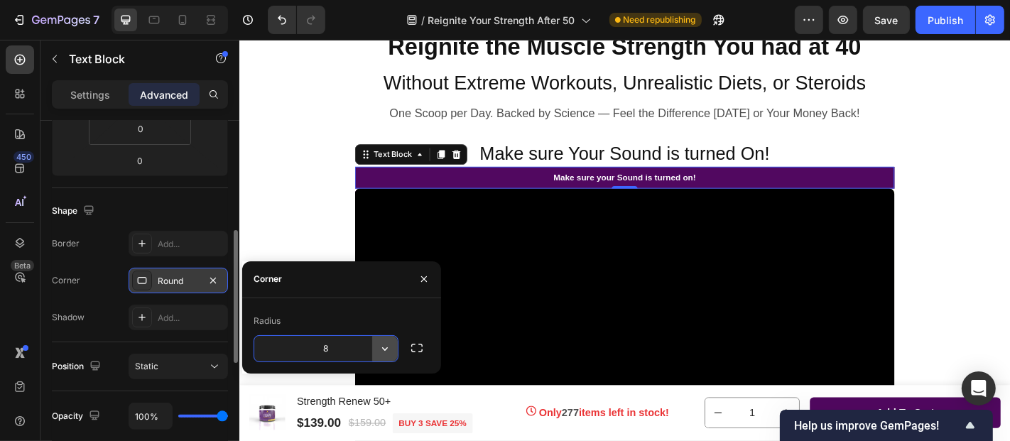
click at [386, 352] on icon "button" at bounding box center [385, 349] width 14 height 14
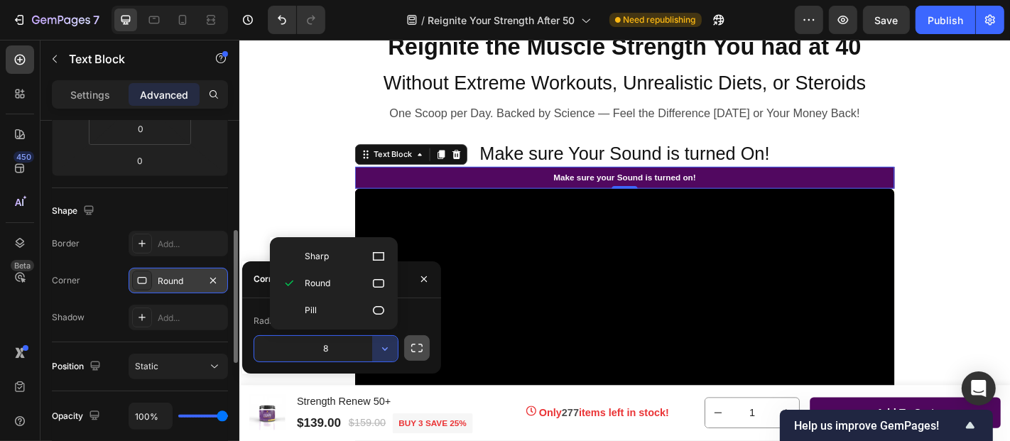
click at [416, 347] on icon "button" at bounding box center [417, 348] width 14 height 14
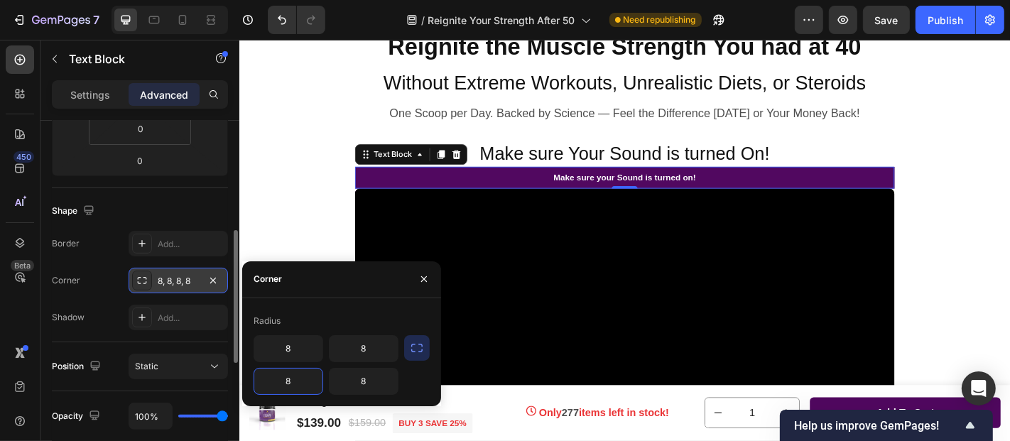
click at [293, 378] on input "8" at bounding box center [288, 382] width 68 height 26
type input "0"
click at [378, 382] on input "8" at bounding box center [364, 382] width 68 height 26
type input "0"
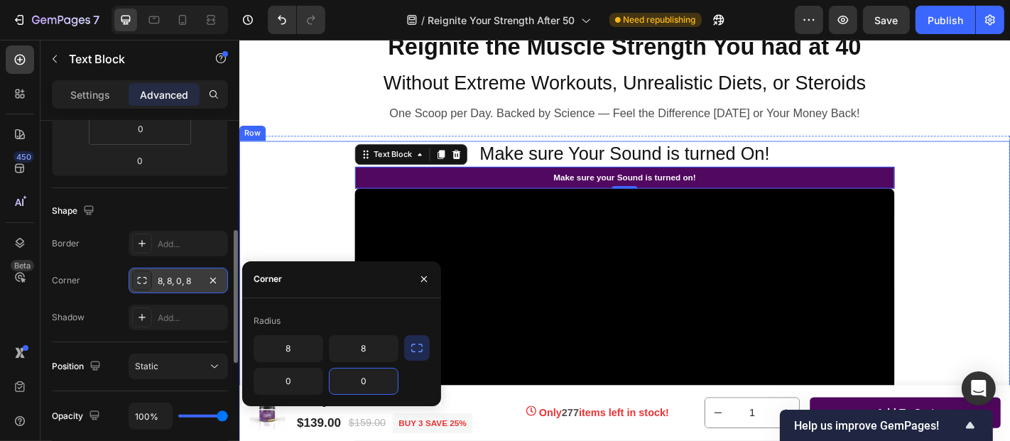
click at [338, 257] on div "Make sure Your Sound is turned On! Heading Make sure your Sound is turned on! T…" at bounding box center [665, 345] width 852 height 389
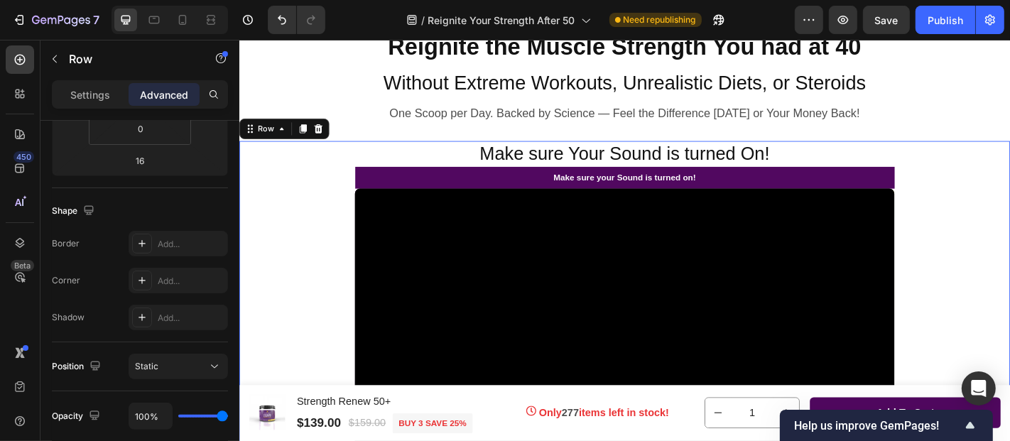
scroll to position [0, 0]
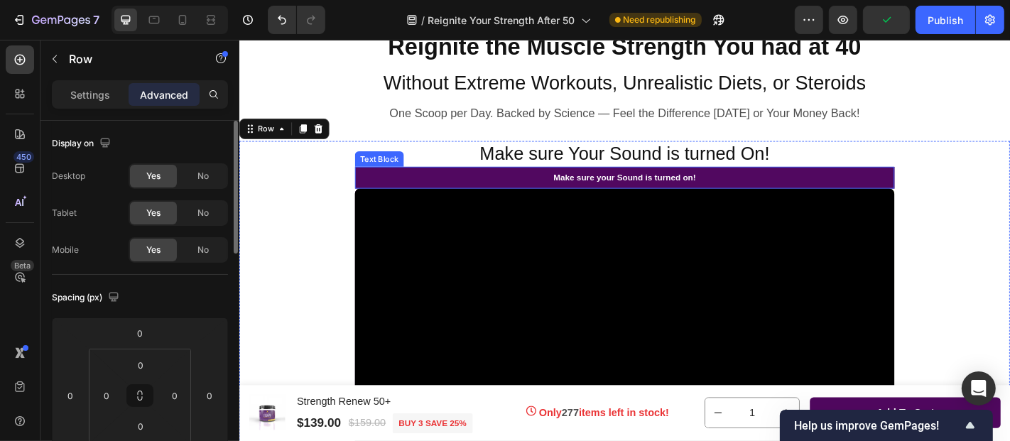
click at [461, 188] on p "Make sure your Sound is turned on!" at bounding box center [665, 191] width 594 height 21
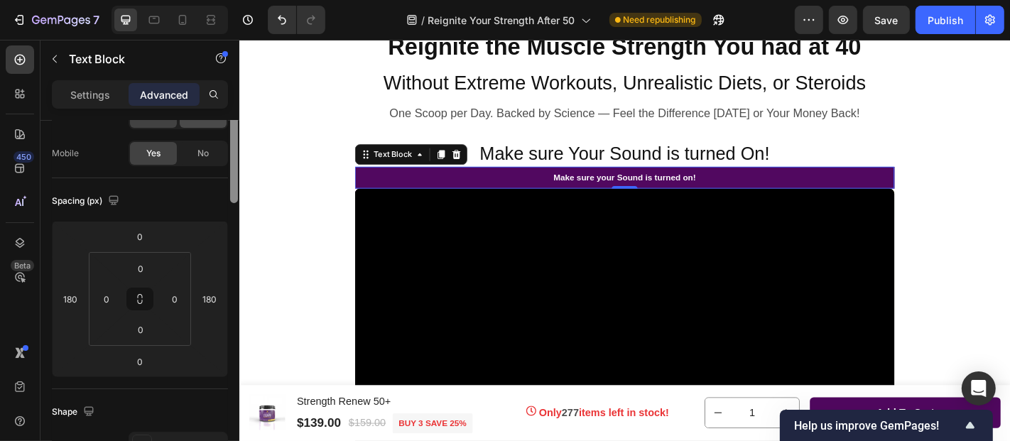
drag, startPoint x: 232, startPoint y: 183, endPoint x: 225, endPoint y: 190, distance: 10.1
click at [225, 190] on div "Display on Desktop Yes No Tablet Yes No Mobile Yes No Spacing (px) 0 180 0 180 …" at bounding box center [139, 301] width 199 height 361
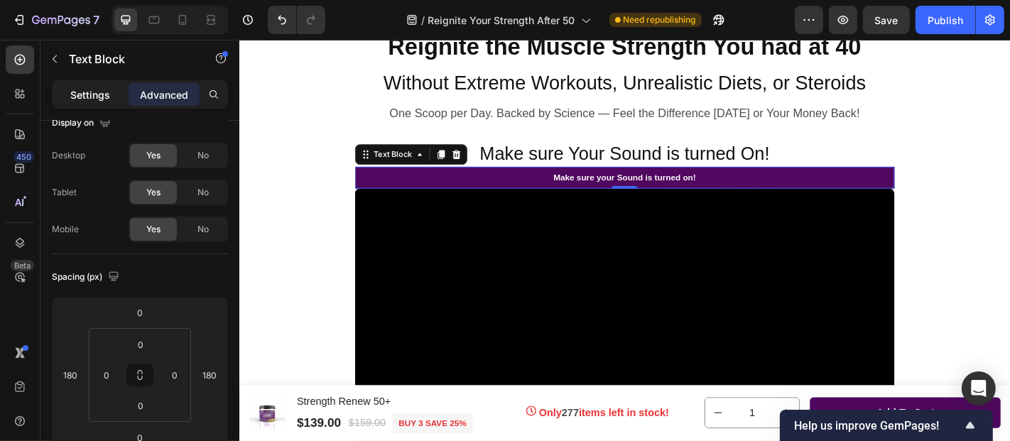
click at [91, 97] on p "Settings" at bounding box center [90, 94] width 40 height 15
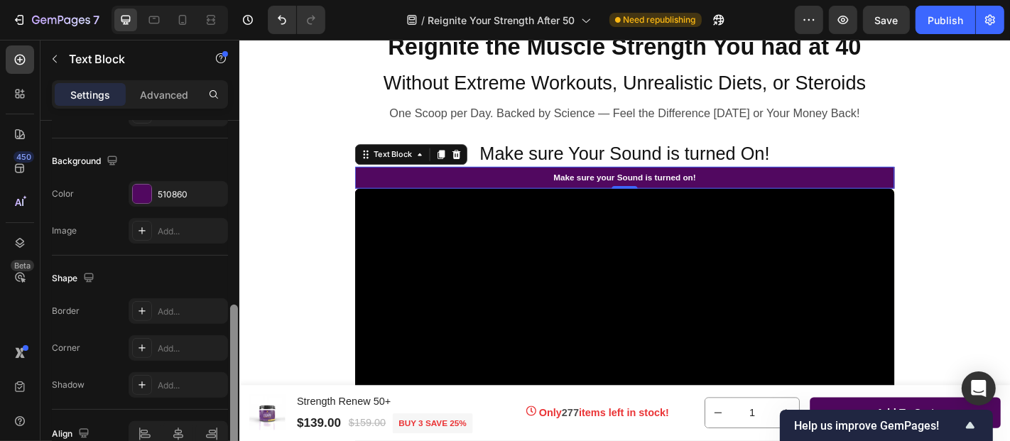
scroll to position [413, 0]
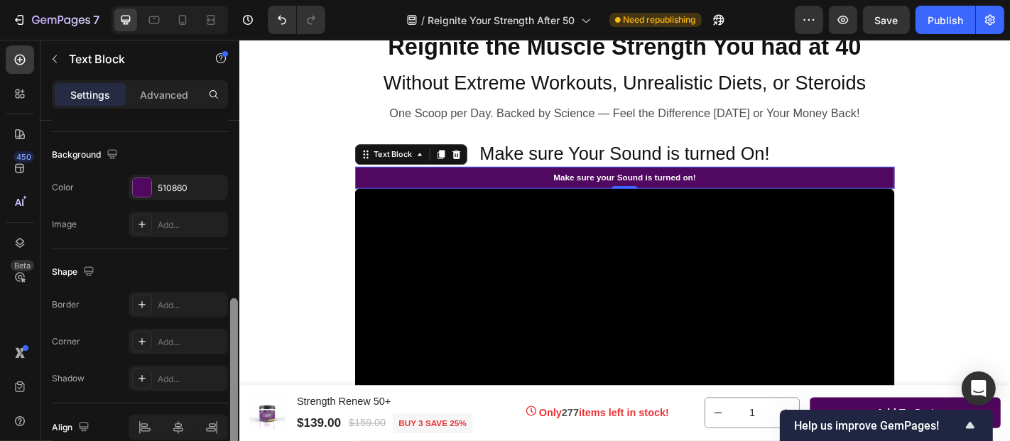
drag, startPoint x: 234, startPoint y: 219, endPoint x: 228, endPoint y: 387, distance: 168.5
click at [229, 387] on div at bounding box center [234, 302] width 11 height 362
click at [181, 336] on div "Add..." at bounding box center [191, 342] width 67 height 13
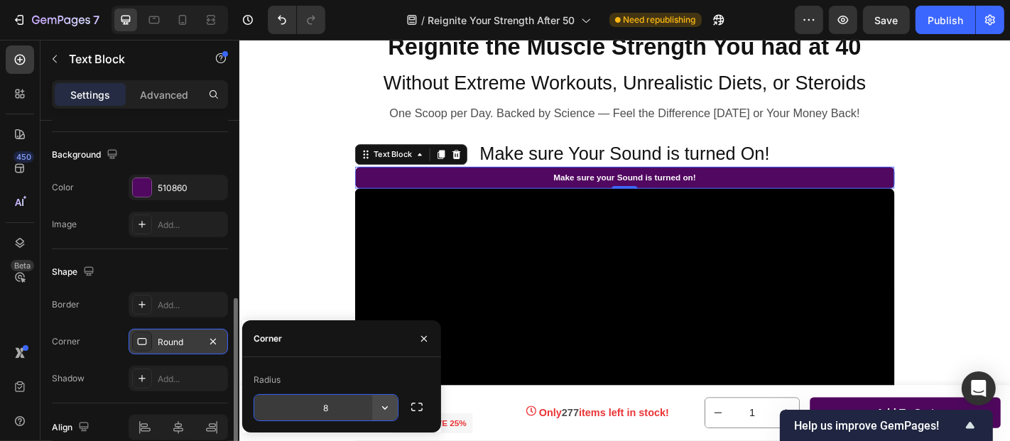
click at [381, 408] on icon "button" at bounding box center [385, 408] width 14 height 14
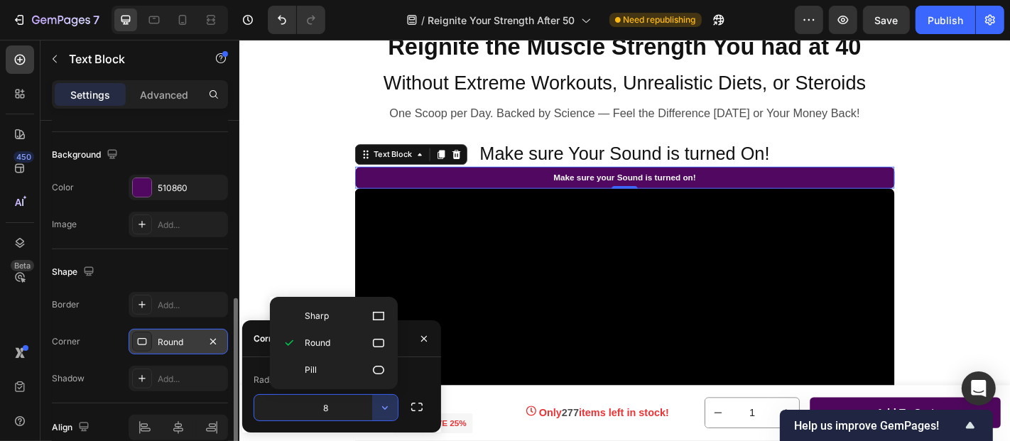
click at [421, 379] on div "Radius" at bounding box center [342, 380] width 176 height 23
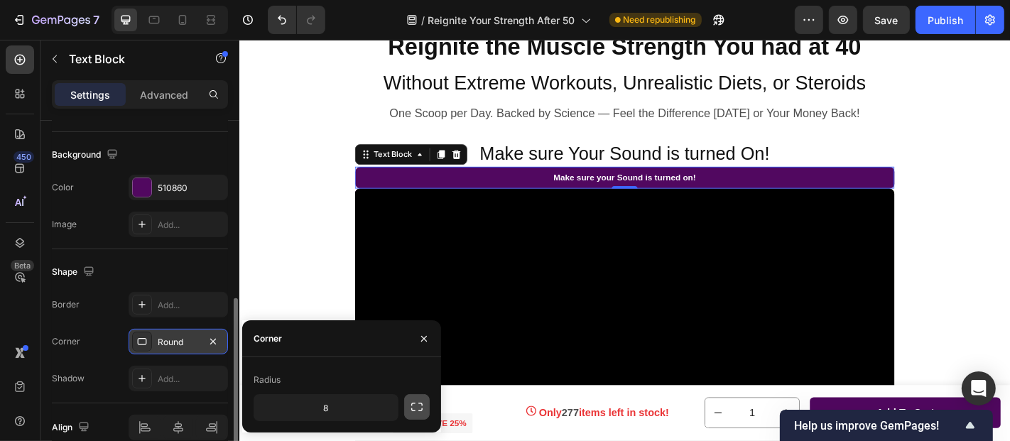
click at [418, 409] on icon "button" at bounding box center [417, 407] width 14 height 14
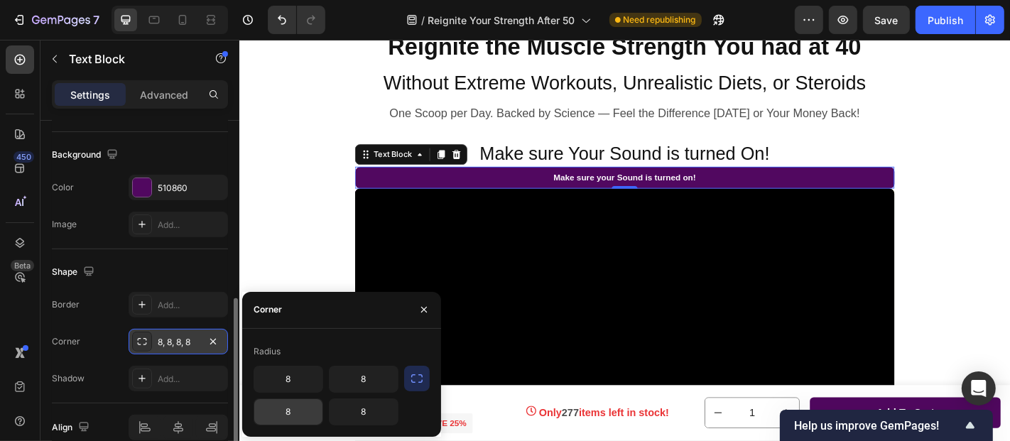
click at [300, 409] on input "8" at bounding box center [288, 412] width 68 height 26
type input "0"
click at [365, 411] on input "8" at bounding box center [364, 412] width 68 height 26
type input "0"
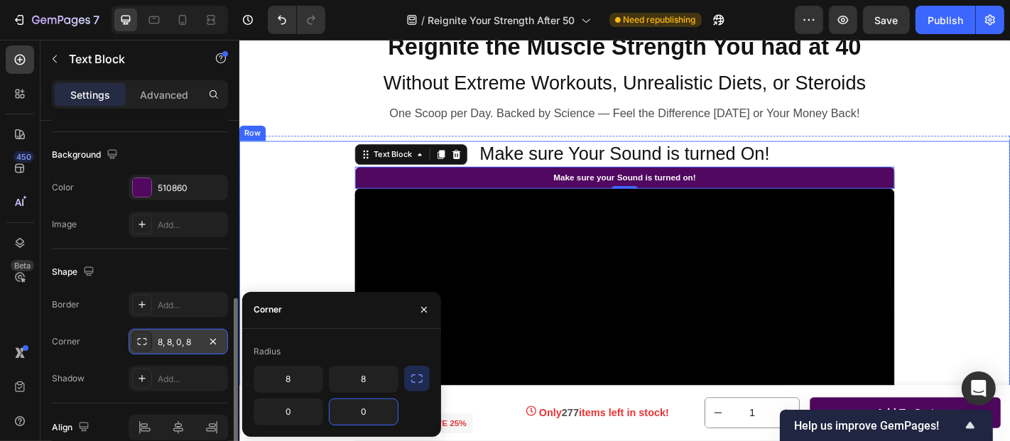
click at [332, 283] on div "Make sure Your Sound is turned On! Heading Make sure your Sound is turned on! T…" at bounding box center [665, 345] width 852 height 389
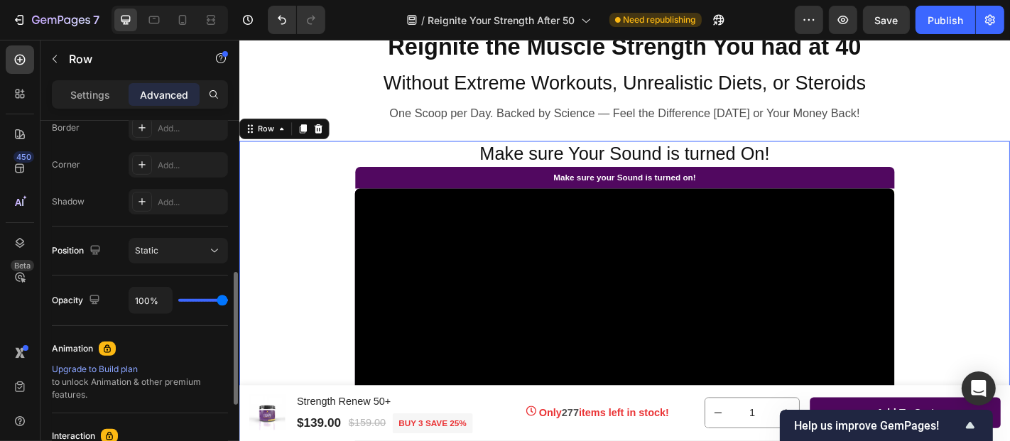
scroll to position [0, 0]
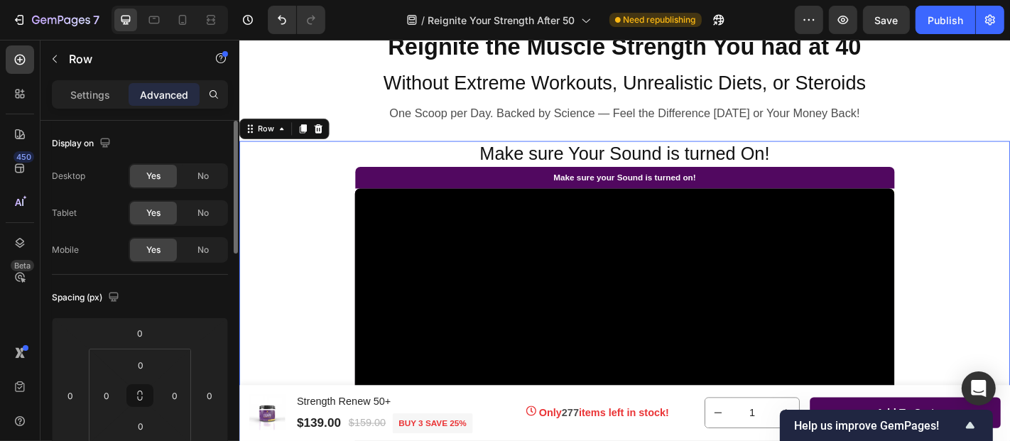
click at [163, 94] on p "Advanced" at bounding box center [164, 94] width 48 height 15
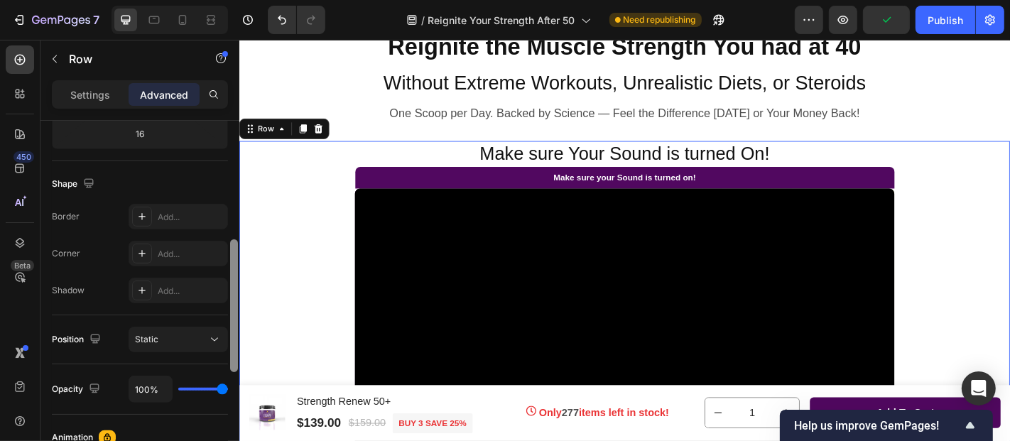
scroll to position [328, 0]
drag, startPoint x: 233, startPoint y: 210, endPoint x: 232, endPoint y: 330, distance: 120.1
click at [232, 330] on div at bounding box center [234, 307] width 8 height 133
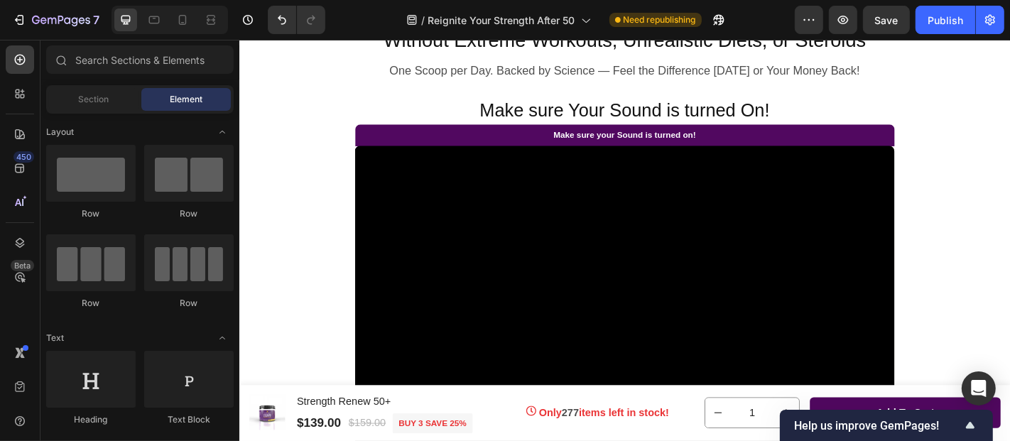
scroll to position [215, 0]
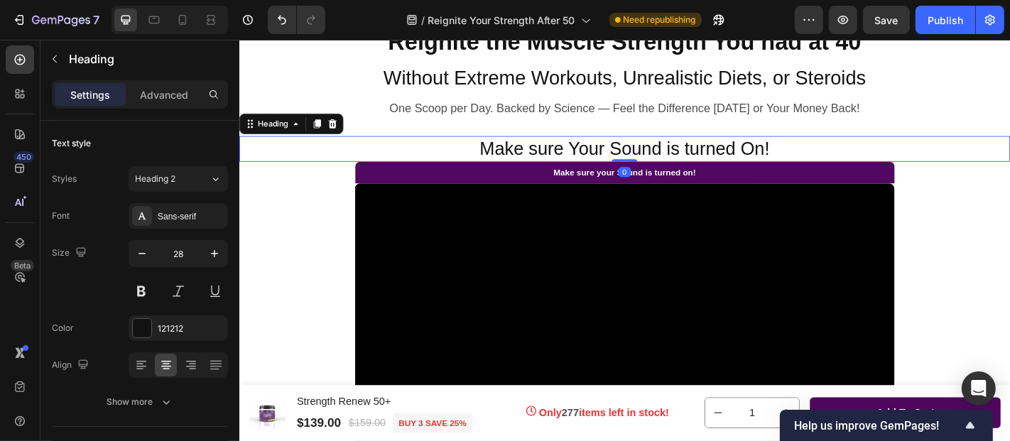
click at [726, 159] on span "Make sure Your Sound is turned On!" at bounding box center [664, 159] width 320 height 22
click at [342, 130] on icon at bounding box center [341, 131] width 9 height 10
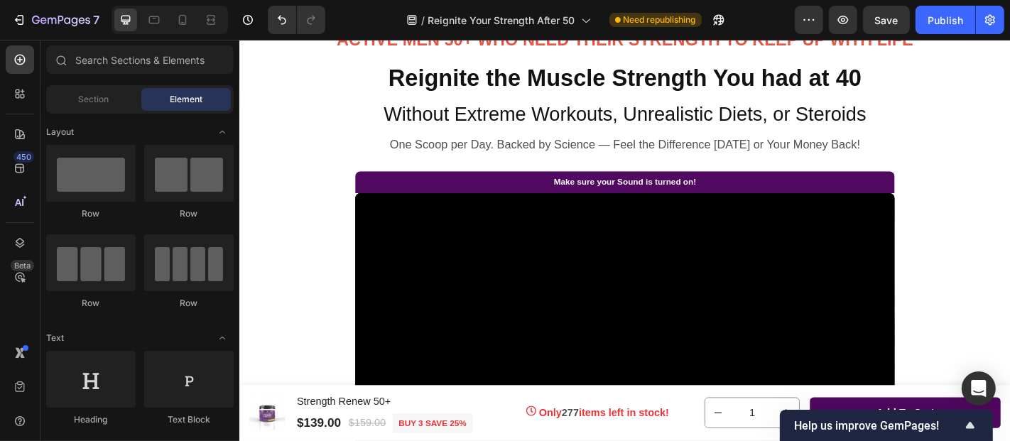
scroll to position [162, 0]
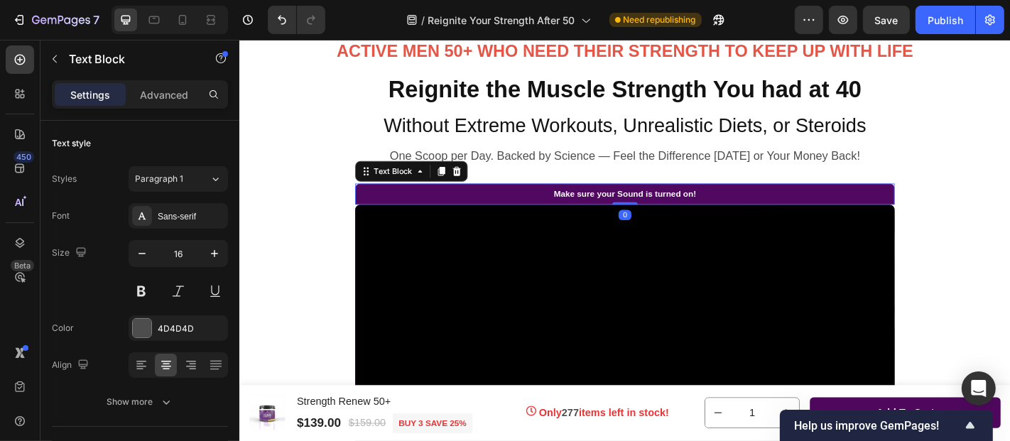
click at [630, 210] on strong "Make sure your Sound is turned on!" at bounding box center [665, 210] width 158 height 11
click at [631, 210] on strong "Make sure your Sound is turned on!" at bounding box center [665, 210] width 158 height 11
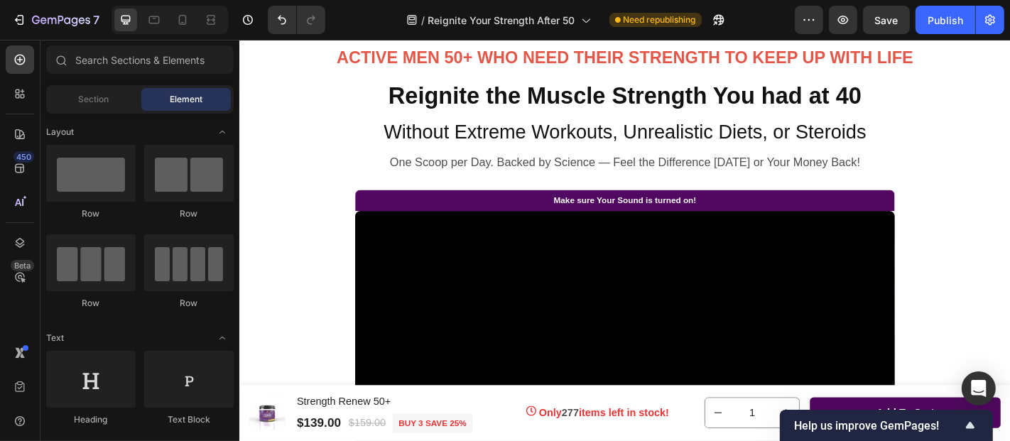
scroll to position [88, 0]
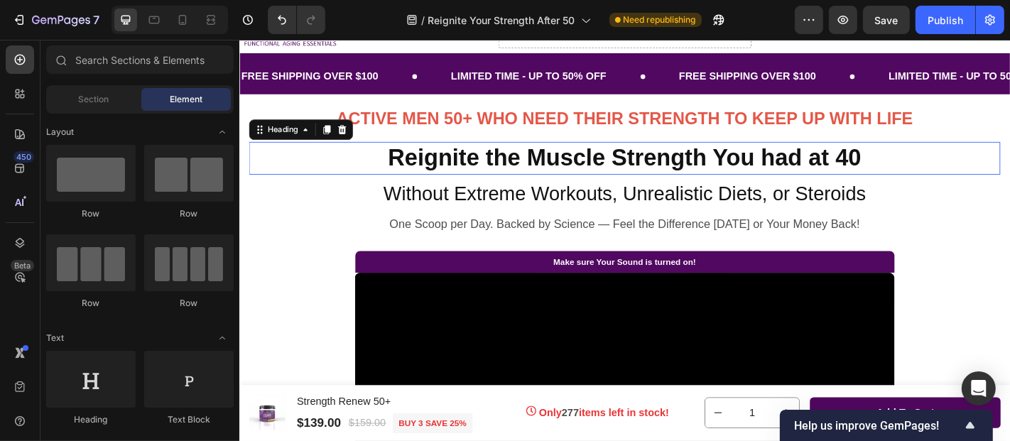
click at [560, 164] on strong "Reignite the Muscle Strength You had at 40" at bounding box center [666, 169] width 524 height 29
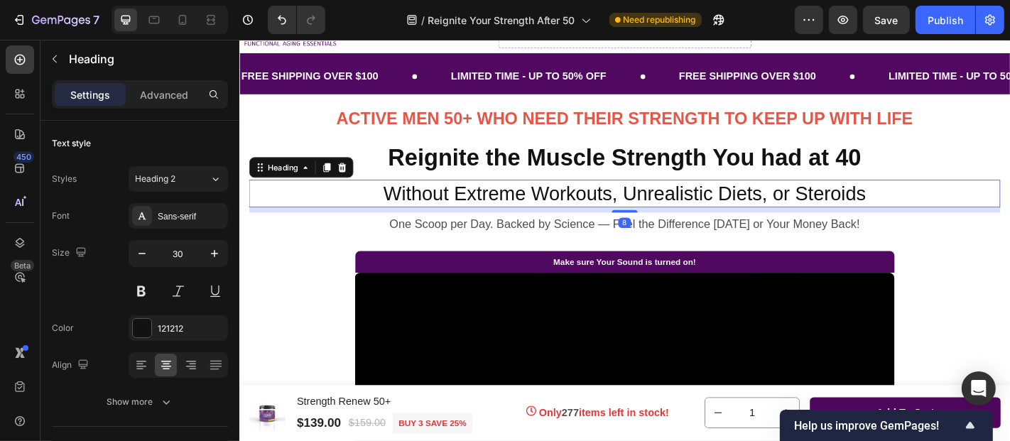
scroll to position [328, 0]
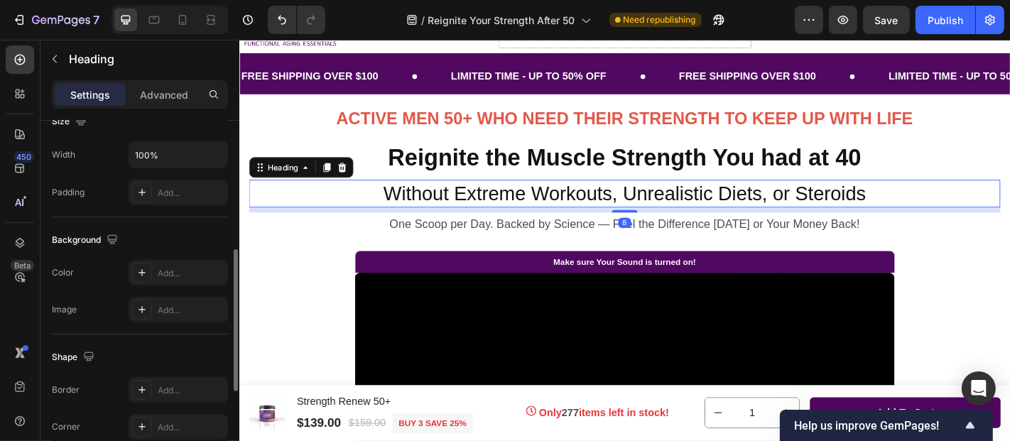
click at [521, 212] on span "Without Extreme Workouts, Unrealistic Diets, or Steroids" at bounding box center [665, 208] width 534 height 23
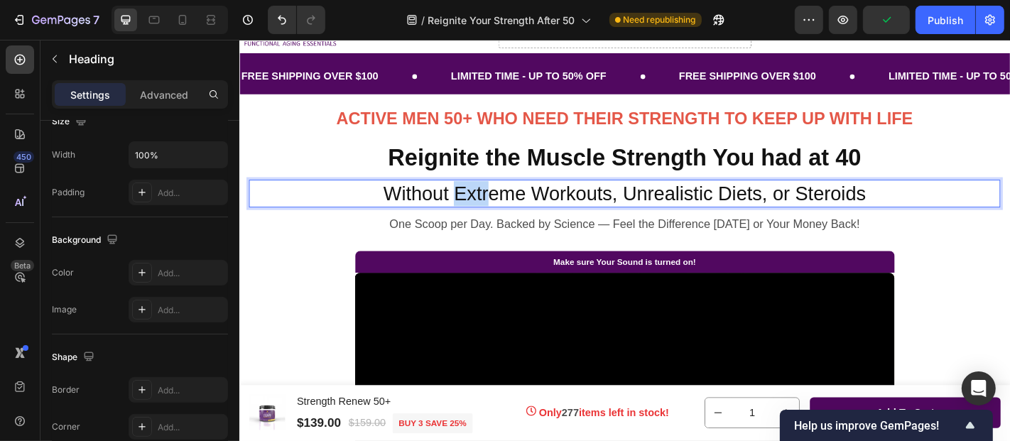
drag, startPoint x: 477, startPoint y: 209, endPoint x: 509, endPoint y: 209, distance: 32.0
click at [509, 209] on span "Without Extreme Workouts, Unrealistic Diets, or Steroids" at bounding box center [665, 208] width 534 height 23
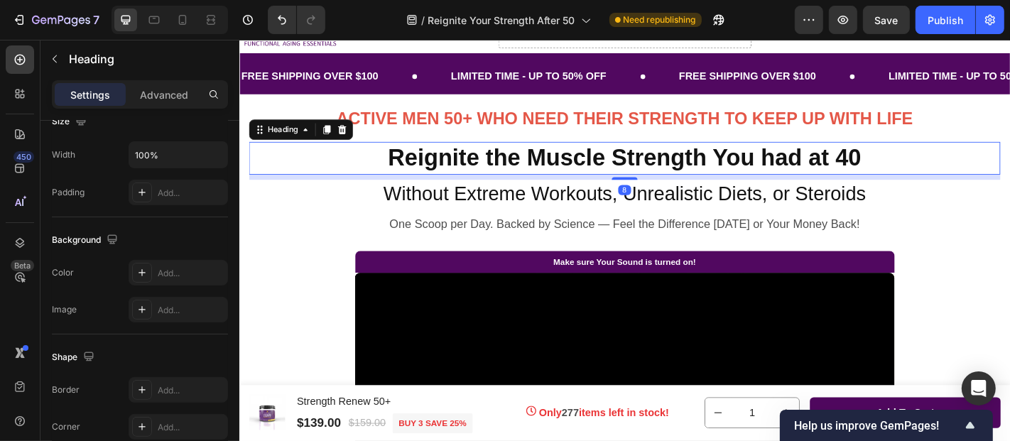
click at [789, 167] on strong "Reignite the Muscle Strength You had at 40" at bounding box center [666, 169] width 524 height 29
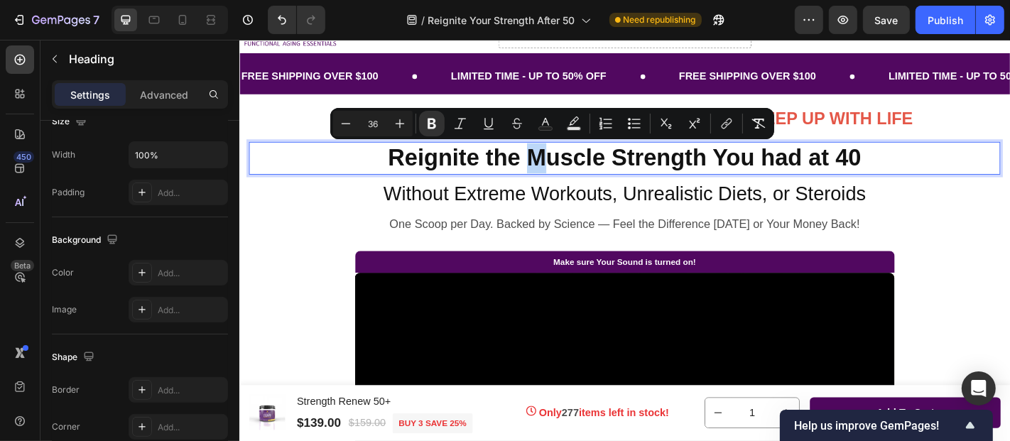
drag, startPoint x: 553, startPoint y: 168, endPoint x: 578, endPoint y: 172, distance: 25.1
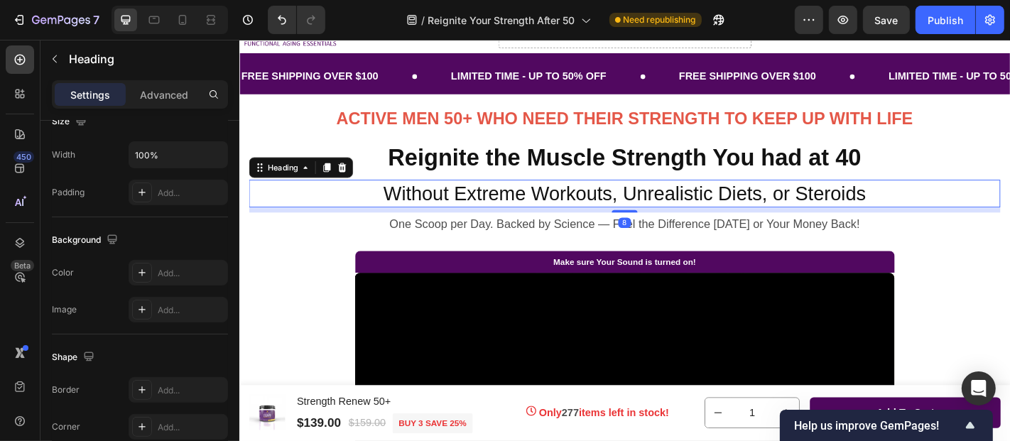
click at [498, 211] on span "Without Extreme Workouts, Unrealistic Diets, or Steroids" at bounding box center [665, 208] width 534 height 23
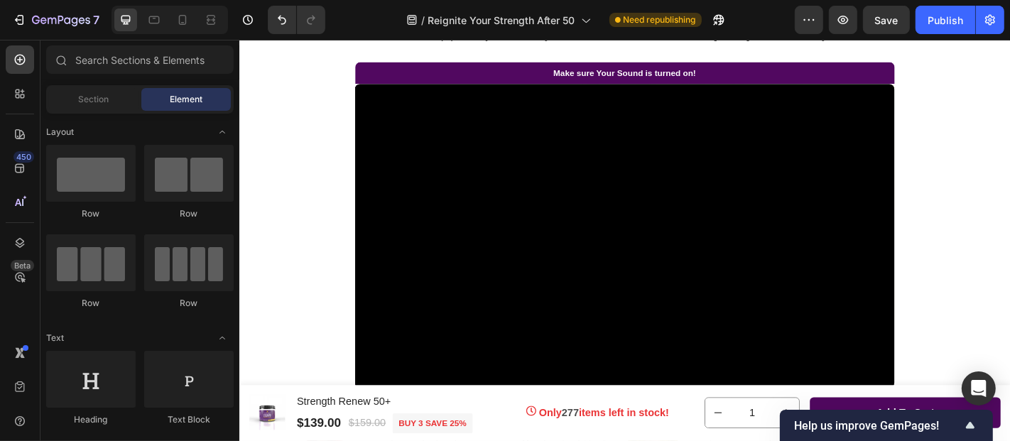
scroll to position [242, 0]
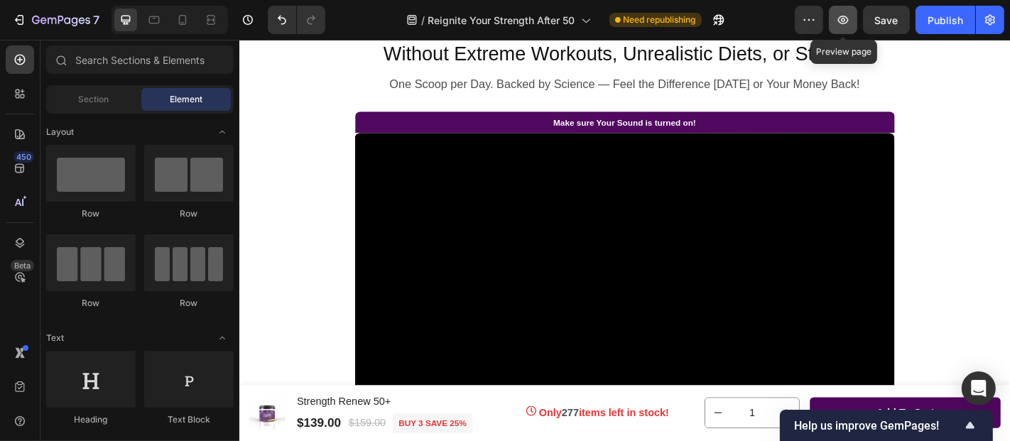
click at [844, 18] on icon "button" at bounding box center [843, 20] width 4 height 4
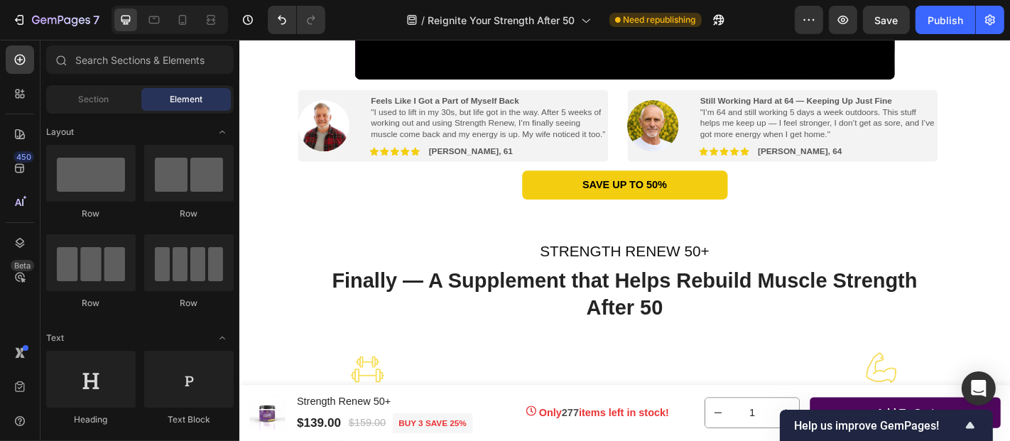
scroll to position [623, 0]
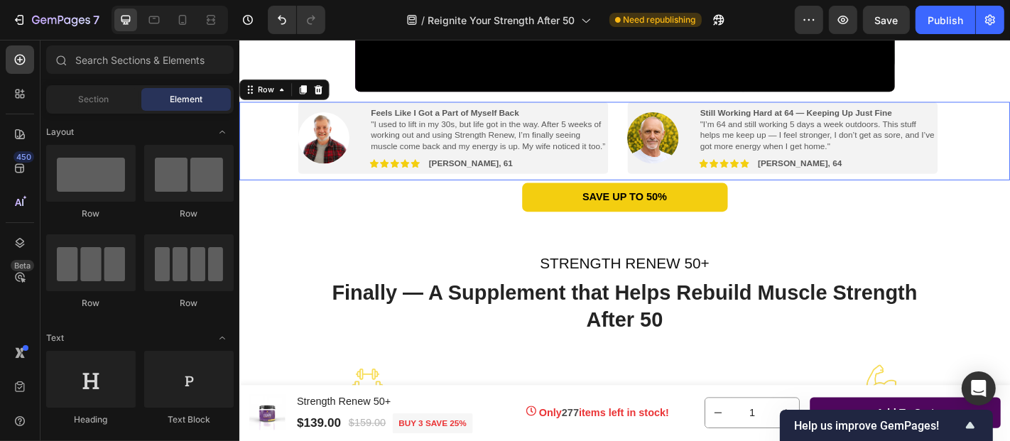
click at [283, 170] on div "Image Feels Like I Got a Part of Myself Back "I used to lift in my 30s, but lif…" at bounding box center [665, 151] width 852 height 87
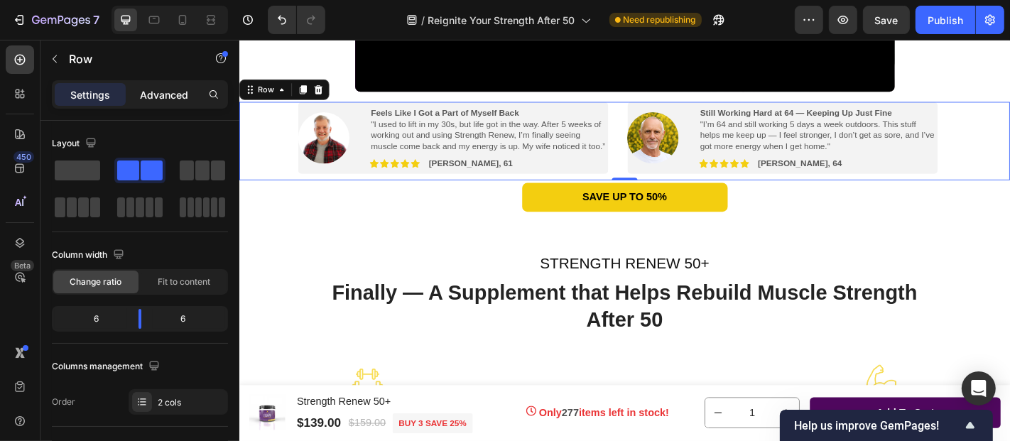
click at [167, 97] on p "Advanced" at bounding box center [164, 94] width 48 height 15
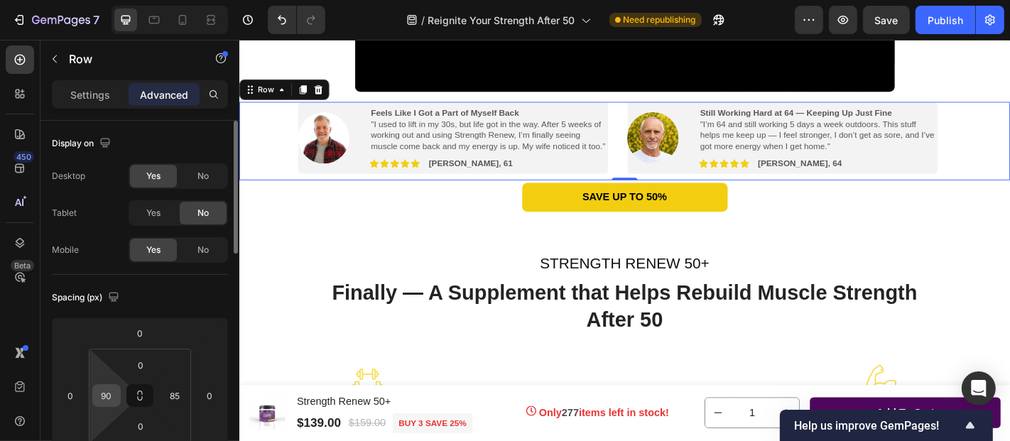
click at [110, 397] on input "90" at bounding box center [106, 395] width 21 height 21
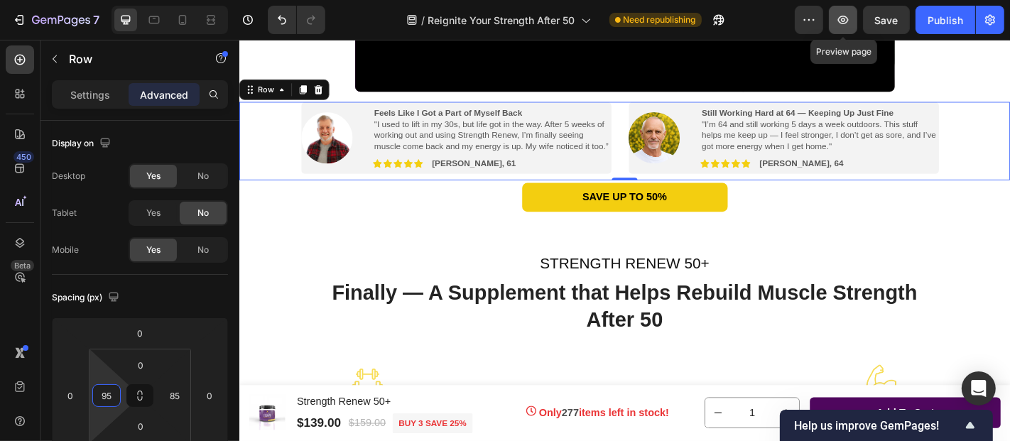
click at [844, 22] on icon "button" at bounding box center [843, 20] width 14 height 14
click at [112, 395] on input "95" at bounding box center [106, 395] width 21 height 21
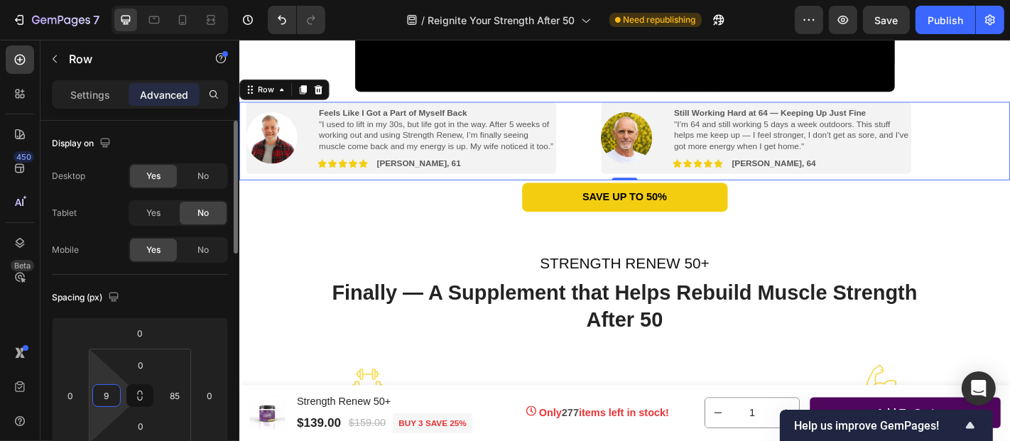
type input "98"
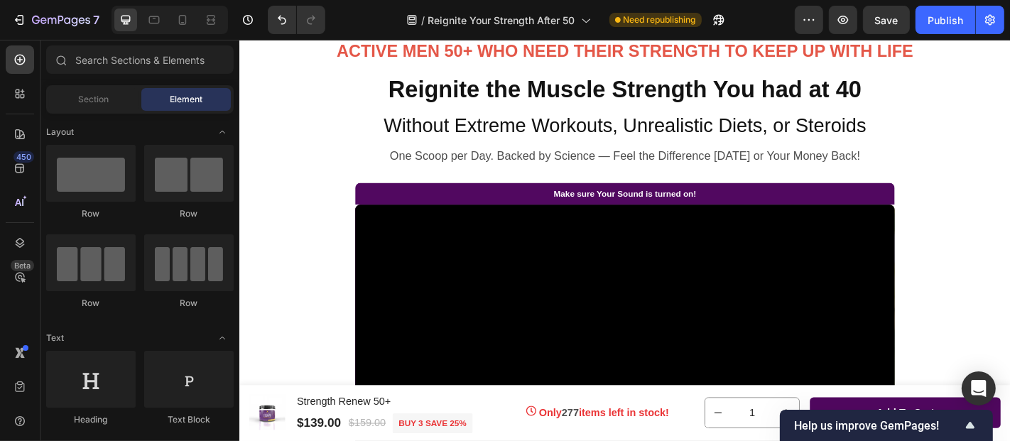
scroll to position [175, 0]
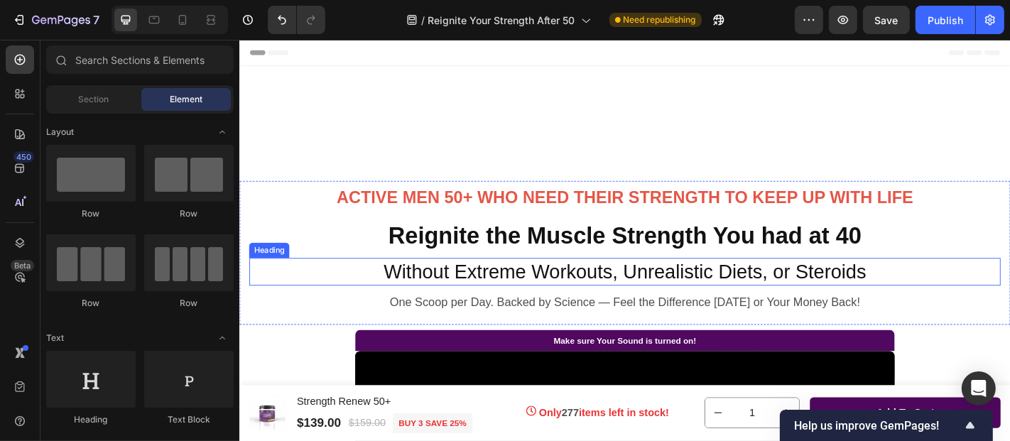
scroll to position [175, 0]
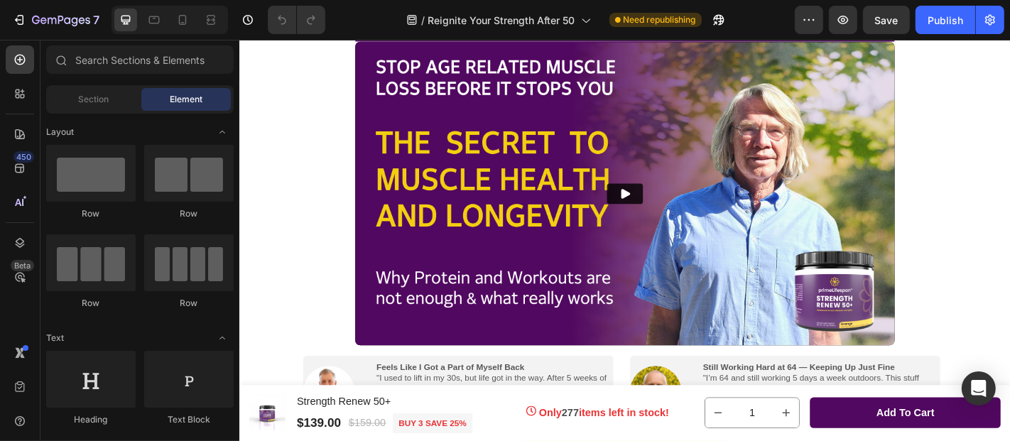
scroll to position [372, 0]
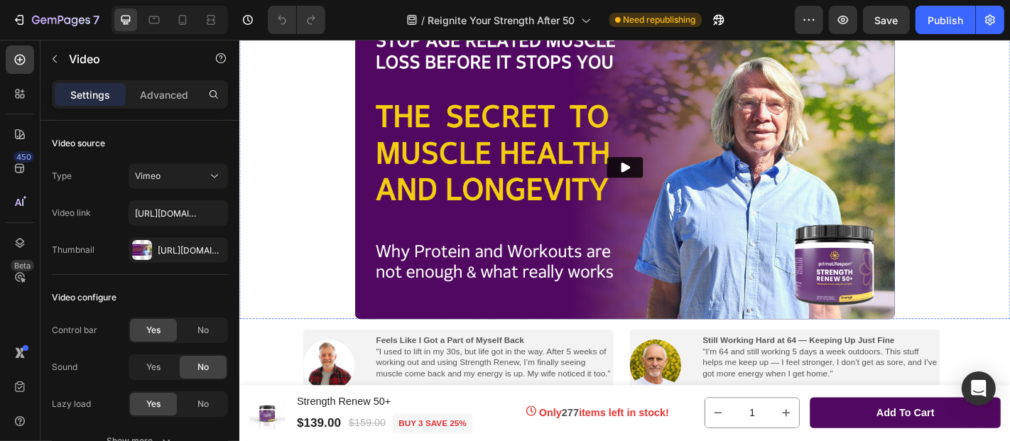
click at [371, 71] on img at bounding box center [665, 180] width 597 height 336
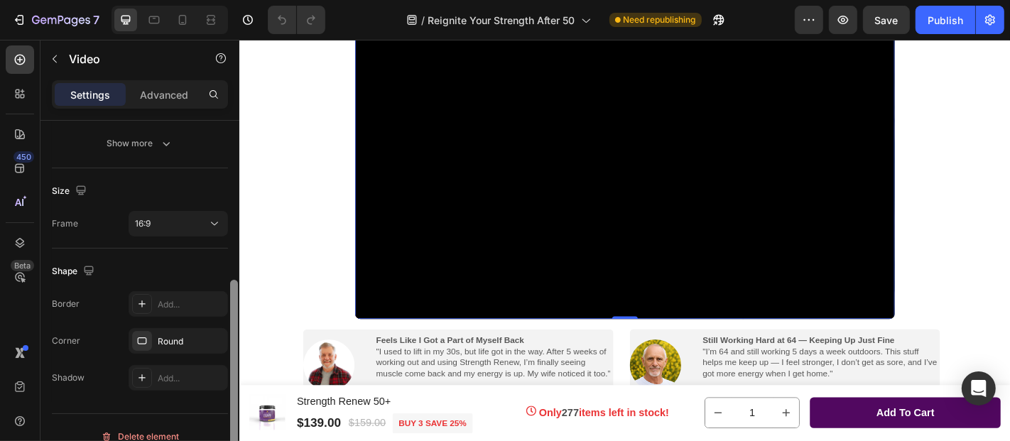
scroll to position [314, 0]
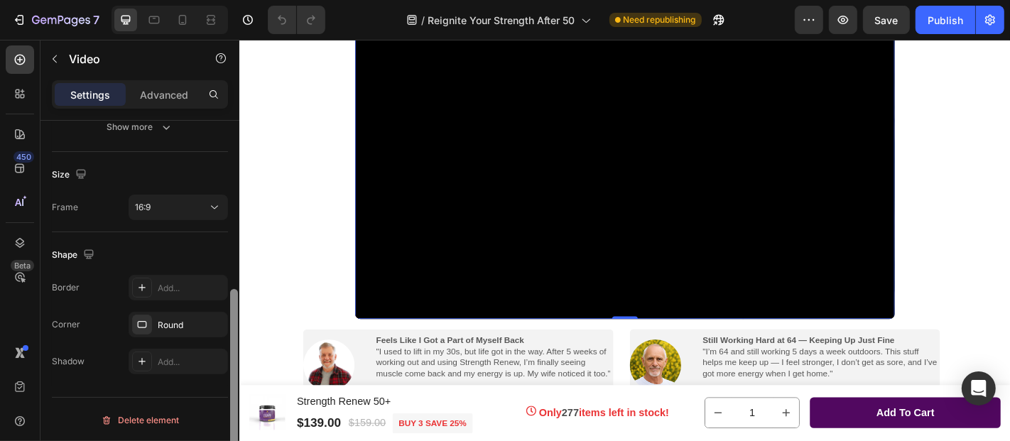
drag, startPoint x: 231, startPoint y: 225, endPoint x: 227, endPoint y: 405, distance: 179.8
click at [227, 405] on div "Video source Type Vimeo Video link https://vimeo.com/1113728364?share=copy#t=3.…" at bounding box center [139, 301] width 199 height 361
click at [175, 322] on div "Round" at bounding box center [178, 325] width 41 height 13
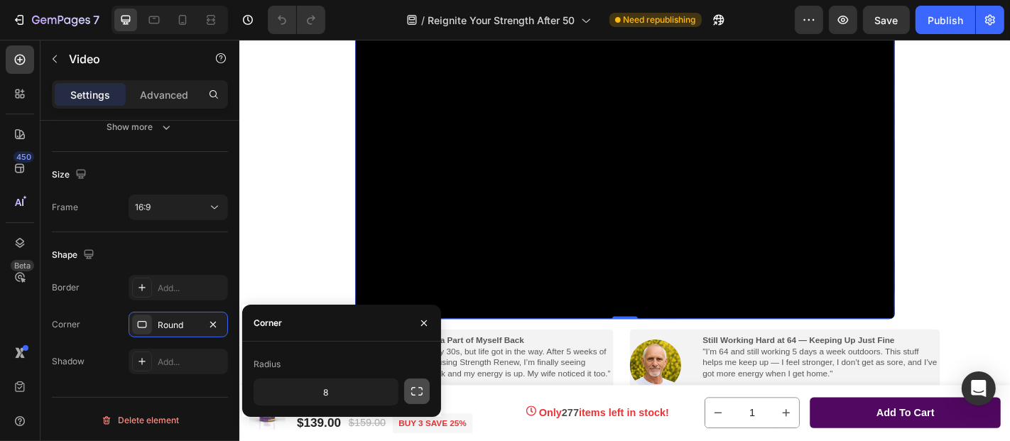
click at [415, 394] on icon "button" at bounding box center [417, 391] width 14 height 14
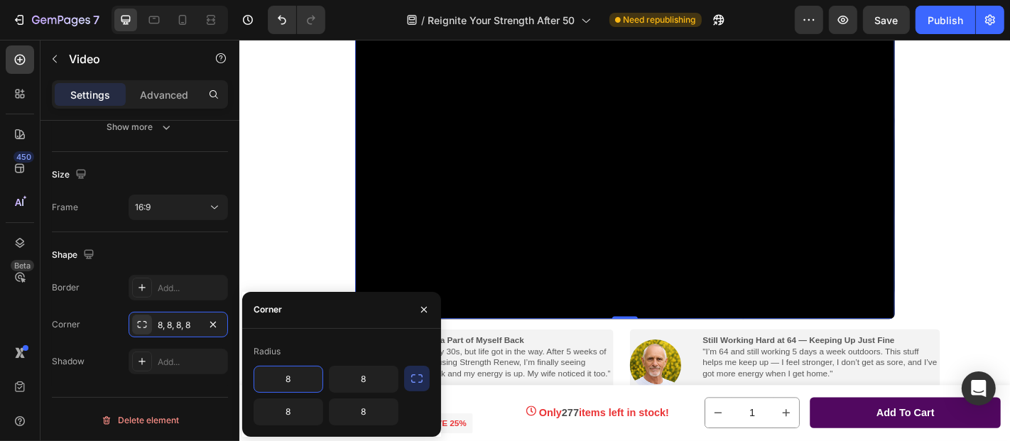
click at [295, 379] on input "8" at bounding box center [288, 380] width 68 height 26
click at [293, 377] on input "0" at bounding box center [288, 380] width 68 height 26
type input "0"
click at [374, 378] on input "8" at bounding box center [364, 380] width 68 height 26
type input "0"
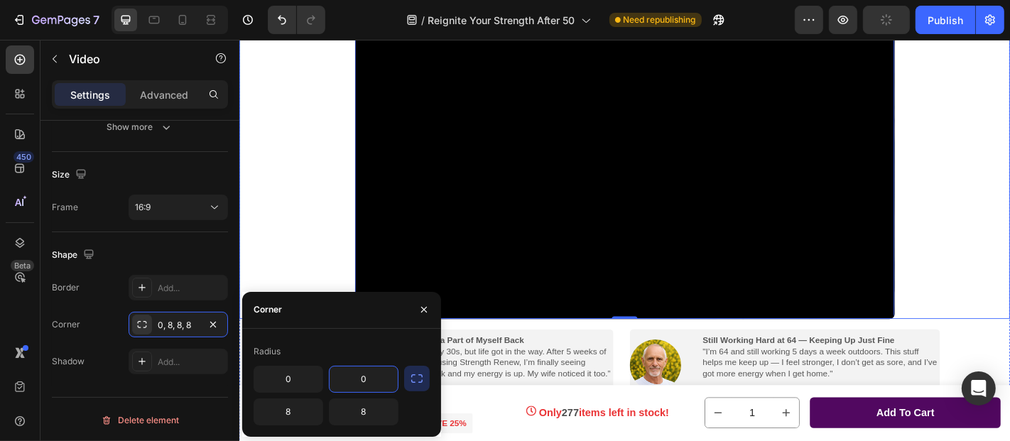
click at [303, 291] on div "Make sure Your Sound is turned on! Text Block Video 0" at bounding box center [665, 167] width 852 height 359
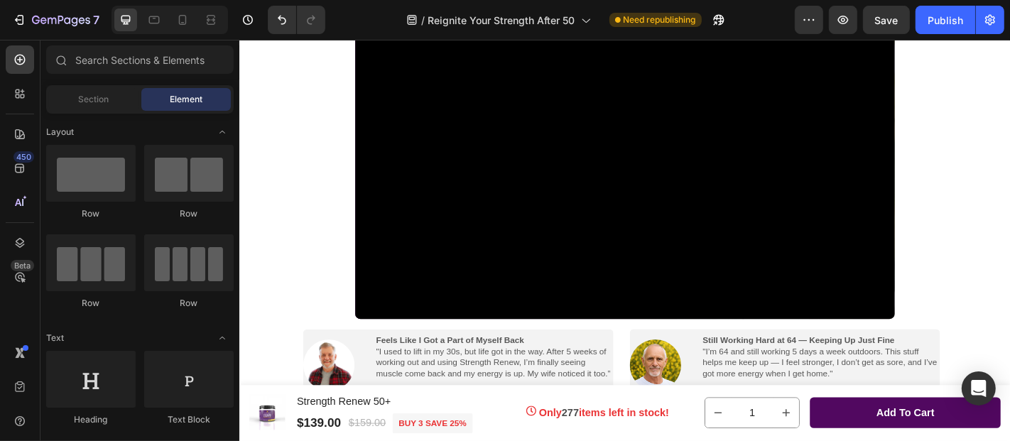
scroll to position [198, 0]
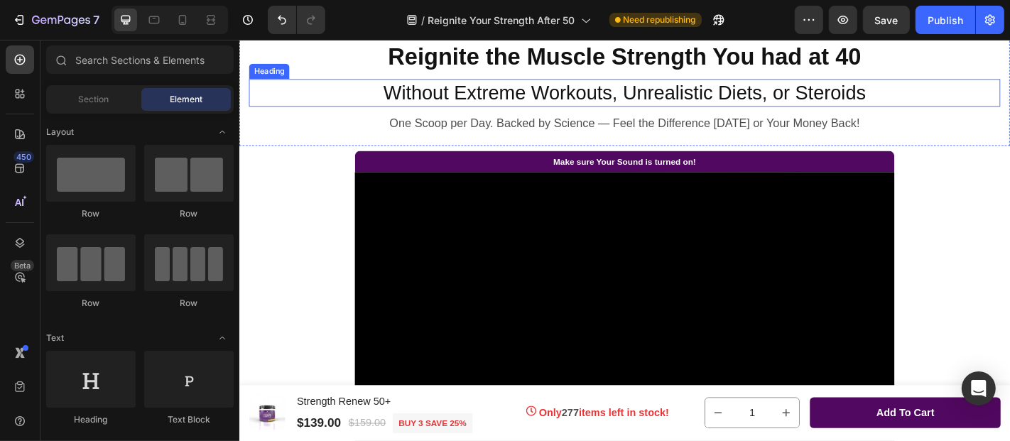
click at [421, 97] on span "Without Extreme Workouts, Unrealistic Diets, or Steroids" at bounding box center [665, 97] width 534 height 23
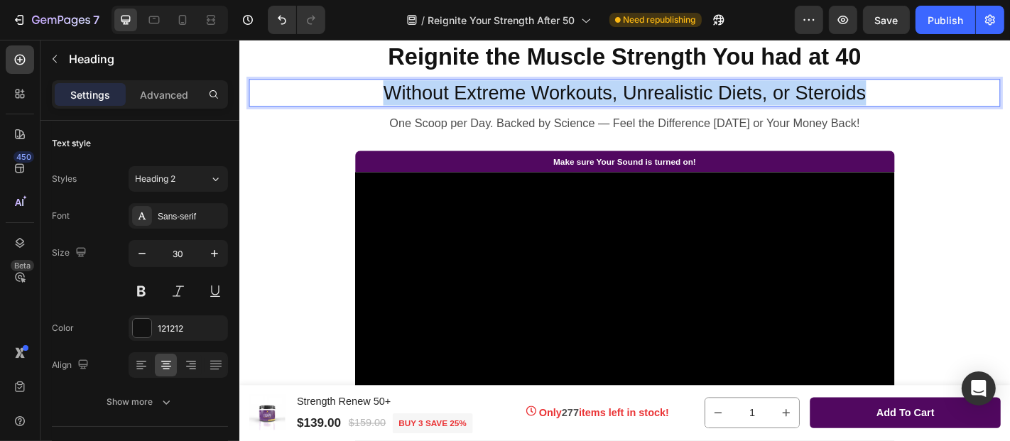
drag, startPoint x: 394, startPoint y: 94, endPoint x: 960, endPoint y: 87, distance: 566.2
click at [960, 87] on p "Without Extreme Workouts, Unrealistic Diets, or Steroids" at bounding box center [665, 98] width 828 height 28
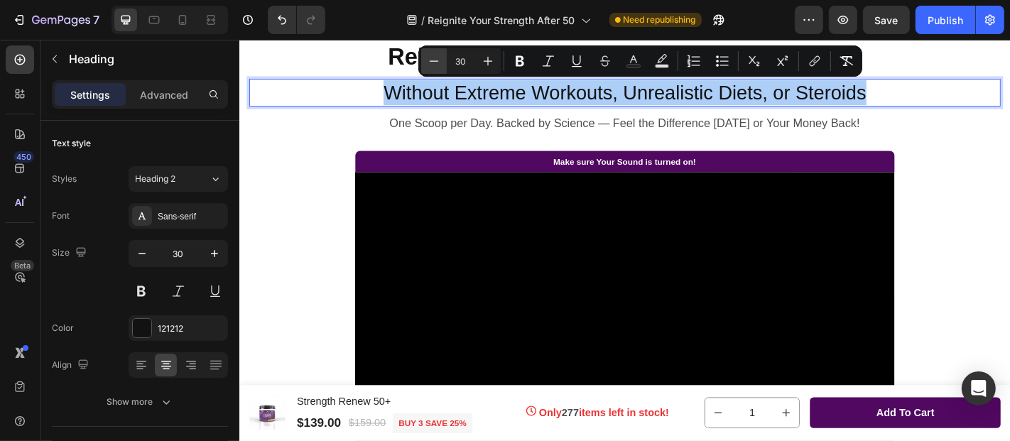
click at [435, 63] on icon "Editor contextual toolbar" at bounding box center [434, 61] width 14 height 14
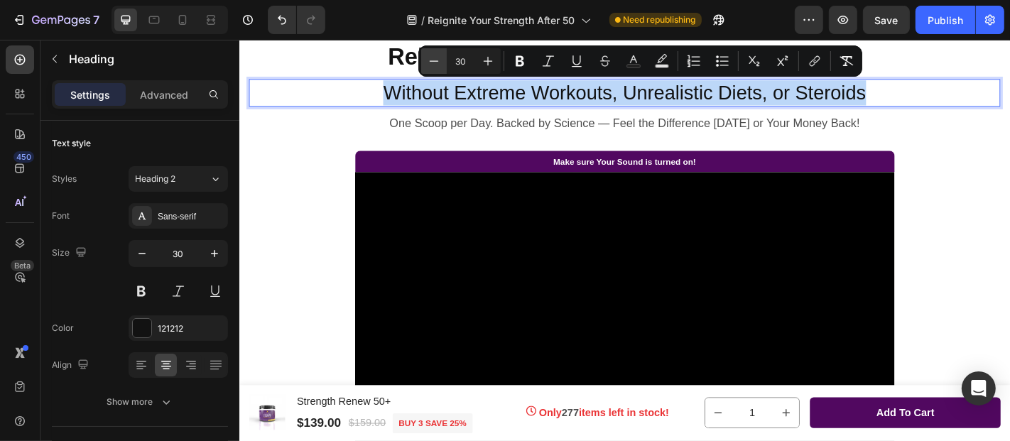
type input "29"
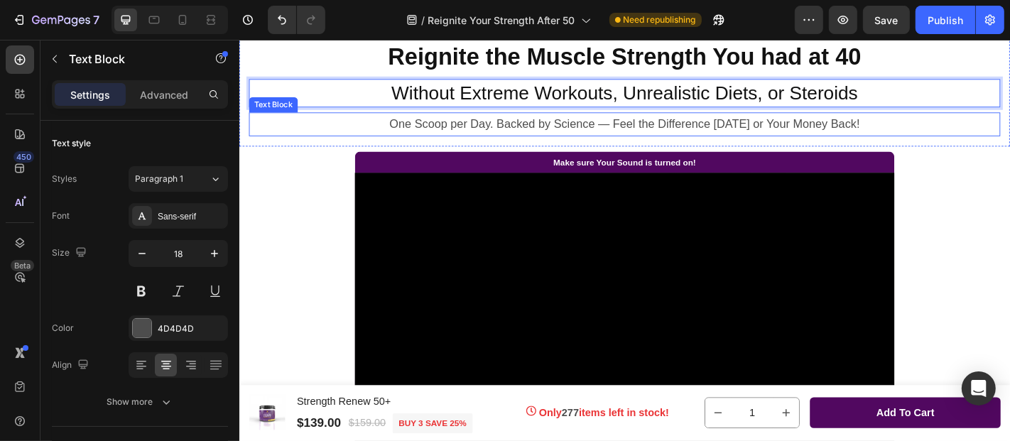
click at [457, 131] on span "One Scoop per Day. Backed by Science — Feel the Difference [DATE] or Your Money…" at bounding box center [665, 132] width 520 height 14
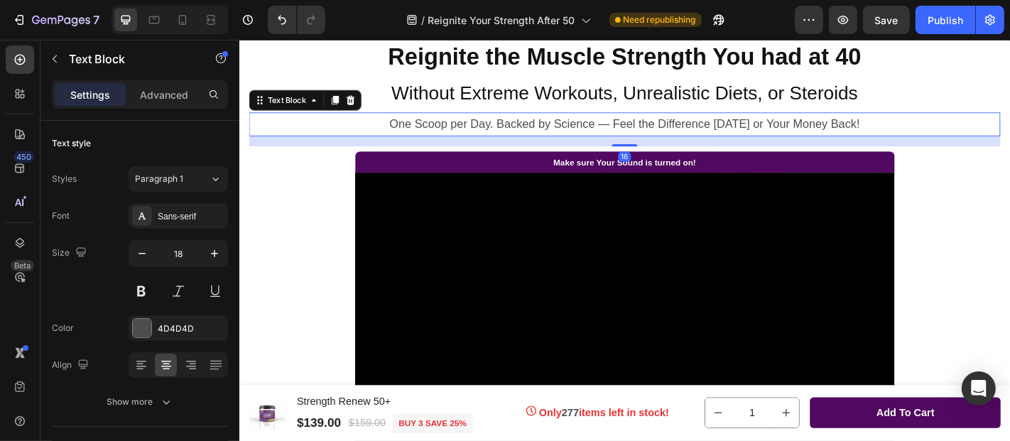
click at [457, 132] on span "One Scoop per Day. Backed by Science — Feel the Difference [DATE] or Your Money…" at bounding box center [665, 132] width 520 height 14
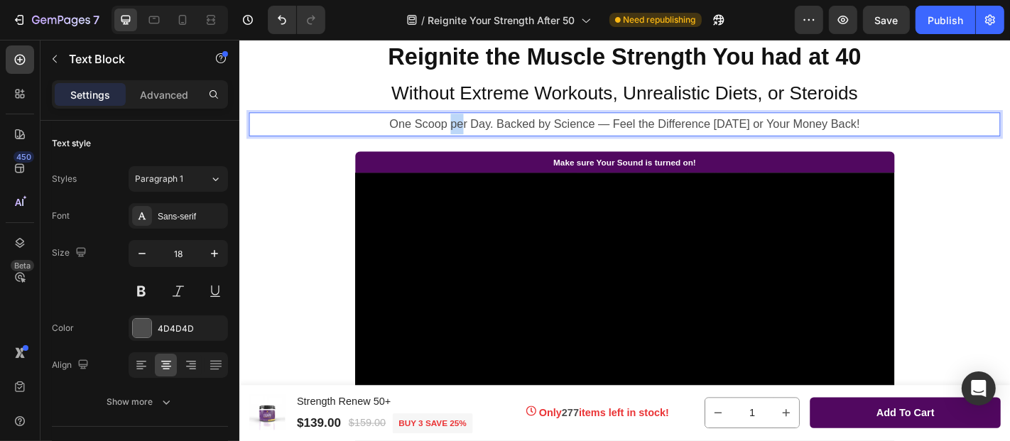
drag, startPoint x: 457, startPoint y: 132, endPoint x: 470, endPoint y: 131, distance: 12.8
click at [470, 131] on span "One Scoop per Day. Backed by Science — Feel the Difference [DATE] or Your Money…" at bounding box center [665, 132] width 520 height 14
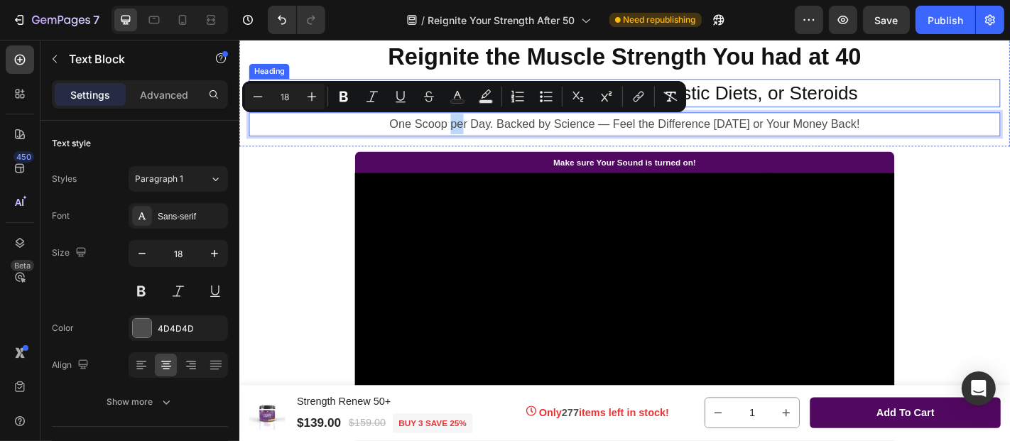
click at [779, 97] on span "Without Extreme Workouts, Unrealistic Diets, or Steroids" at bounding box center [665, 98] width 516 height 23
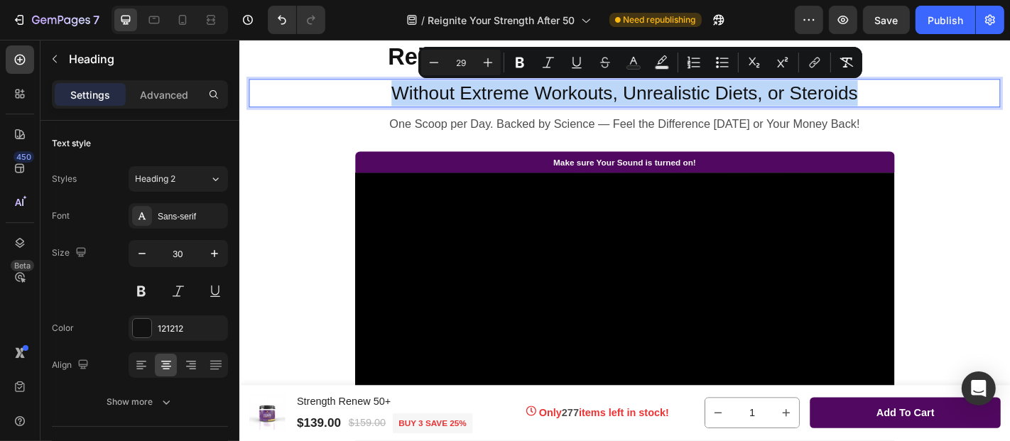
drag, startPoint x: 401, startPoint y: 97, endPoint x: 938, endPoint y: 99, distance: 537.1
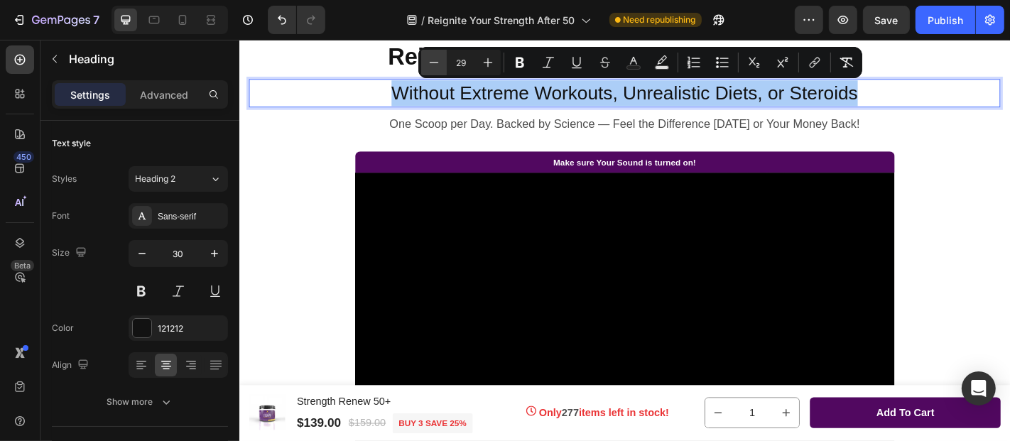
click at [433, 62] on icon "Editor contextual toolbar" at bounding box center [434, 62] width 9 height 1
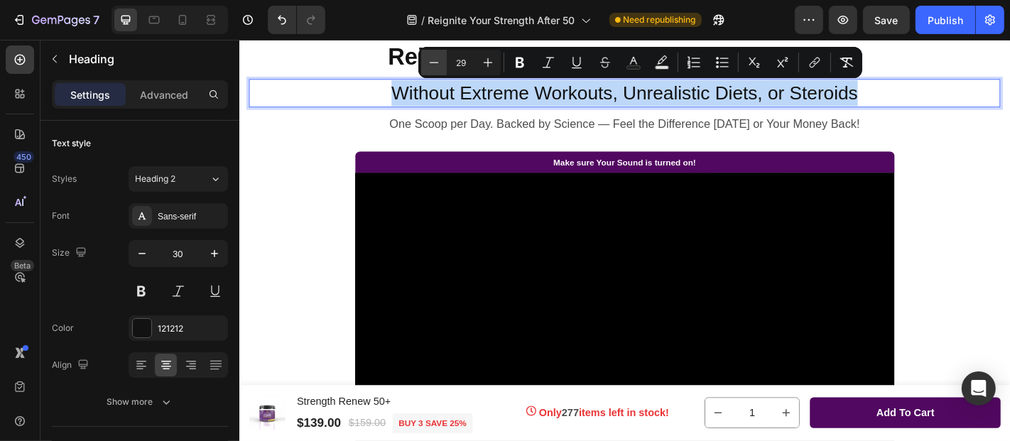
type input "28"
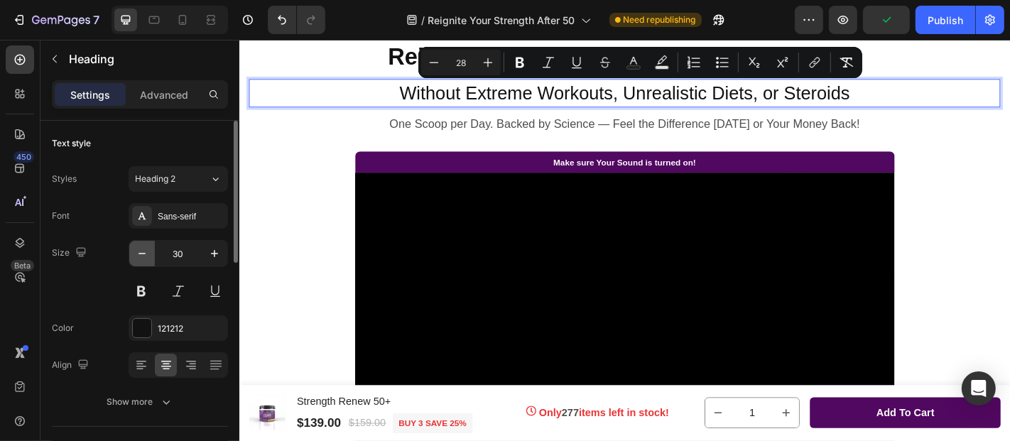
click at [144, 254] on icon "button" at bounding box center [142, 254] width 14 height 14
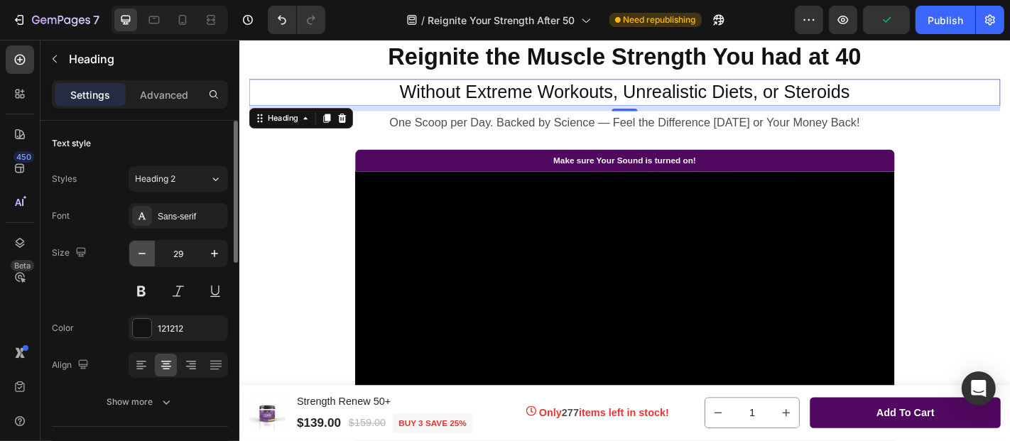
click at [144, 254] on icon "button" at bounding box center [142, 254] width 14 height 14
type input "28"
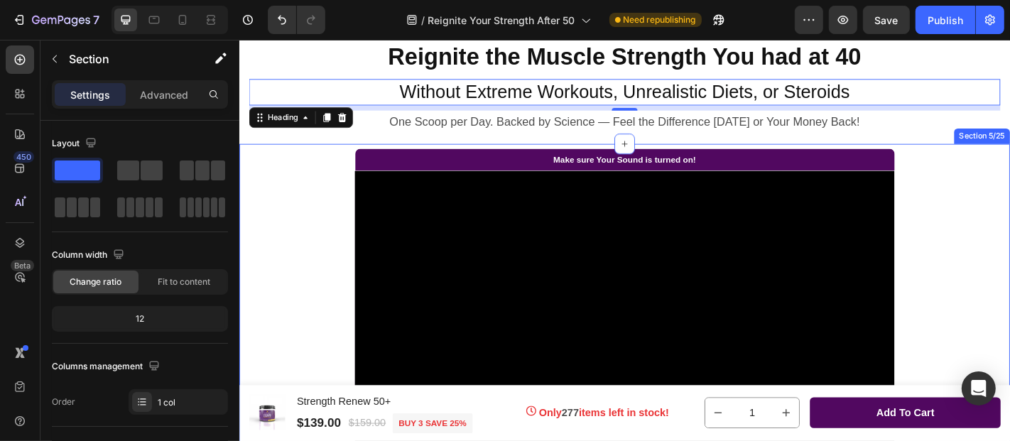
click at [1009, 158] on div "Make sure Your Sound is turned on! Text Block Video Row Image Feels Like I Got …" at bounding box center [665, 414] width 852 height 521
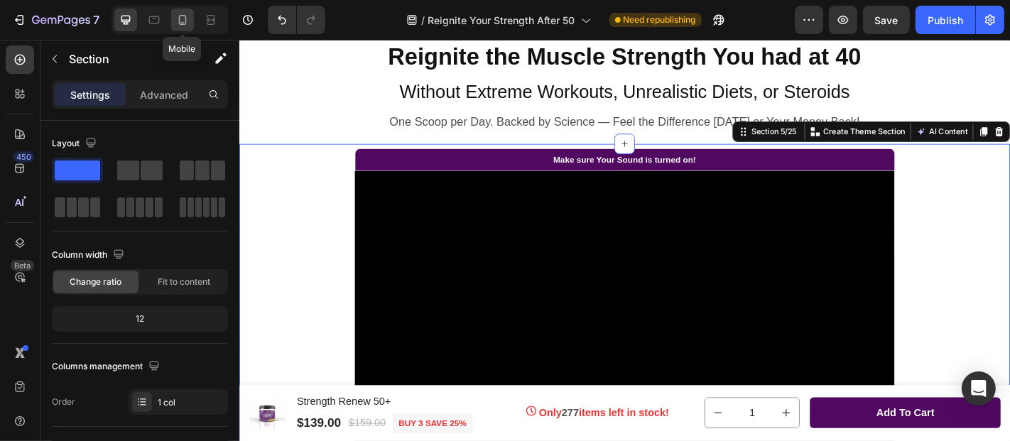
click at [181, 19] on icon at bounding box center [182, 20] width 14 height 14
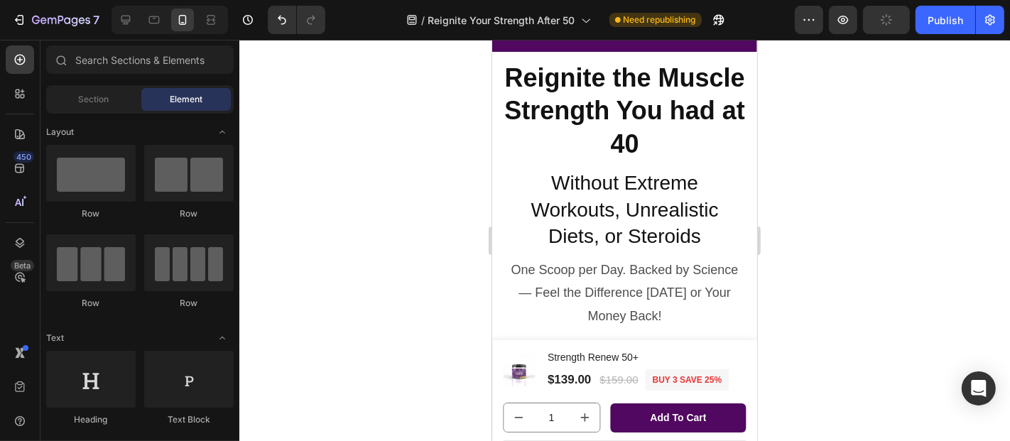
scroll to position [53, 0]
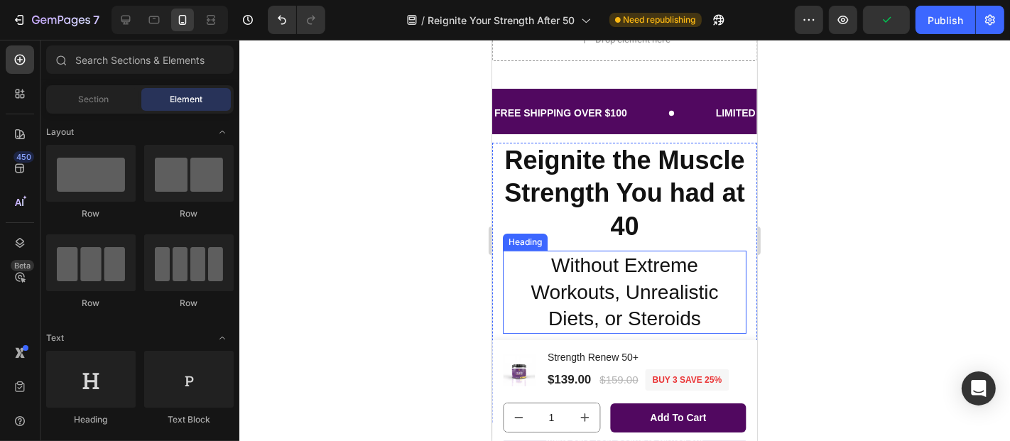
click at [570, 258] on span "Without Extreme Workouts, Unrealistic Diets, or Steroids" at bounding box center [624, 291] width 188 height 75
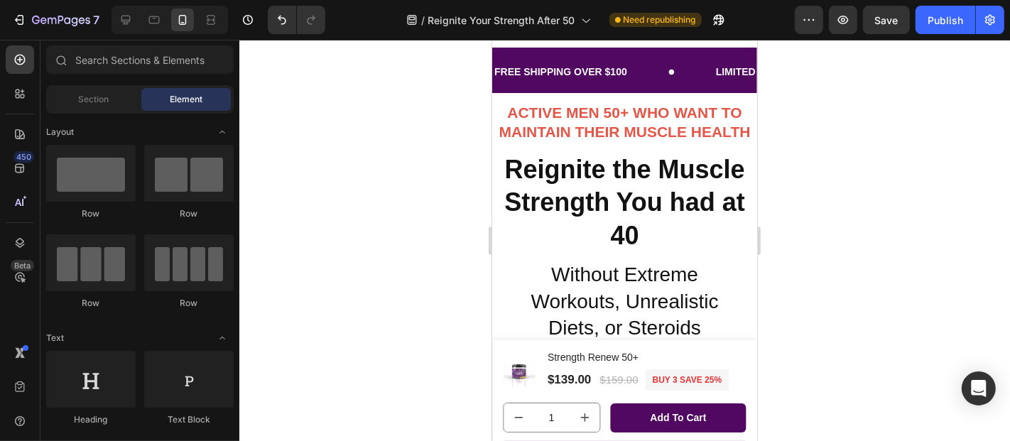
scroll to position [204, 0]
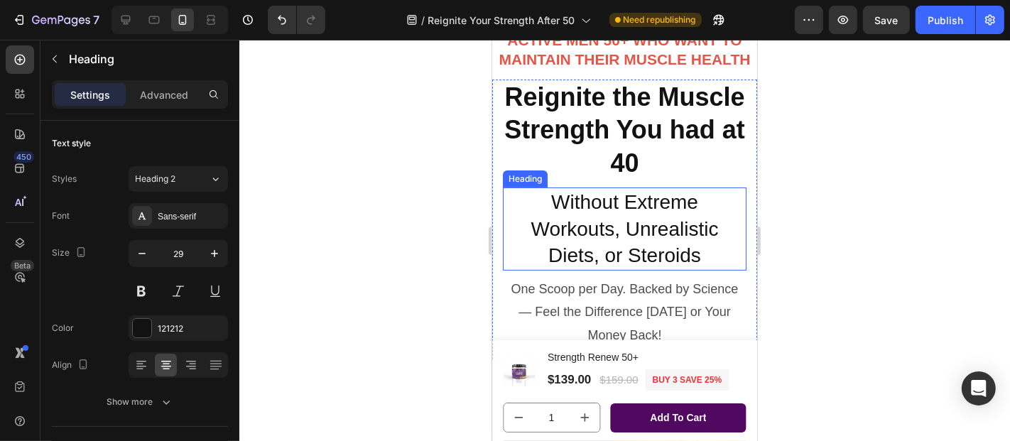
click at [590, 233] on p "⁠⁠⁠⁠⁠⁠⁠ Without Extreme Workouts, Unrealistic Diets, or Steroids" at bounding box center [624, 228] width 241 height 80
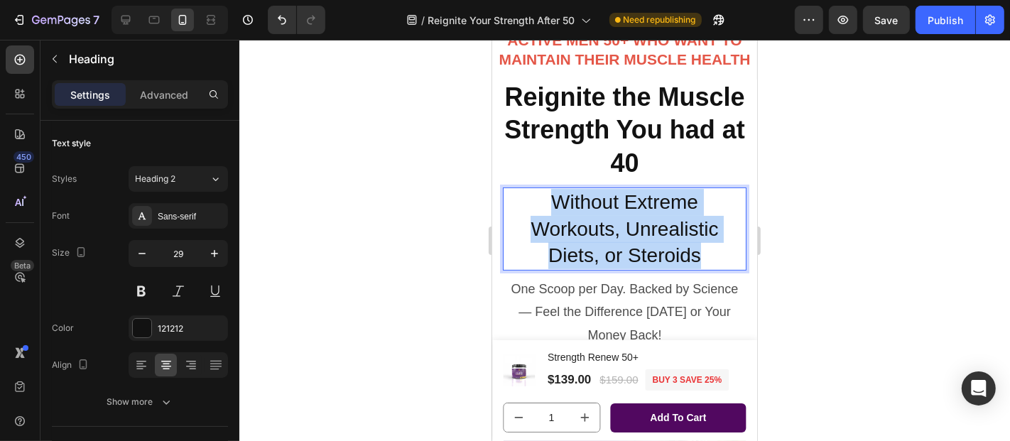
drag, startPoint x: 545, startPoint y: 221, endPoint x: 700, endPoint y: 263, distance: 161.1
click at [700, 263] on p "Without Extreme Workouts, Unrealistic Diets, or Steroids" at bounding box center [624, 228] width 241 height 80
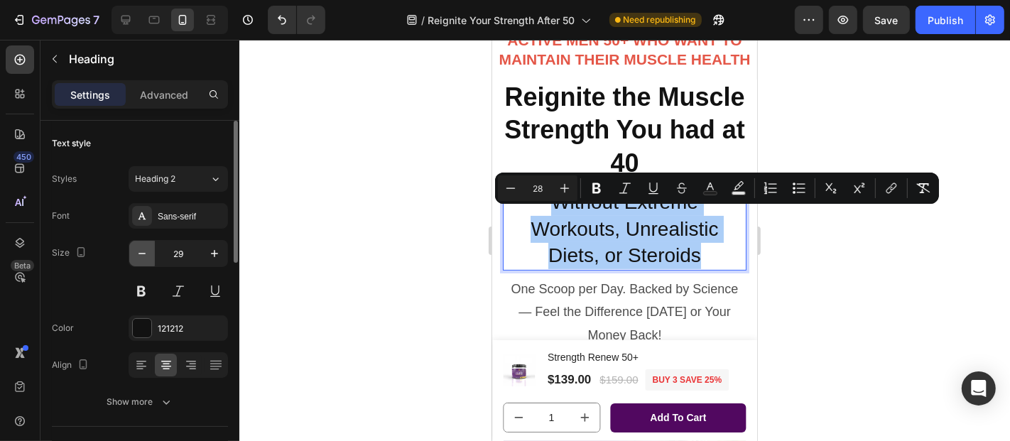
click at [144, 252] on icon "button" at bounding box center [142, 254] width 14 height 14
type input "28"
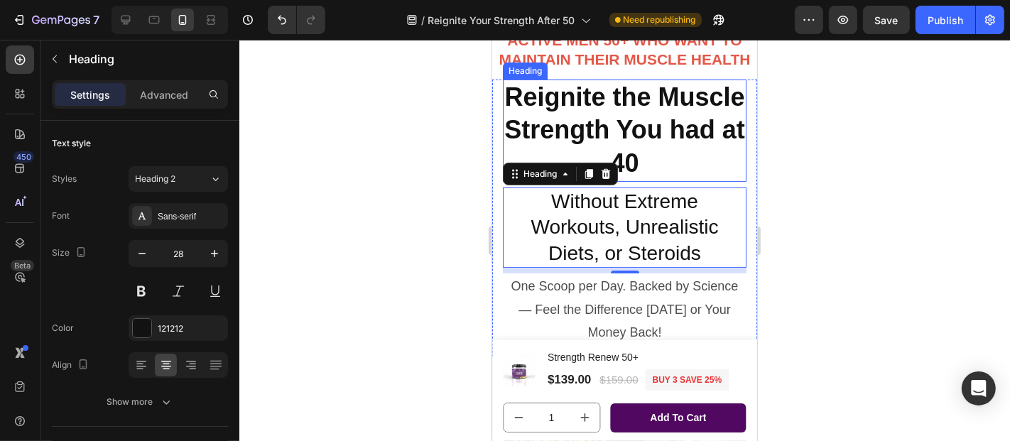
click at [611, 144] on strong "Reignite the Muscle Strength You had at 40" at bounding box center [624, 130] width 241 height 96
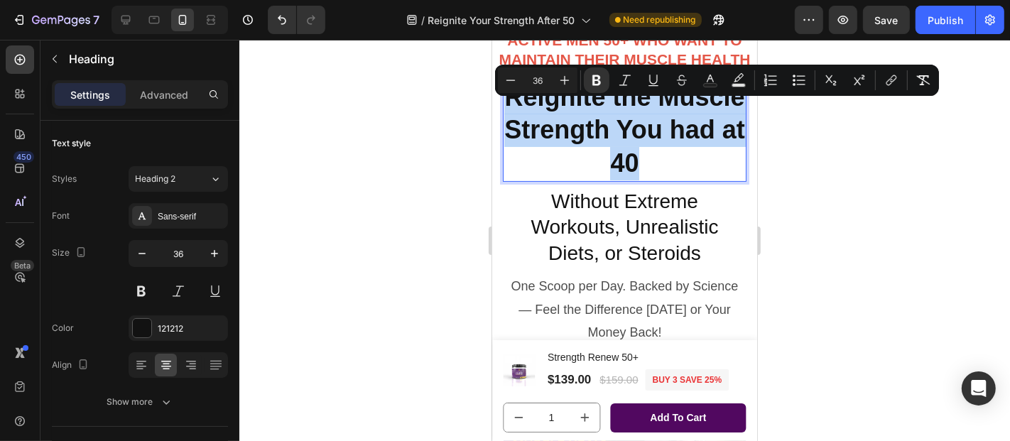
drag, startPoint x: 547, startPoint y: 109, endPoint x: 703, endPoint y: 171, distance: 167.7
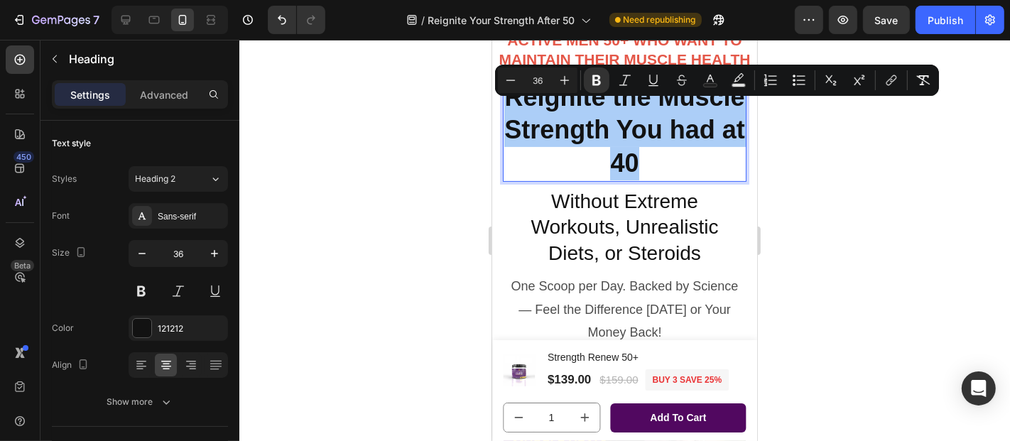
click at [412, 210] on div at bounding box center [624, 240] width 771 height 401
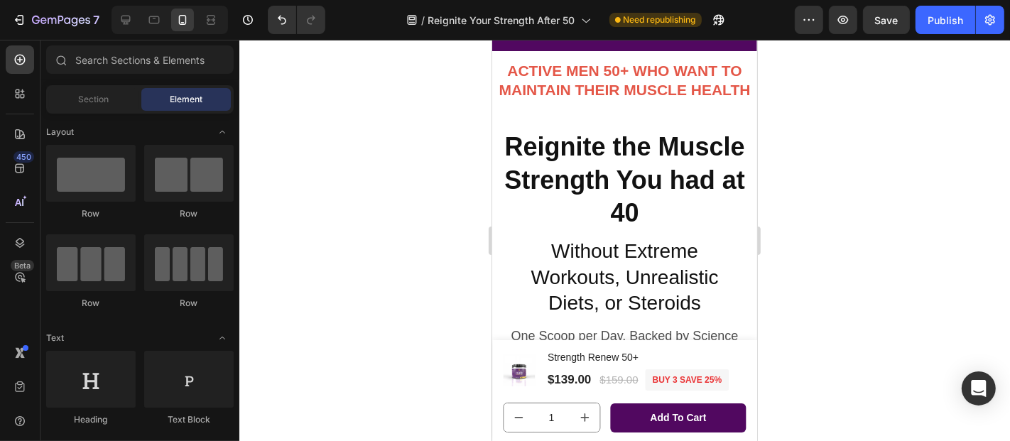
scroll to position [0, 0]
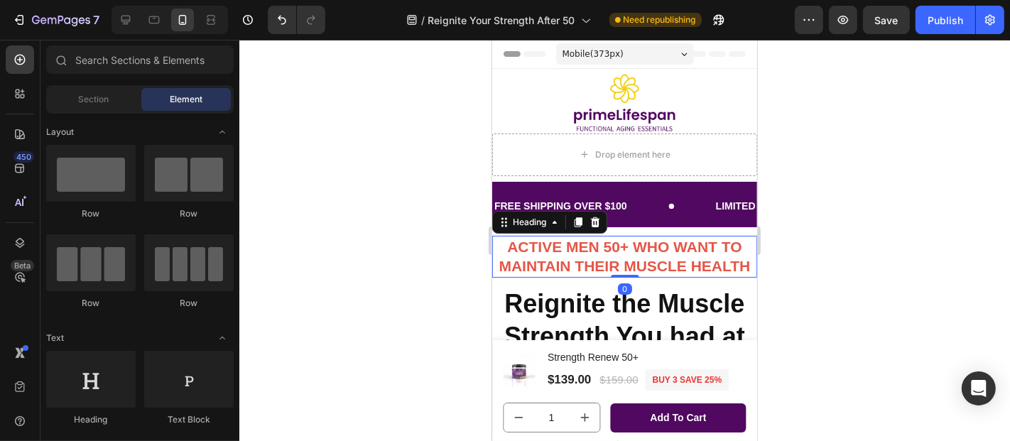
click at [617, 244] on strong "ACTIVE MEN 50+ WHO WANT TO MAINTAIN THEIR MUSCLE HEALTH" at bounding box center [624, 256] width 251 height 36
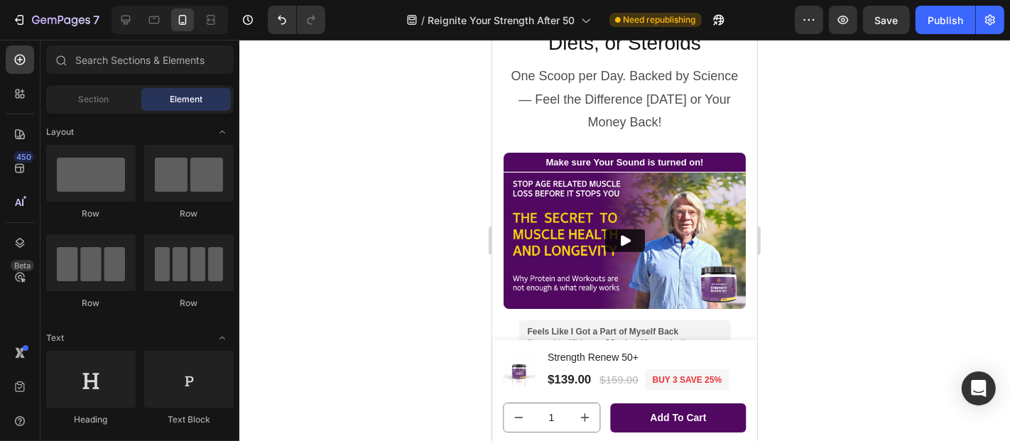
scroll to position [364, 0]
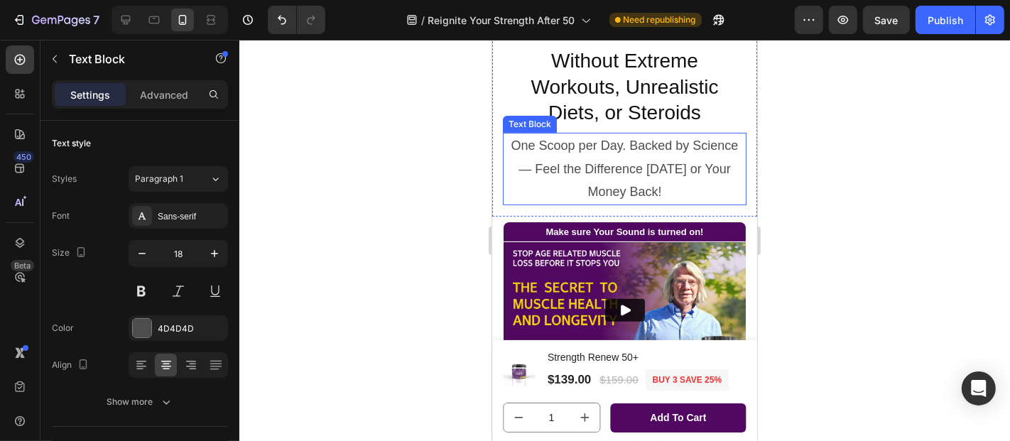
click at [640, 156] on p "One Scoop per Day. Backed by Science — Feel the Difference [DATE] or Your Money…" at bounding box center [624, 168] width 241 height 69
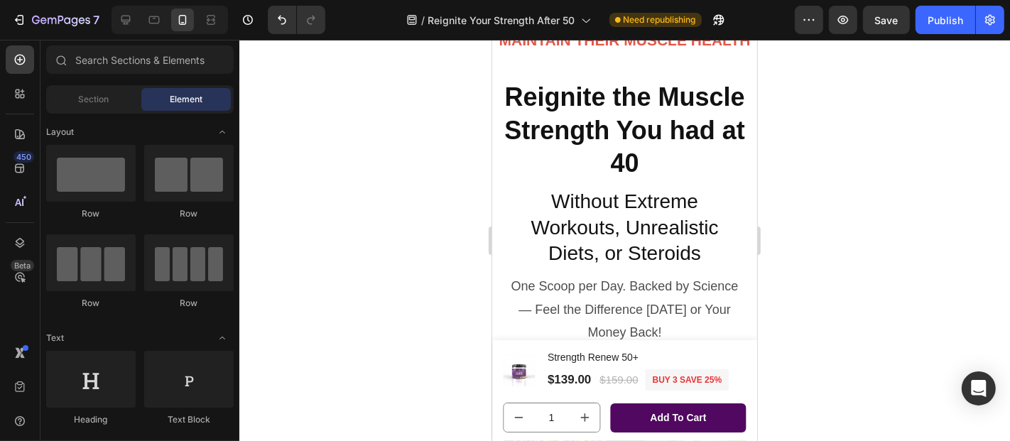
scroll to position [0, 0]
